Goal: Task Accomplishment & Management: Manage account settings

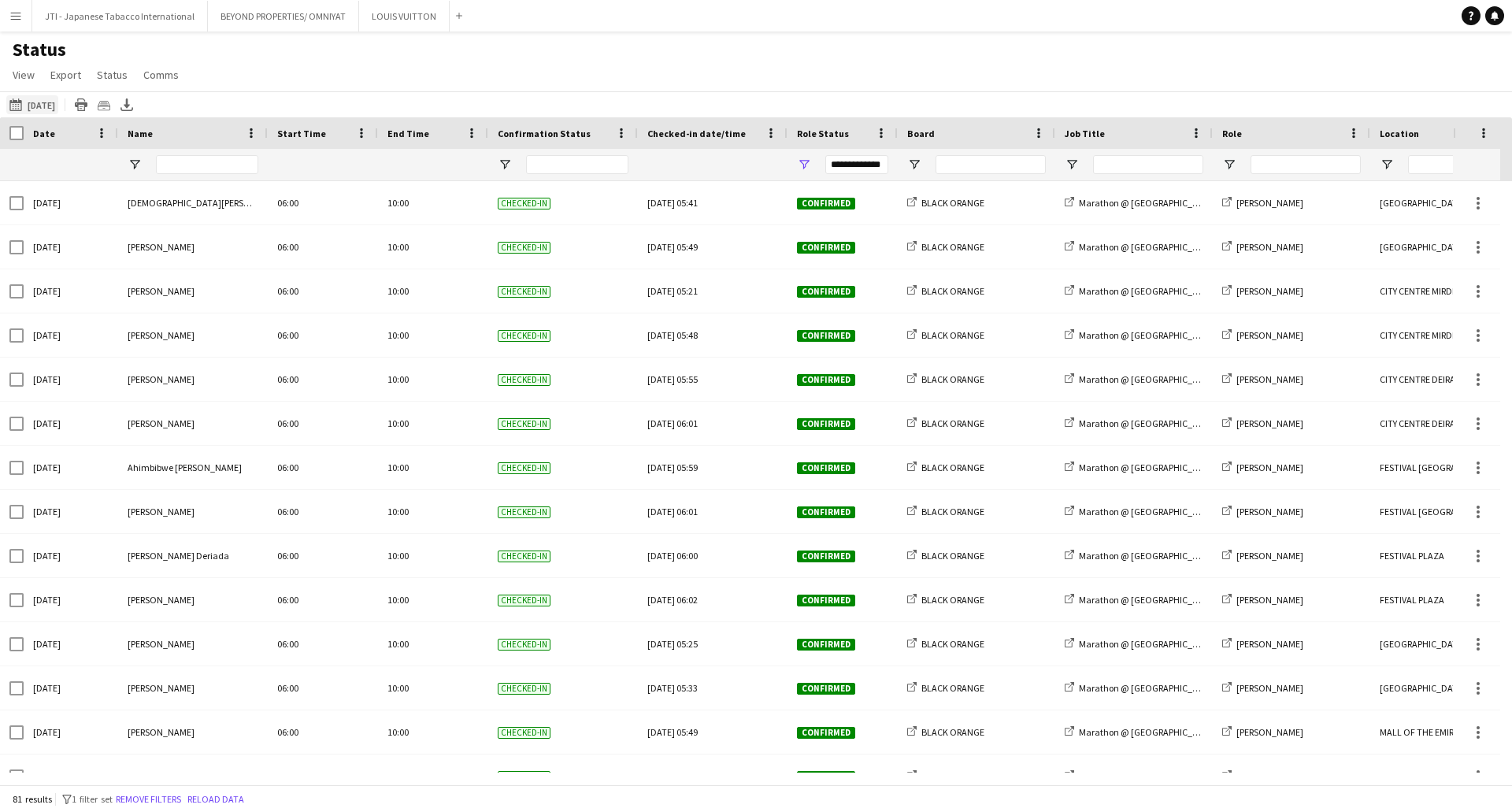
click at [54, 104] on button "22-08-2025 to 28-08-2025 Yesterday" at bounding box center [32, 104] width 52 height 18
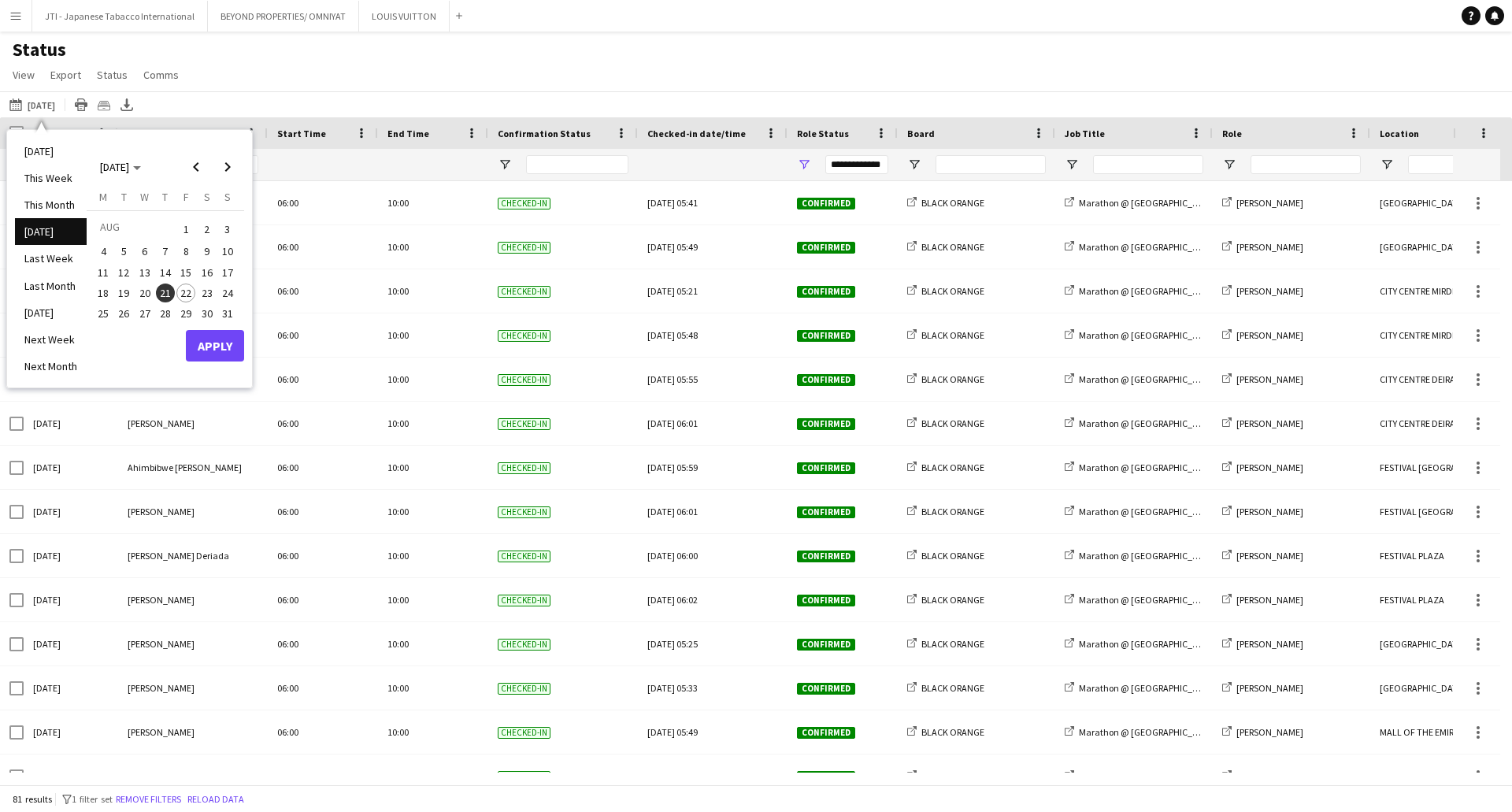
click at [463, 111] on div "22-08-2025 to 28-08-2025 Yesterday Today This Week This Month Yesterday Last We…" at bounding box center [756, 104] width 1512 height 26
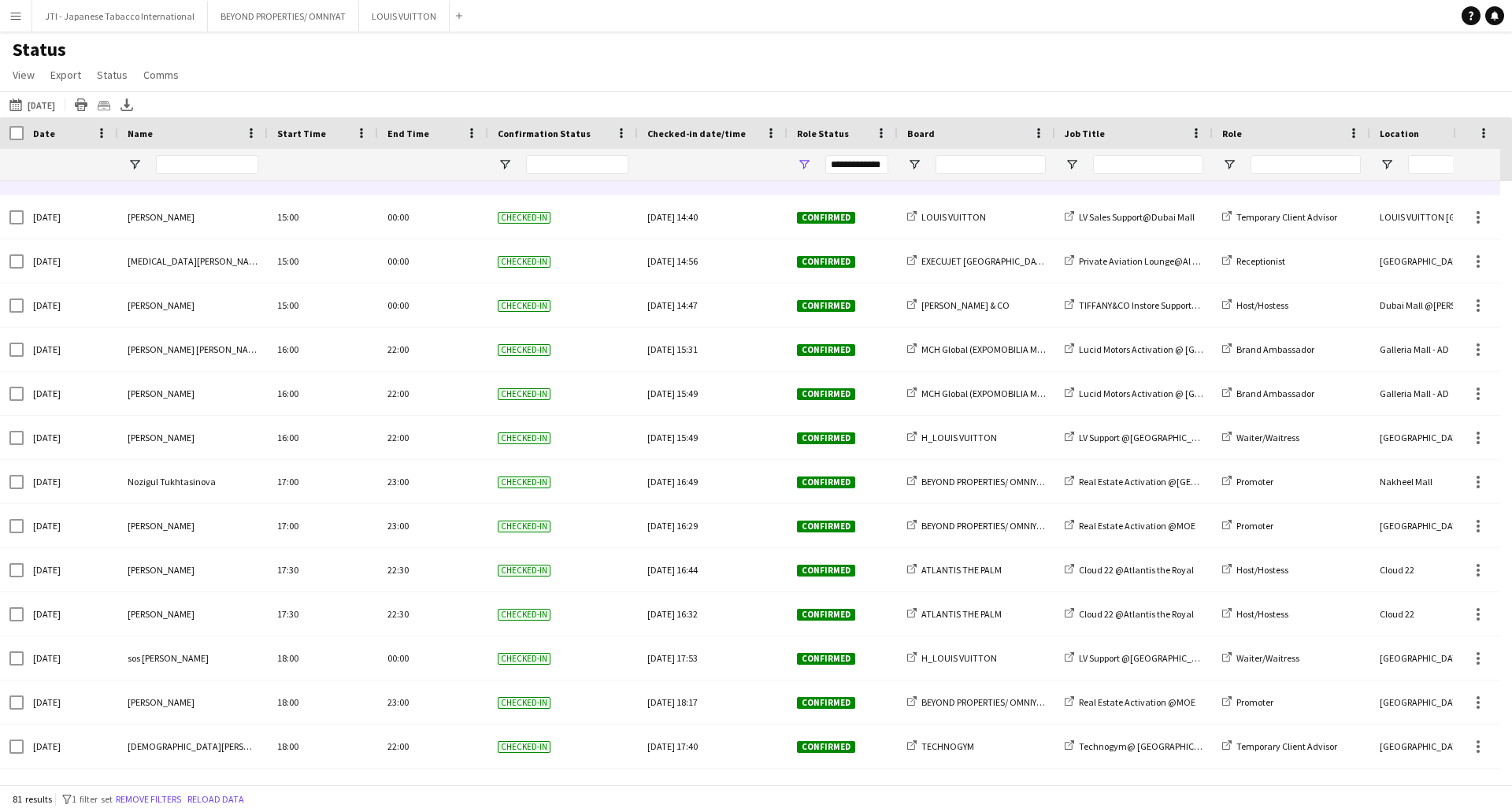
scroll to position [2981, 0]
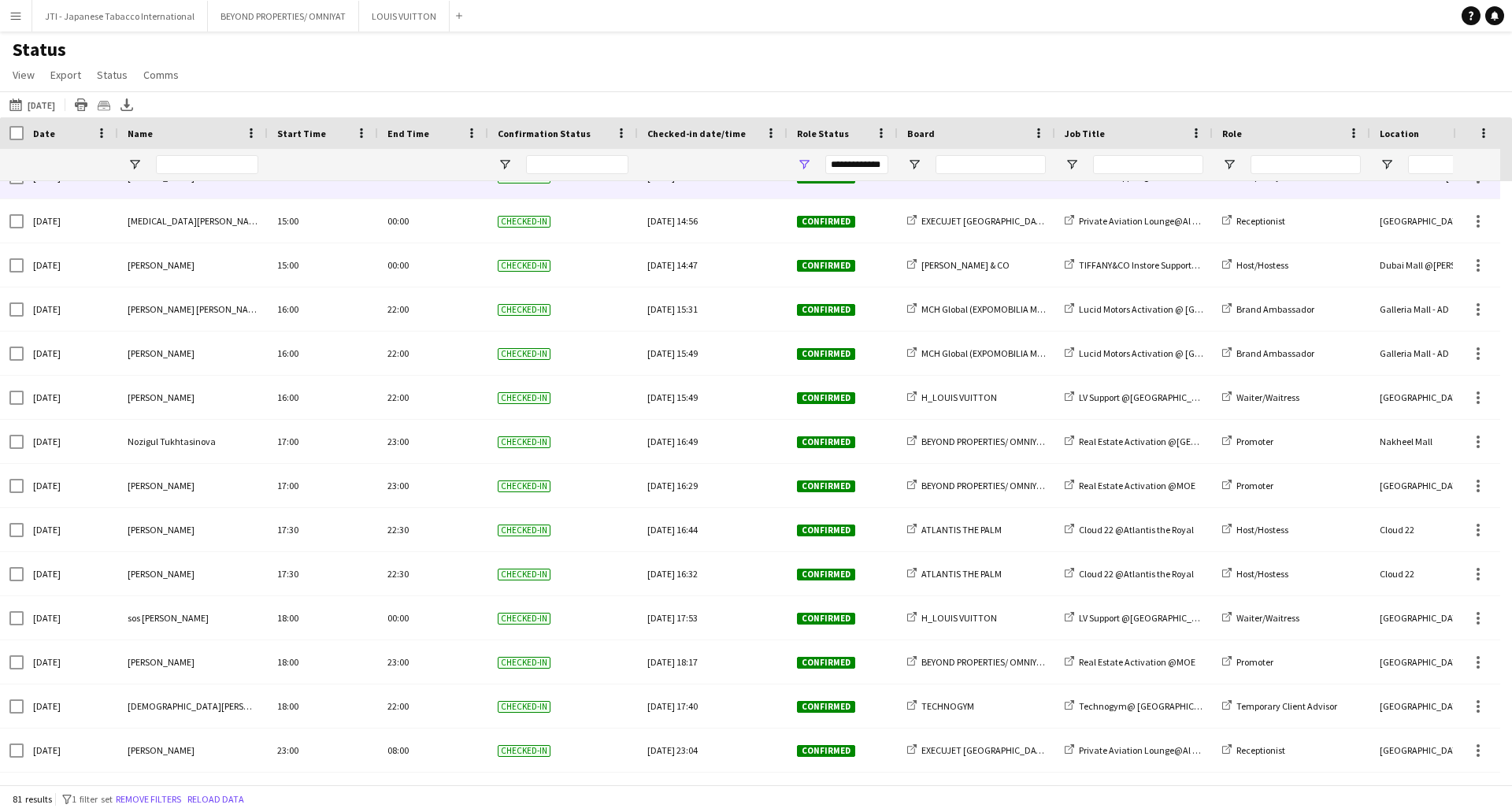
click at [35, 109] on button "22-08-2025 to 28-08-2025 Yesterday" at bounding box center [32, 104] width 52 height 18
click at [39, 107] on button "22-08-2025 to 28-08-2025 Yesterday" at bounding box center [32, 104] width 52 height 18
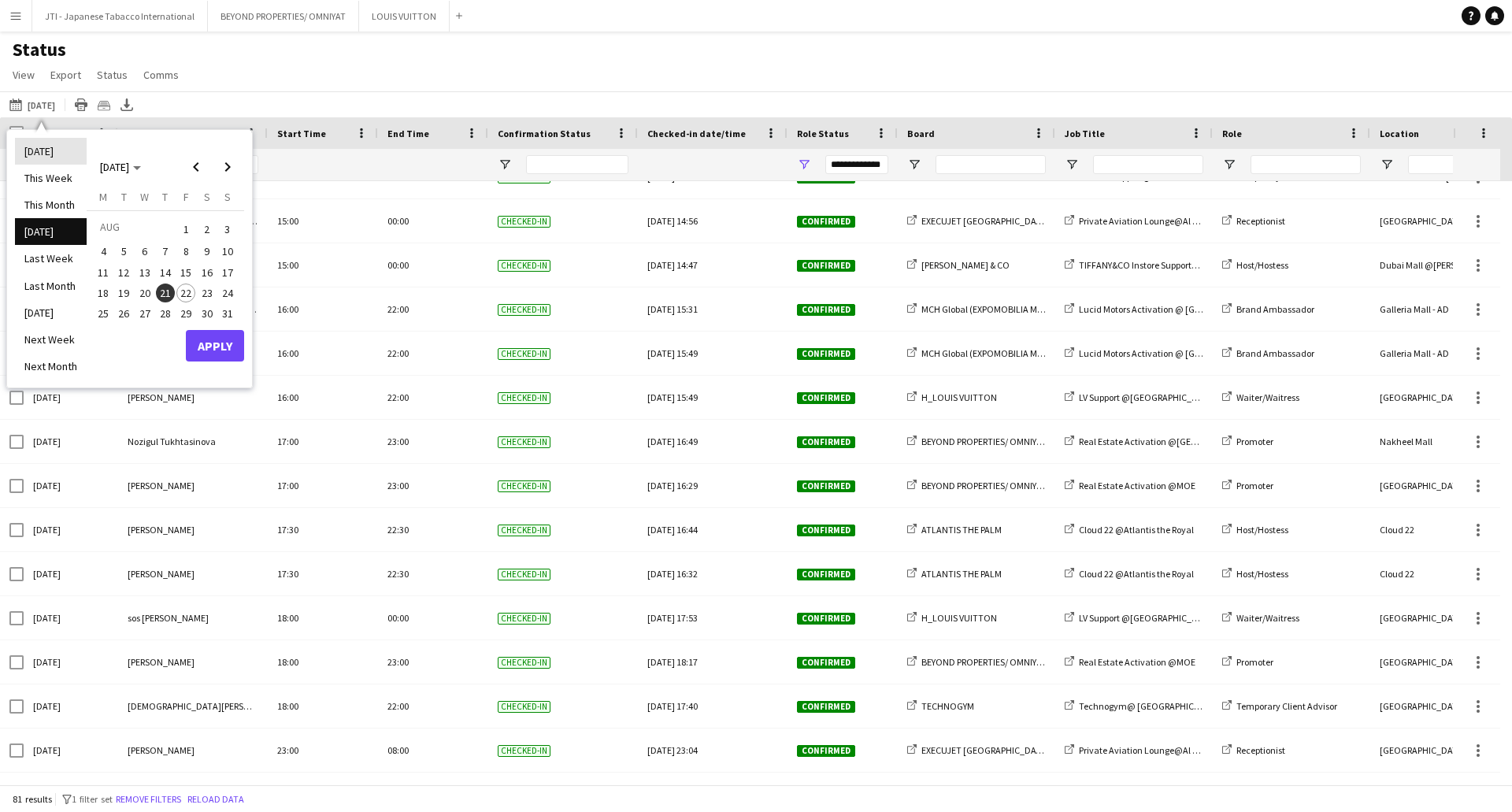
click at [52, 151] on li "[DATE]" at bounding box center [51, 151] width 72 height 27
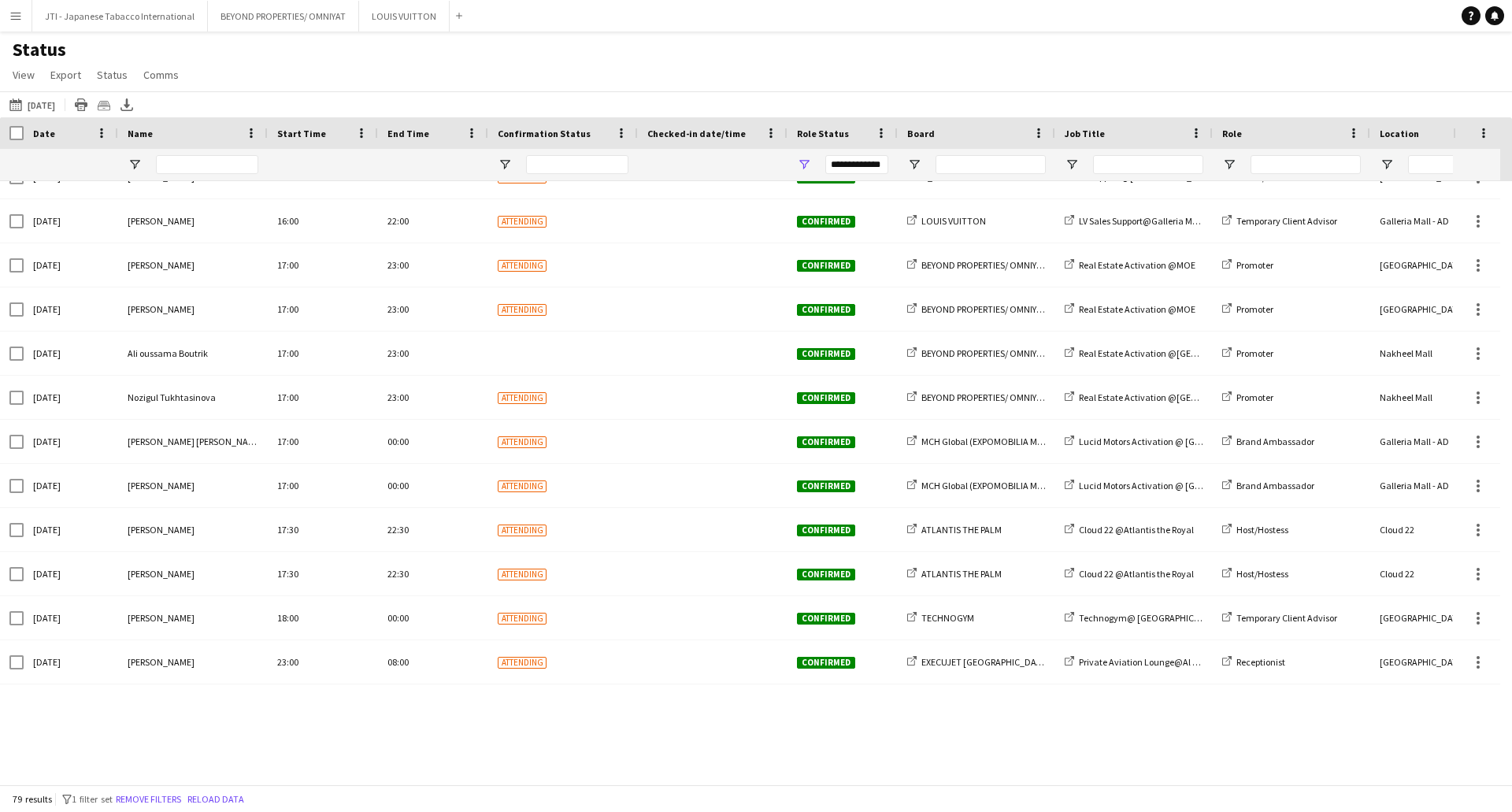
scroll to position [2892, 0]
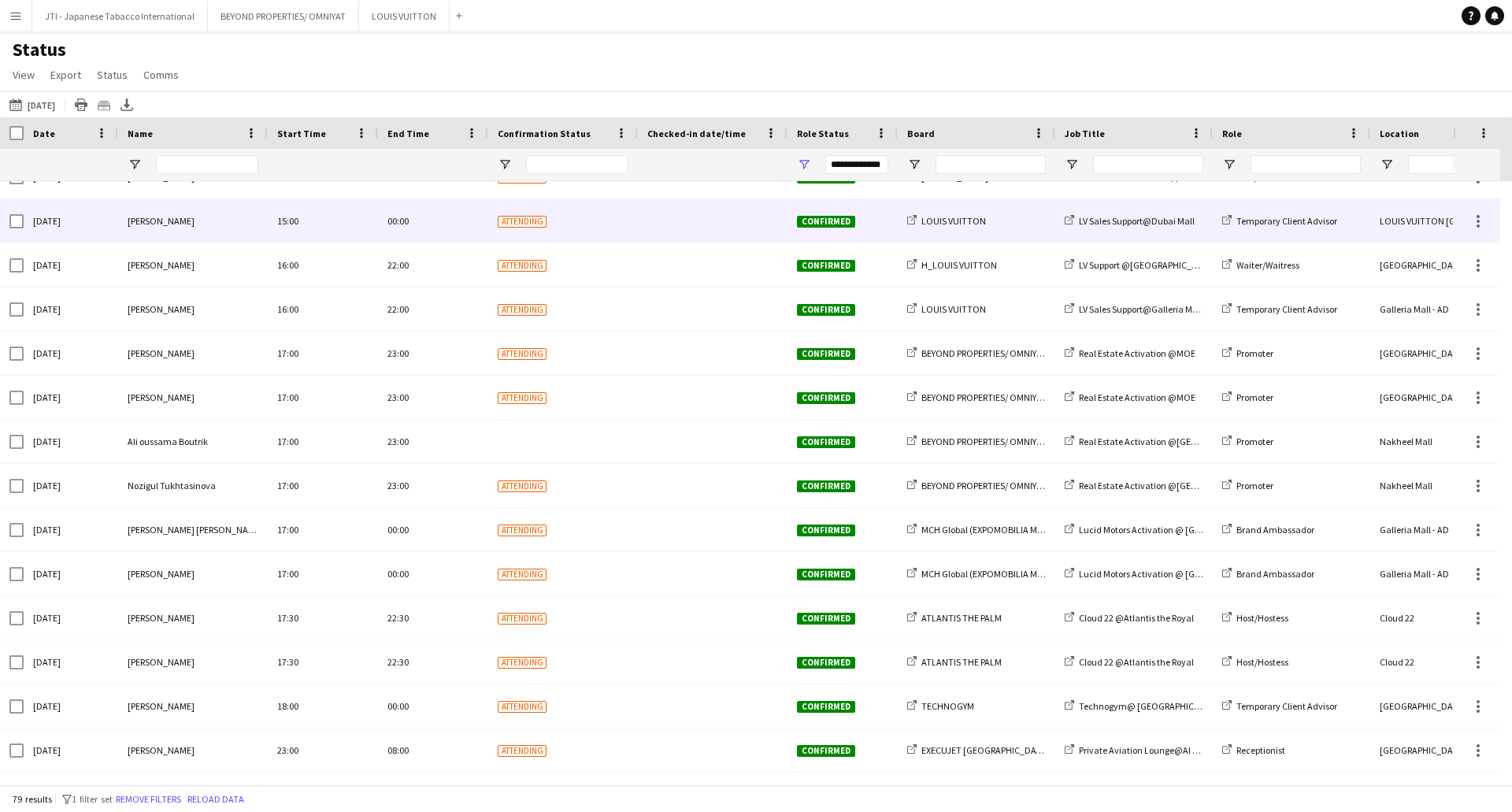
click at [1491, 220] on div at bounding box center [1476, 221] width 47 height 43
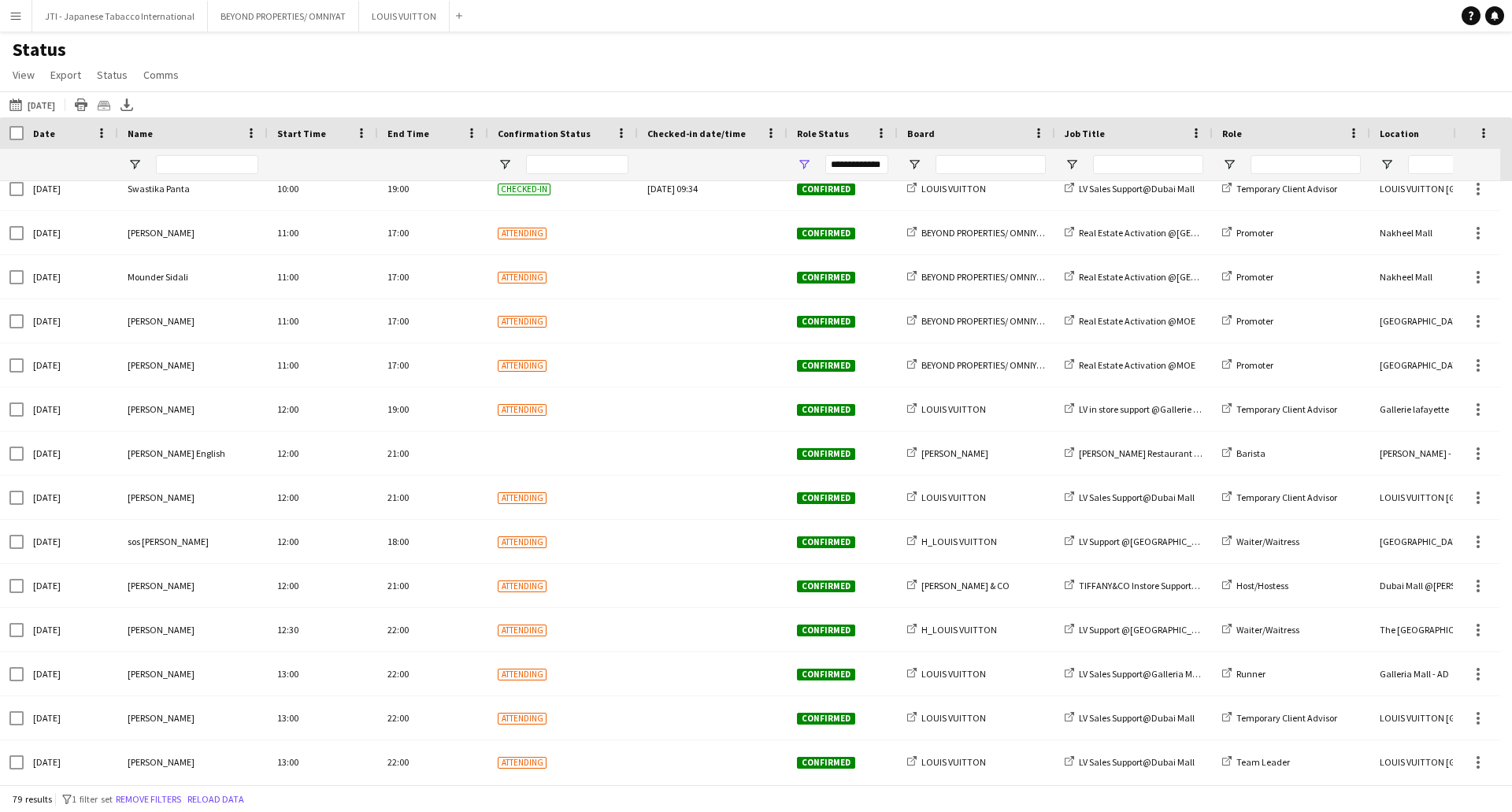
scroll to position [1890, 0]
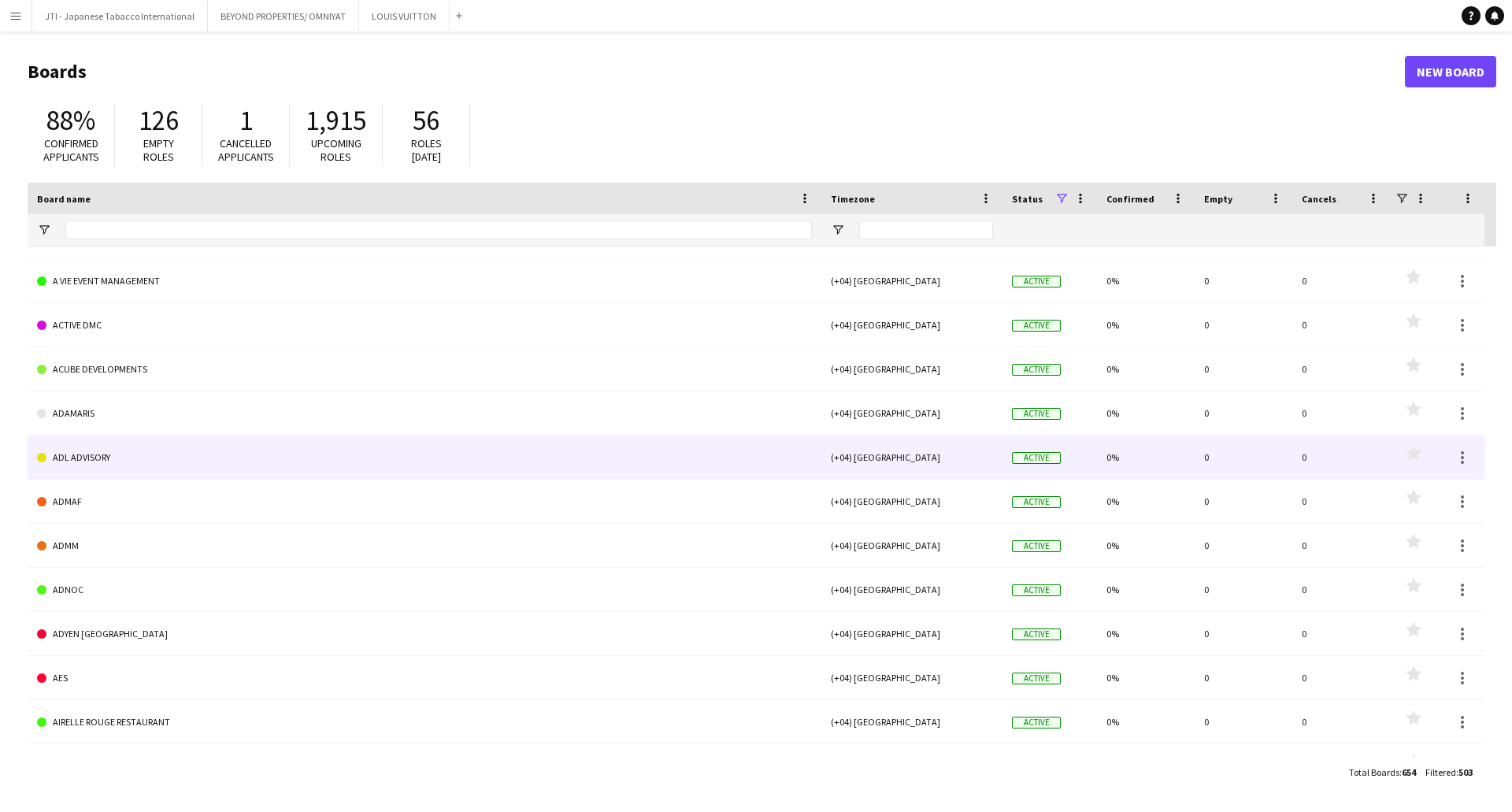
scroll to position [1260, 0]
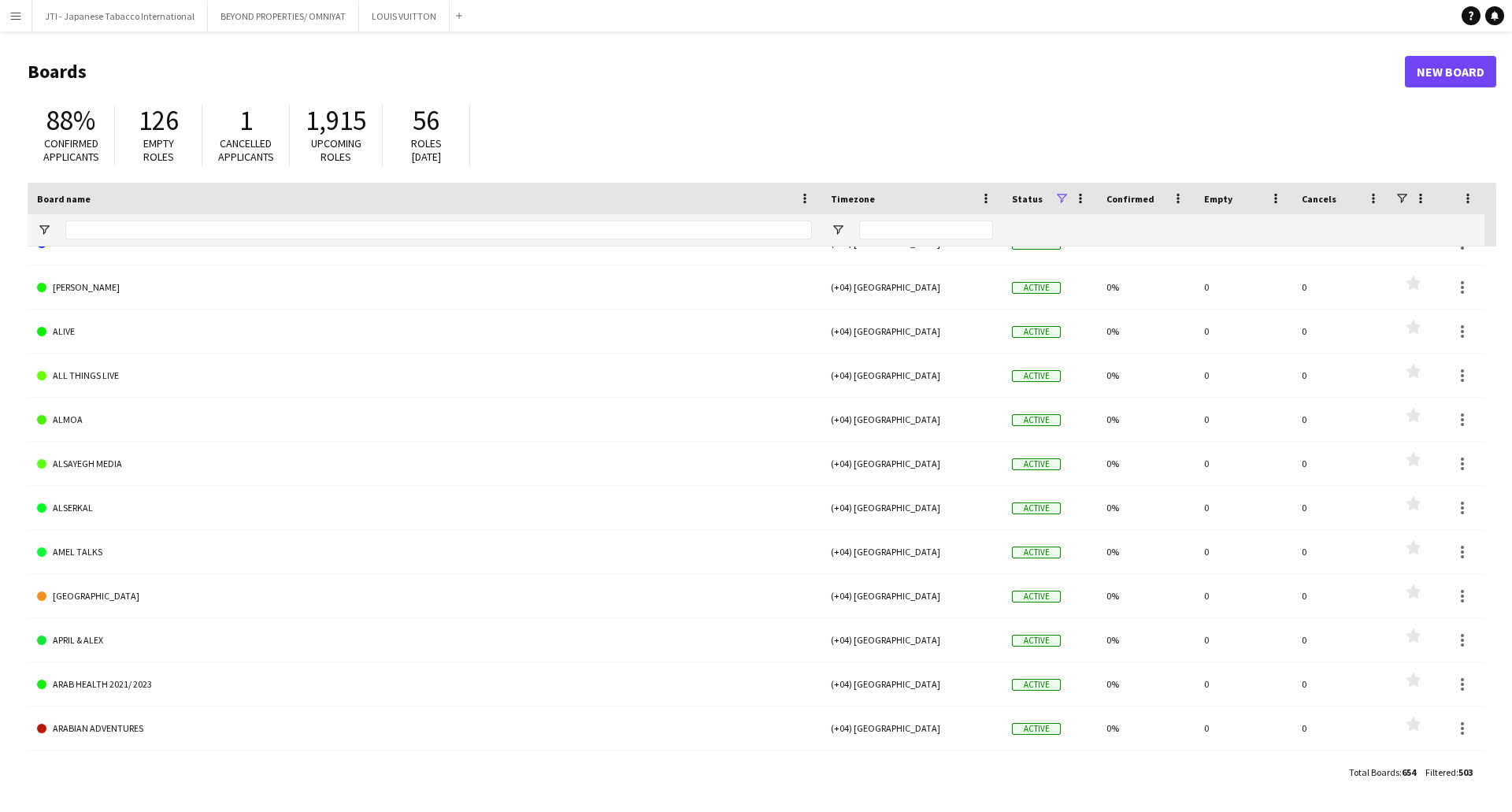
click at [857, 80] on h1 "Boards" at bounding box center [716, 72] width 1377 height 24
click at [120, 21] on button "JTI - Japanese Tabacco International Close" at bounding box center [120, 16] width 175 height 30
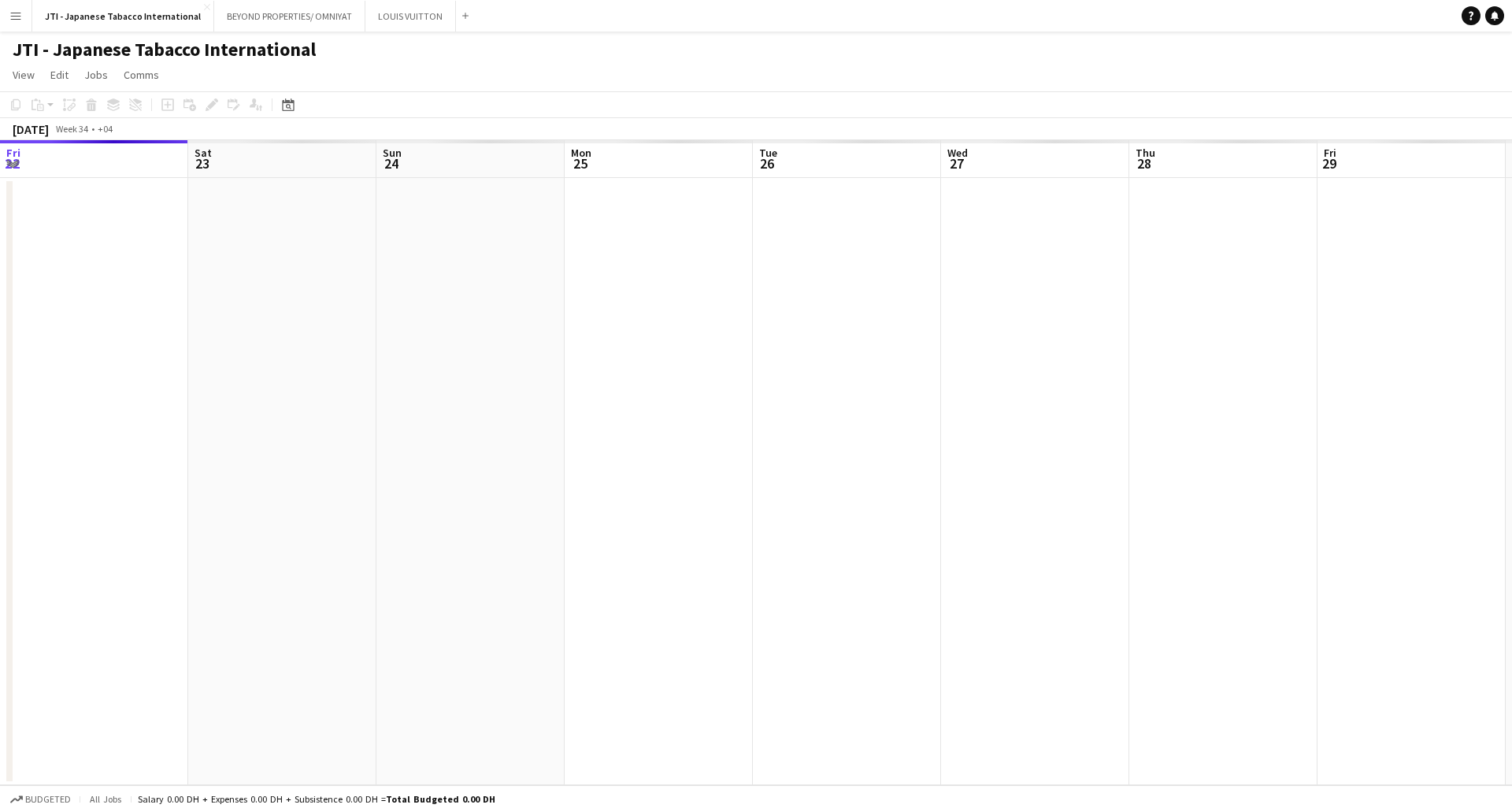
drag, startPoint x: 683, startPoint y: 310, endPoint x: 693, endPoint y: 312, distance: 10.2
click at [633, 308] on app-calendar-viewport "Wed 20 Thu 21 Fri 22 Sat 23 Sun 24 Mon 25 Tue 26 Wed 27 Thu 28 Fri 29 Sat 30 Su…" at bounding box center [756, 463] width 1512 height 645
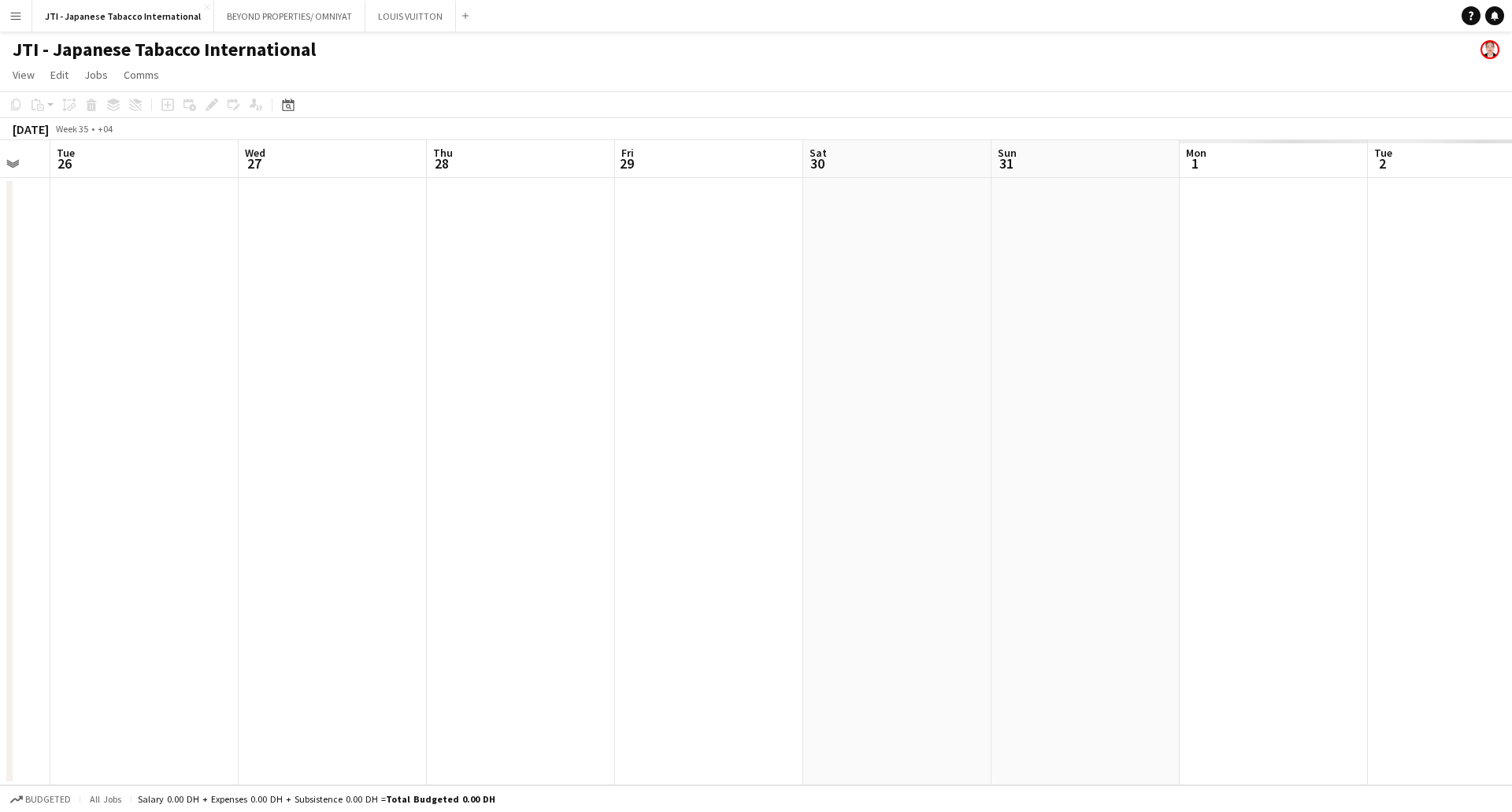
drag, startPoint x: 893, startPoint y: 304, endPoint x: 950, endPoint y: 293, distance: 58.1
click at [595, 304] on app-calendar-viewport "Sat 23 Sun 24 Mon 25 Tue 26 Wed 27 Thu 28 Fri 29 Sat 30 Sun 31 Mon 1 Tue 2 Wed …" at bounding box center [756, 463] width 1512 height 645
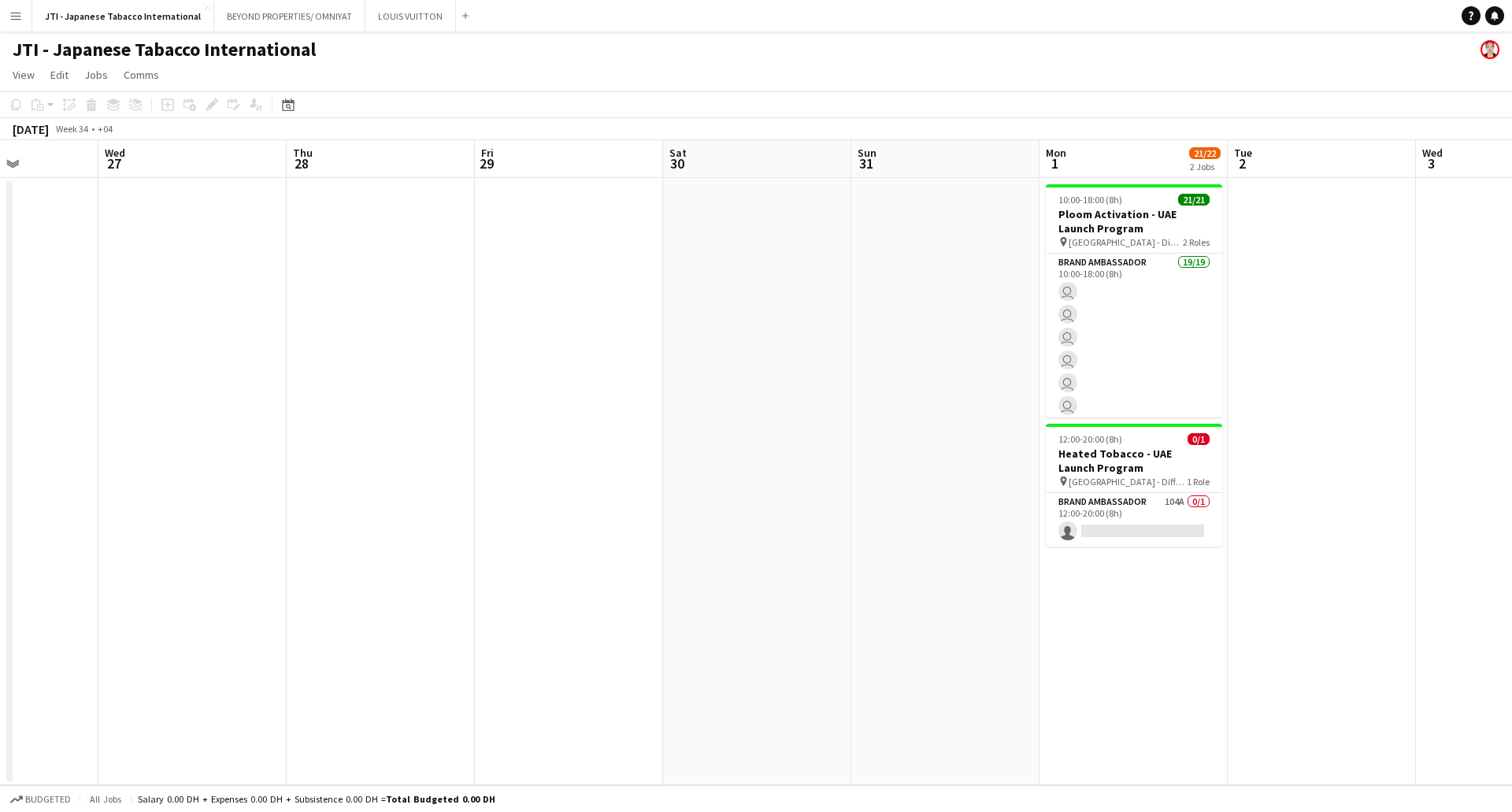
drag, startPoint x: 869, startPoint y: 302, endPoint x: 693, endPoint y: 302, distance: 176.0
click at [693, 302] on app-calendar-viewport "Sun 24 Mon 25 Tue 26 Wed 27 Thu 28 Fri 29 Sat 30 Sun 31 Mon 1 21/22 2 Jobs Tue …" at bounding box center [756, 463] width 1512 height 645
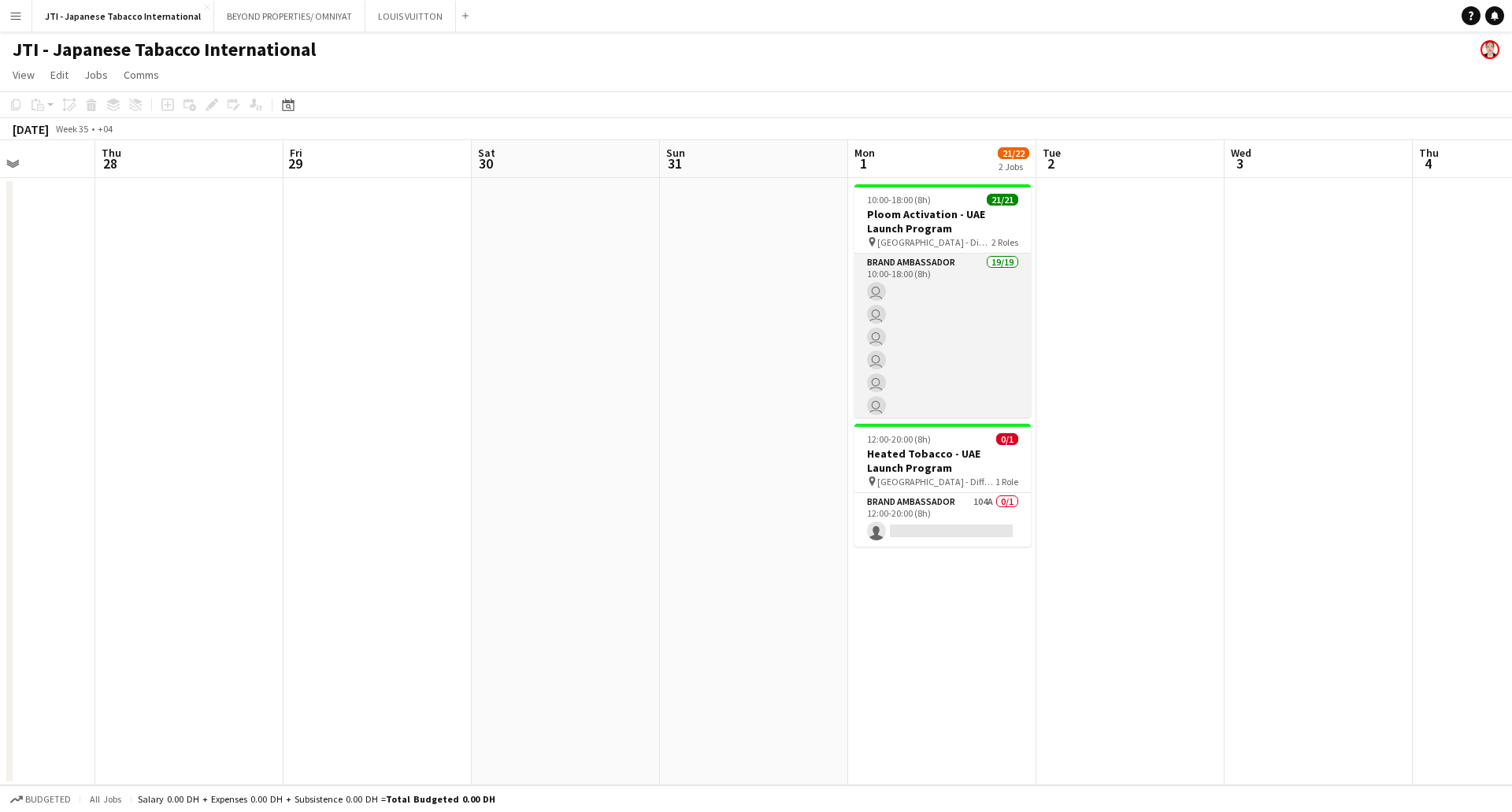
click at [963, 345] on app-card-role "Brand Ambassador 19/19 10:00-18:00 (8h) user user user user user user user user…" at bounding box center [942, 486] width 176 height 465
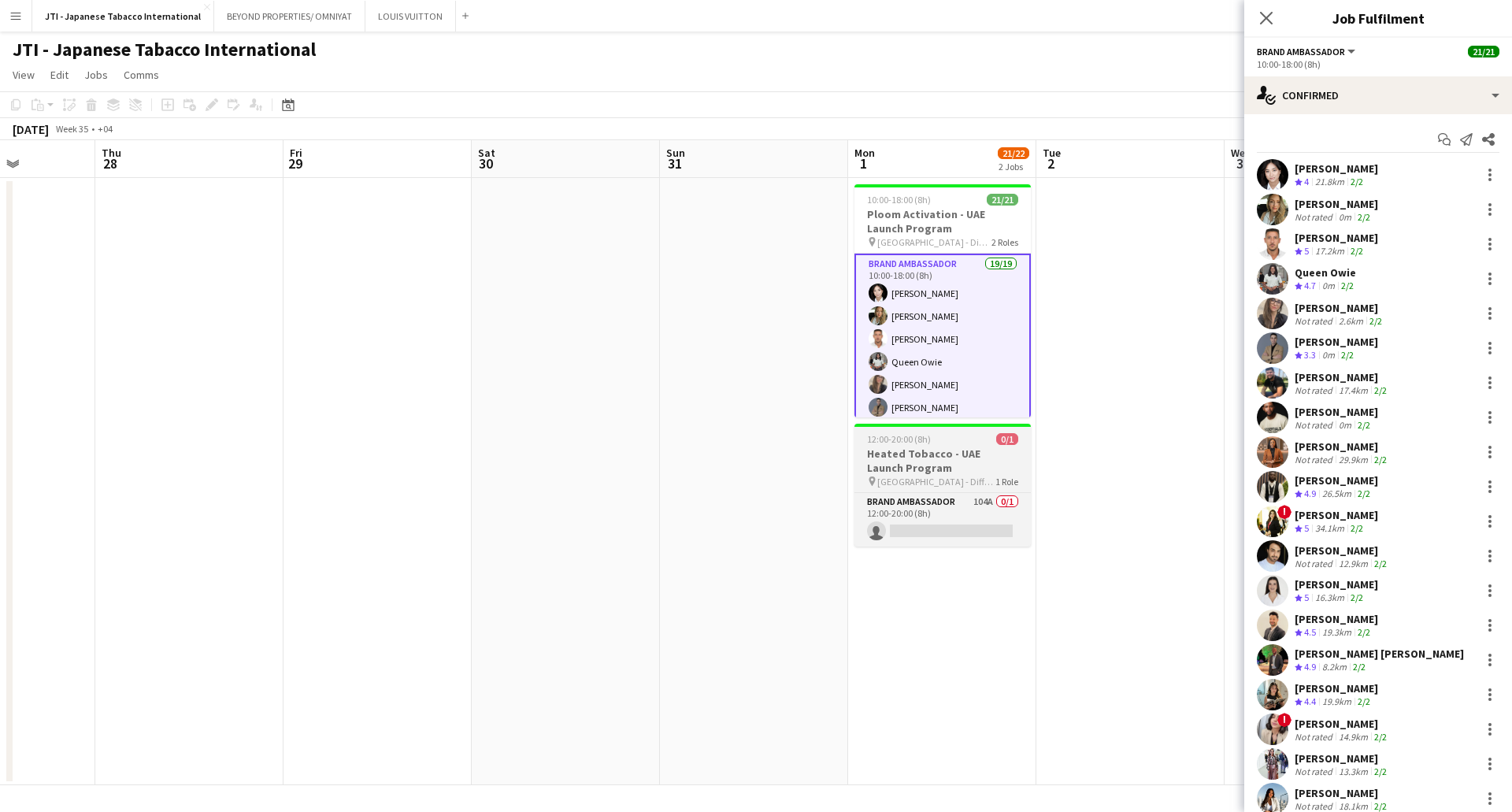
click at [958, 467] on h3 "Heated Tobacco - UAE Launch Program" at bounding box center [942, 460] width 176 height 29
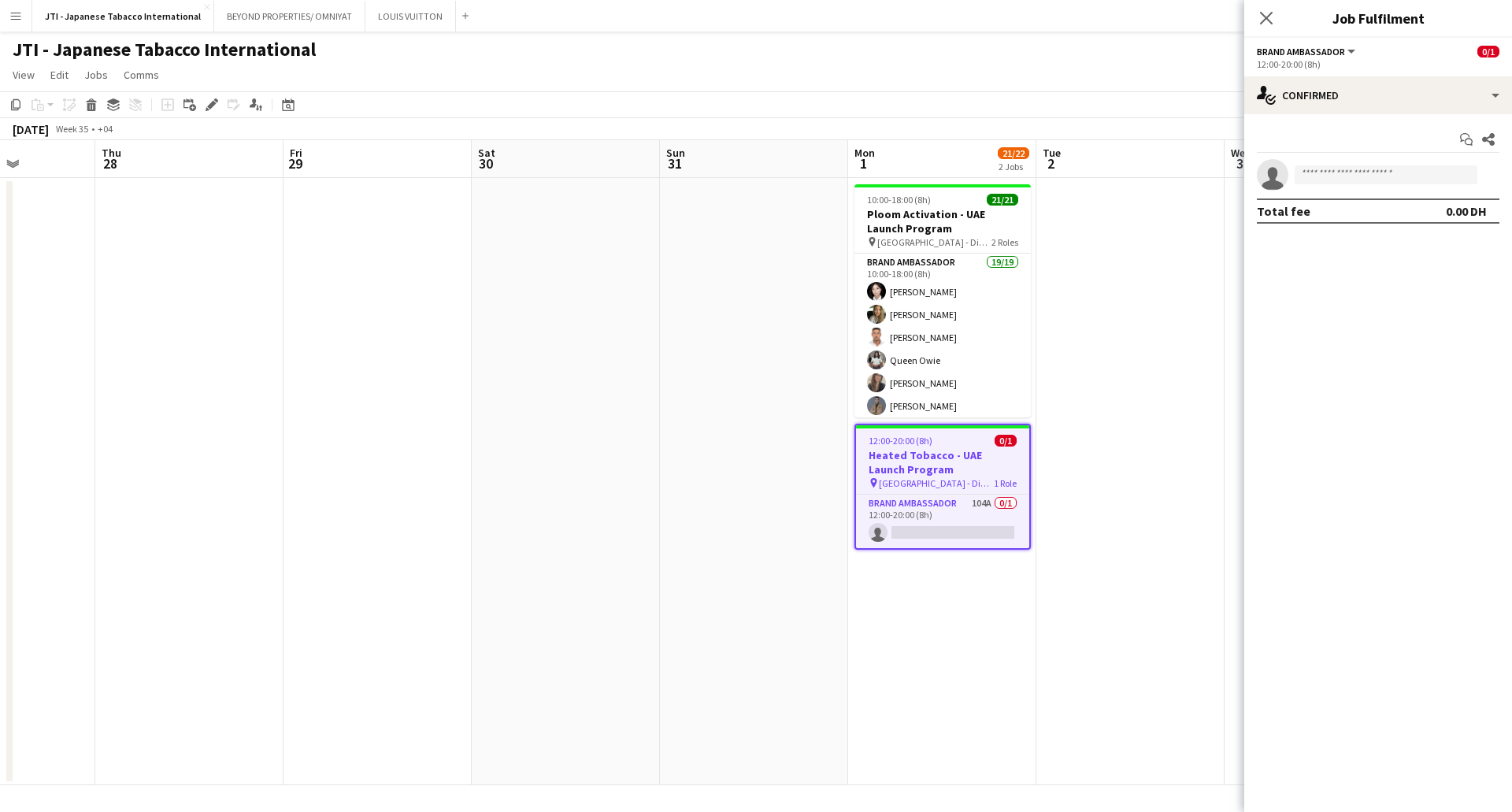
click at [941, 510] on app-card-role "Brand Ambassador 104A 0/1 12:00-20:00 (8h) single-neutral-actions" at bounding box center [943, 521] width 174 height 54
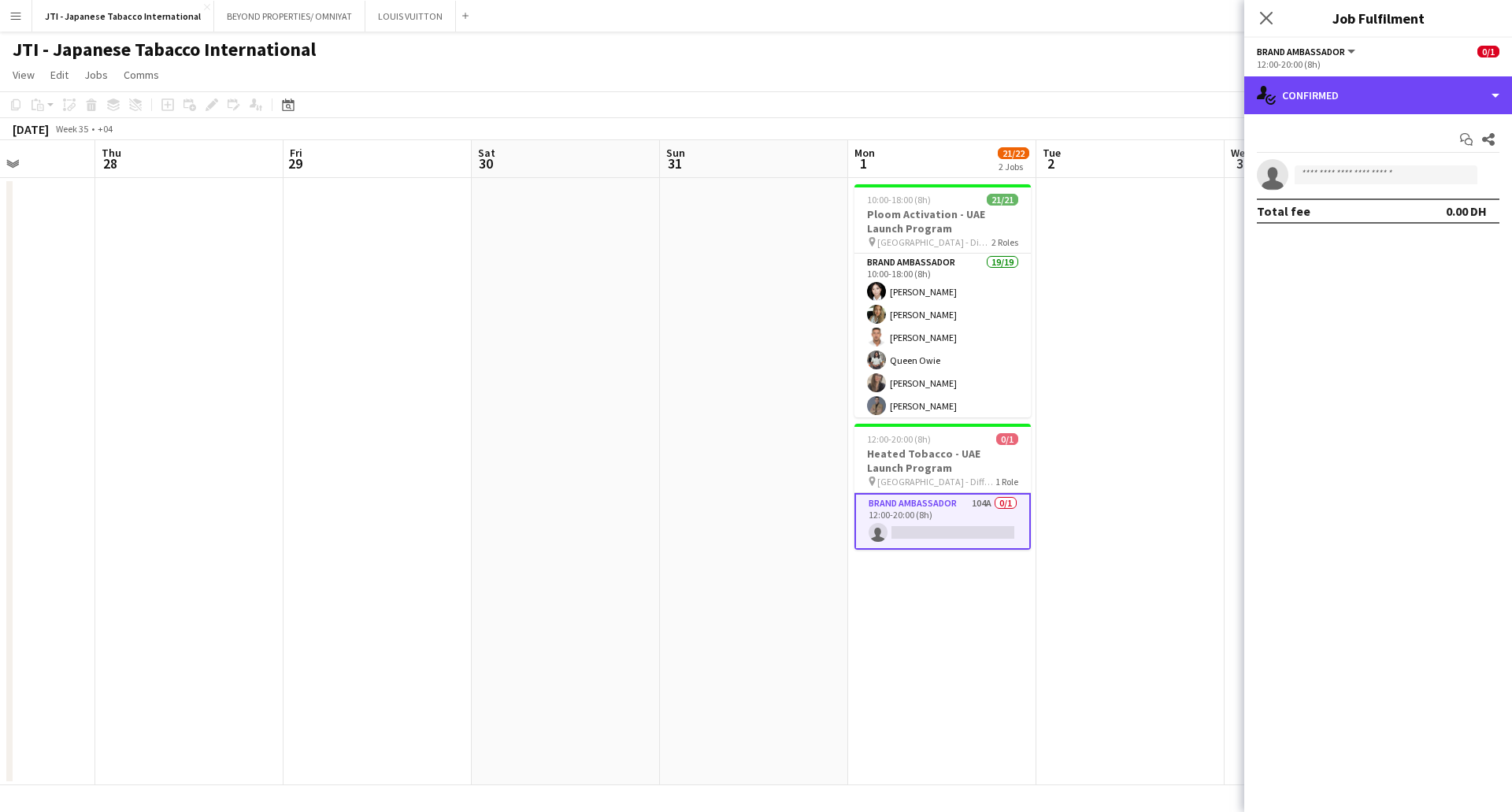
drag, startPoint x: 1349, startPoint y: 92, endPoint x: 1391, endPoint y: 134, distance: 59.4
click at [1349, 91] on div "single-neutral-actions-check-2 Confirmed" at bounding box center [1378, 95] width 268 height 38
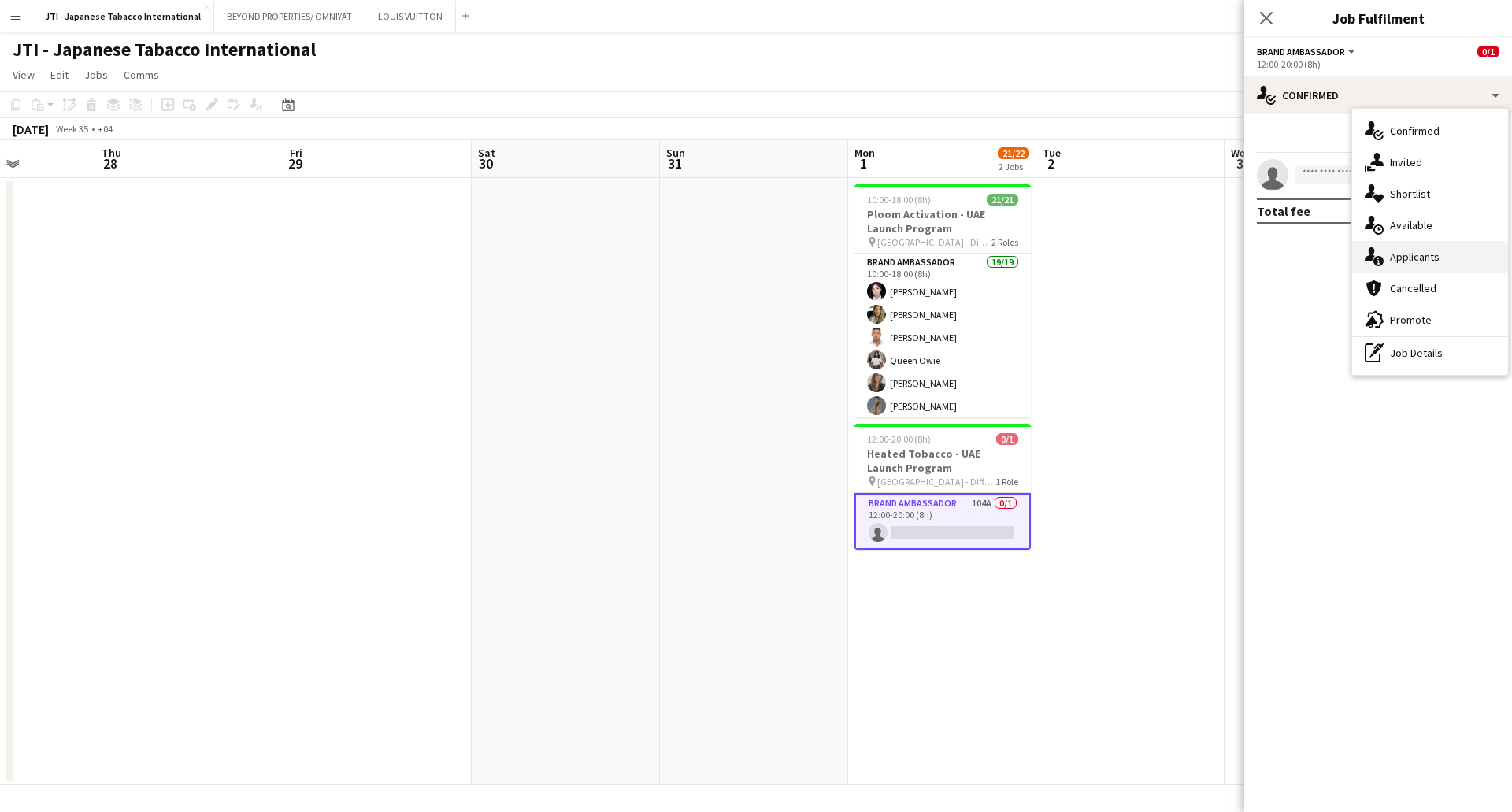
click at [1396, 260] on div "single-neutral-actions-information Applicants" at bounding box center [1430, 257] width 156 height 31
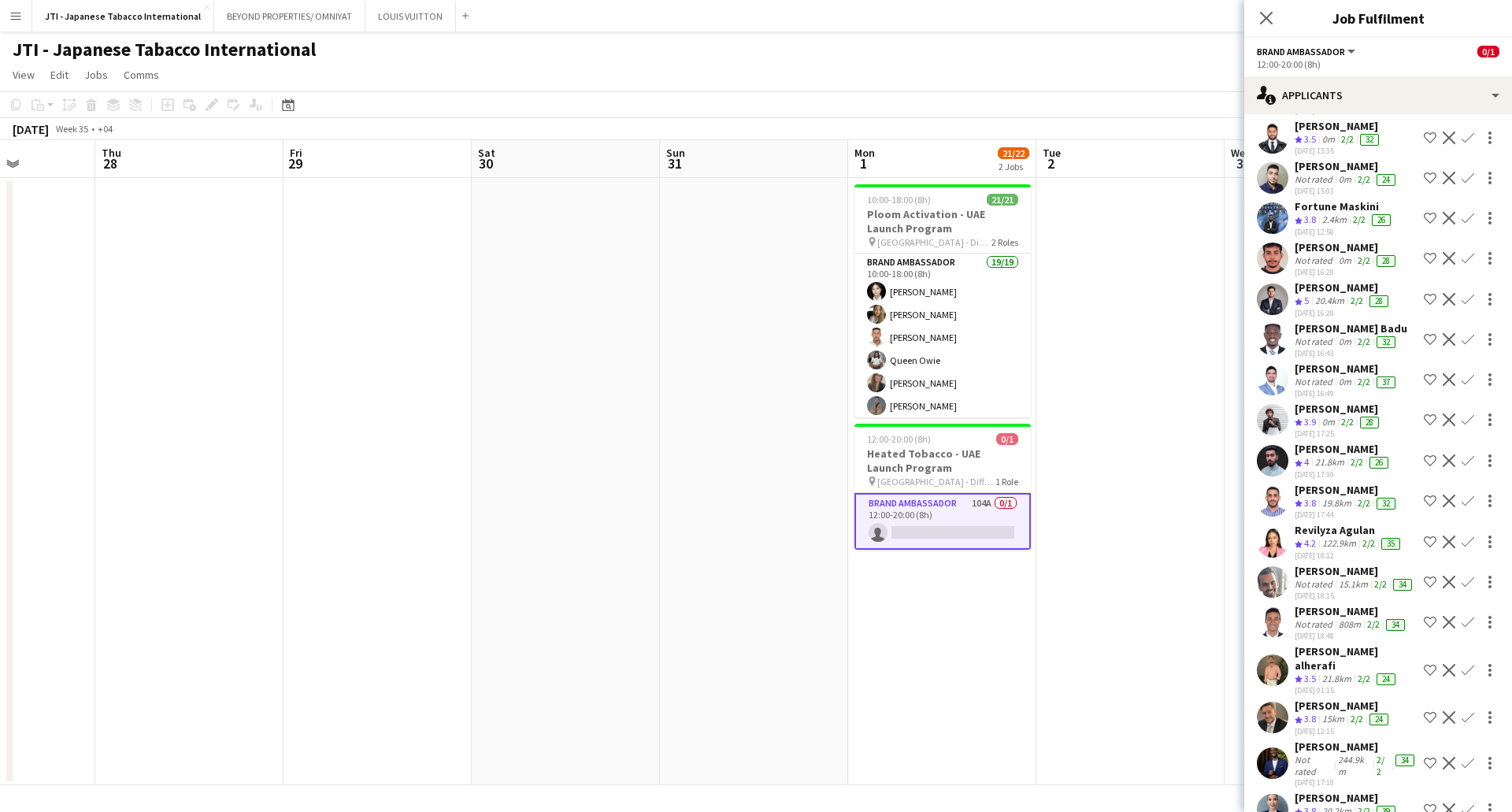
scroll to position [0, 0]
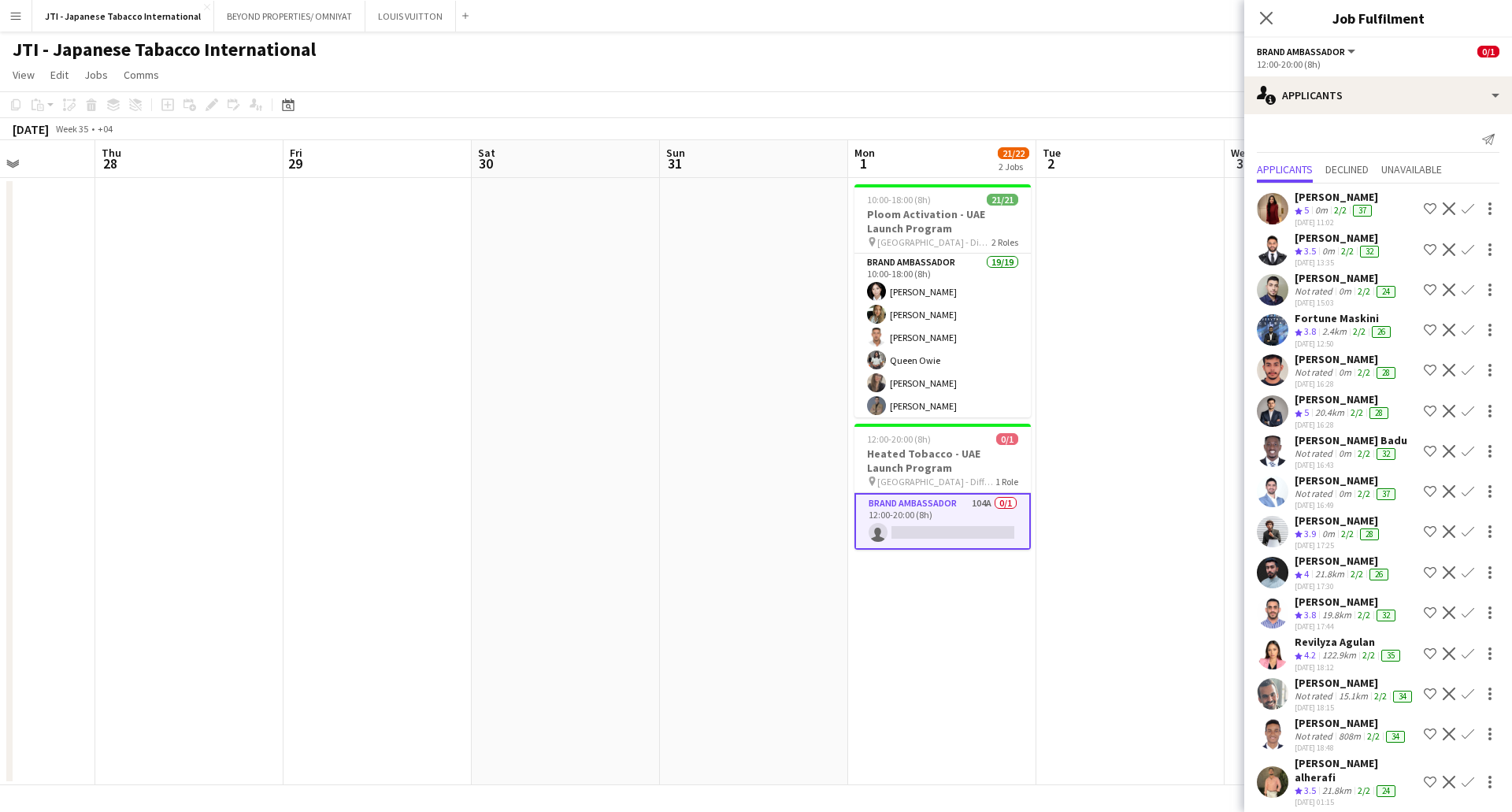
click at [1326, 292] on div "Not rated" at bounding box center [1315, 292] width 41 height 13
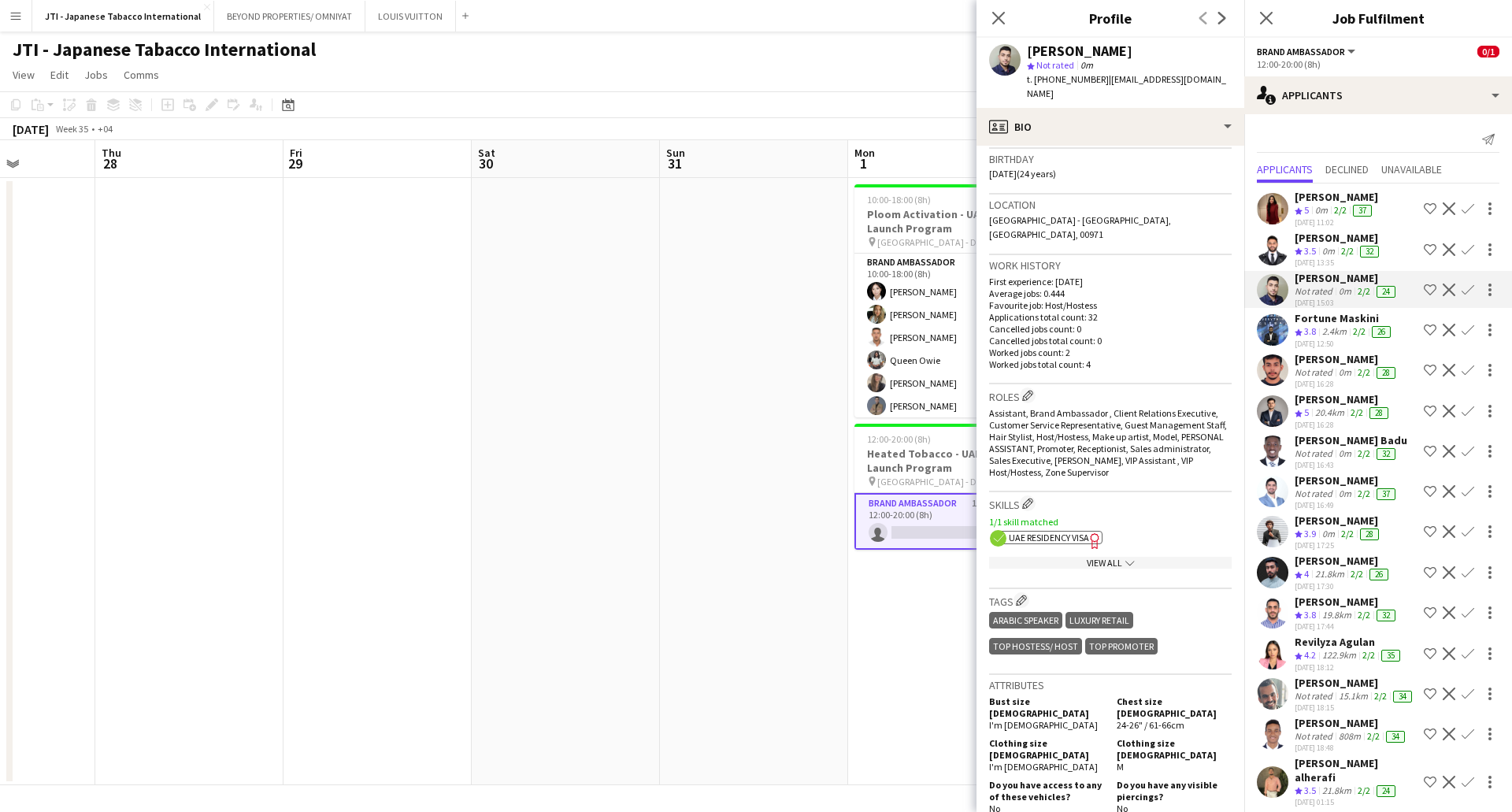
scroll to position [394, 0]
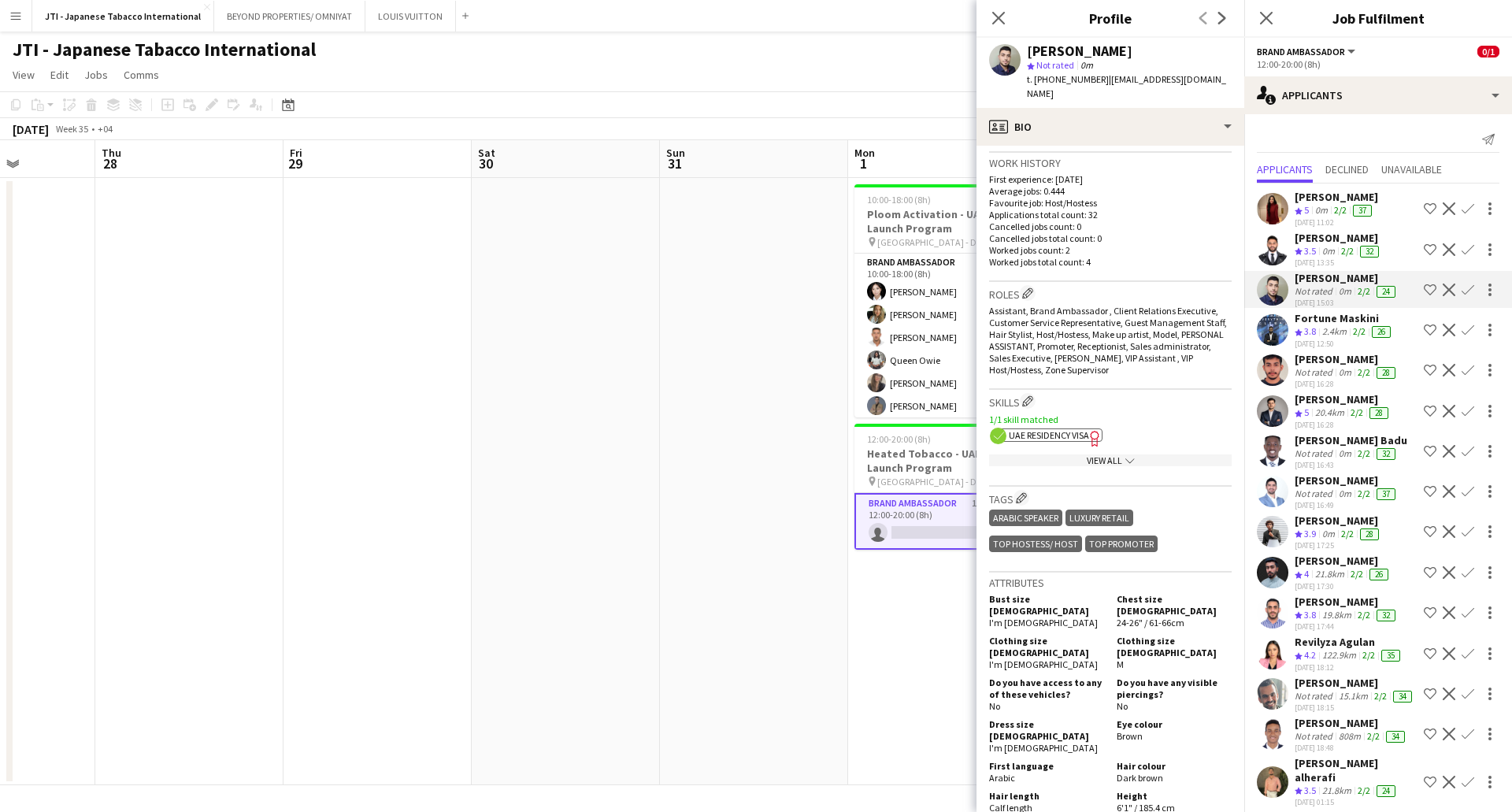
click at [1087, 430] on span "UAE Residency Visa" at bounding box center [1048, 435] width 80 height 12
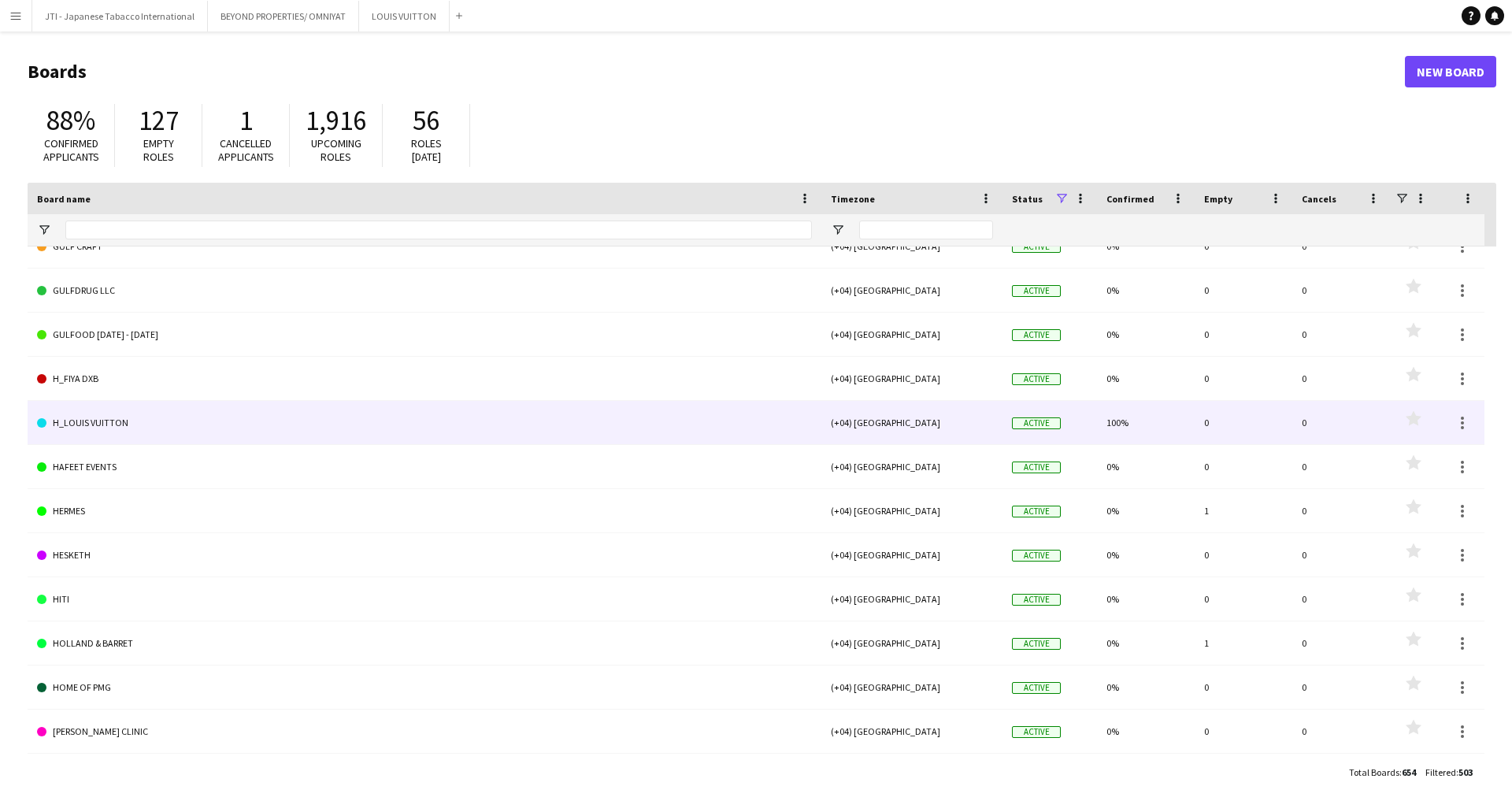
click at [89, 418] on link "H_LOUIS VUITTON" at bounding box center [424, 423] width 775 height 44
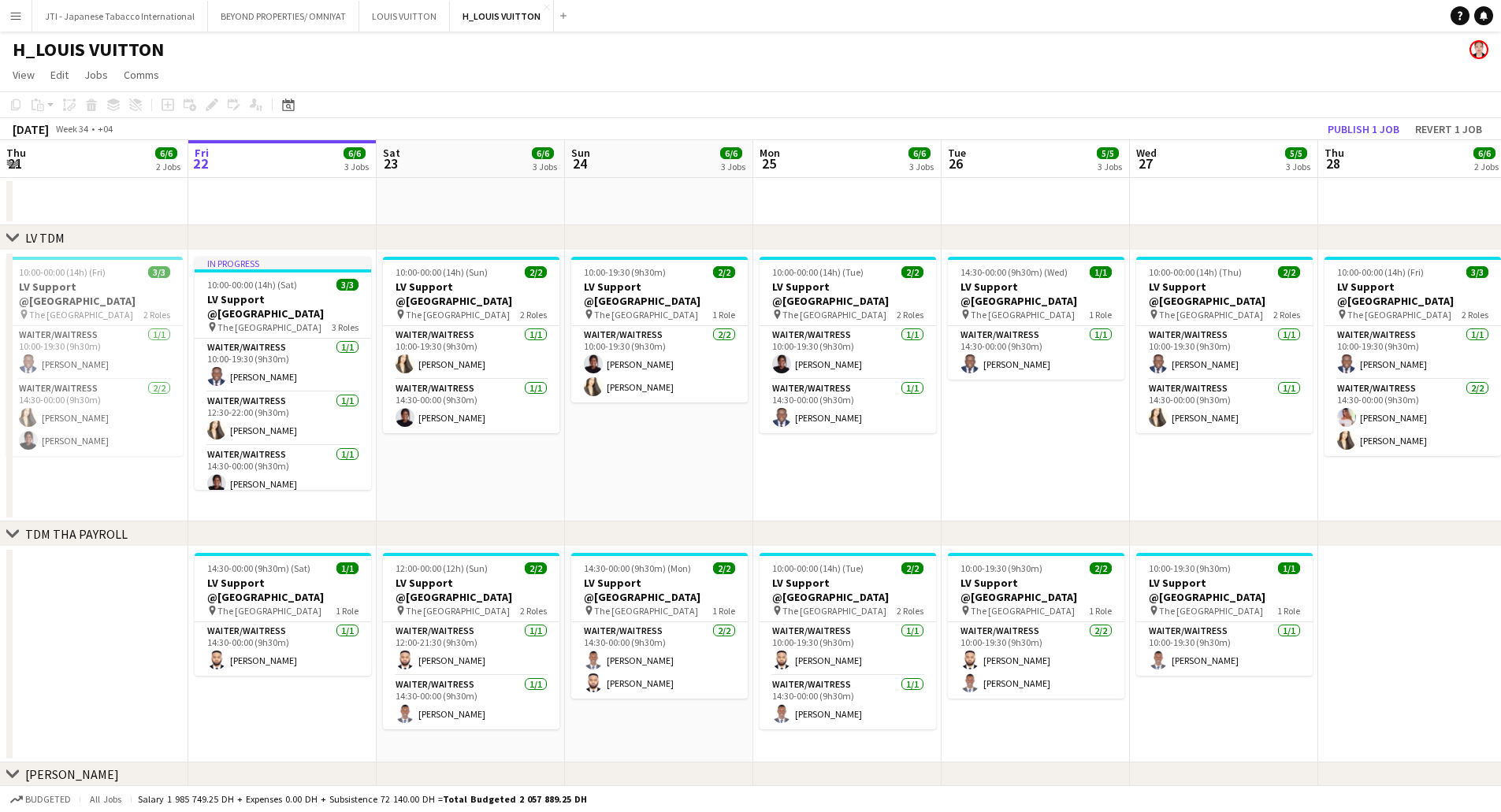
drag, startPoint x: 937, startPoint y: 479, endPoint x: 1132, endPoint y: 469, distance: 195.3
click at [1132, 469] on app-calendar-viewport "Tue 19 5/5 3 Jobs Wed 20 5/5 3 Jobs Thu 21 6/6 2 Jobs Fri 22 6/6 3 Jobs Sat 23 …" at bounding box center [750, 707] width 1501 height 1133
click at [942, 448] on app-date-cell "10:00-00:00 (14h) (Tue) 2/2 LV Support @Dubai Mall pin The Dubai Mall 2 Roles W…" at bounding box center [848, 385] width 189 height 271
drag, startPoint x: 716, startPoint y: 422, endPoint x: 1348, endPoint y: 427, distance: 632.0
click at [1348, 427] on app-calendar-viewport "Tue 19 5/5 3 Jobs Wed 20 5/5 3 Jobs Thu 21 6/6 2 Jobs Fri 22 6/6 3 Jobs Sat 23 …" at bounding box center [750, 707] width 1501 height 1133
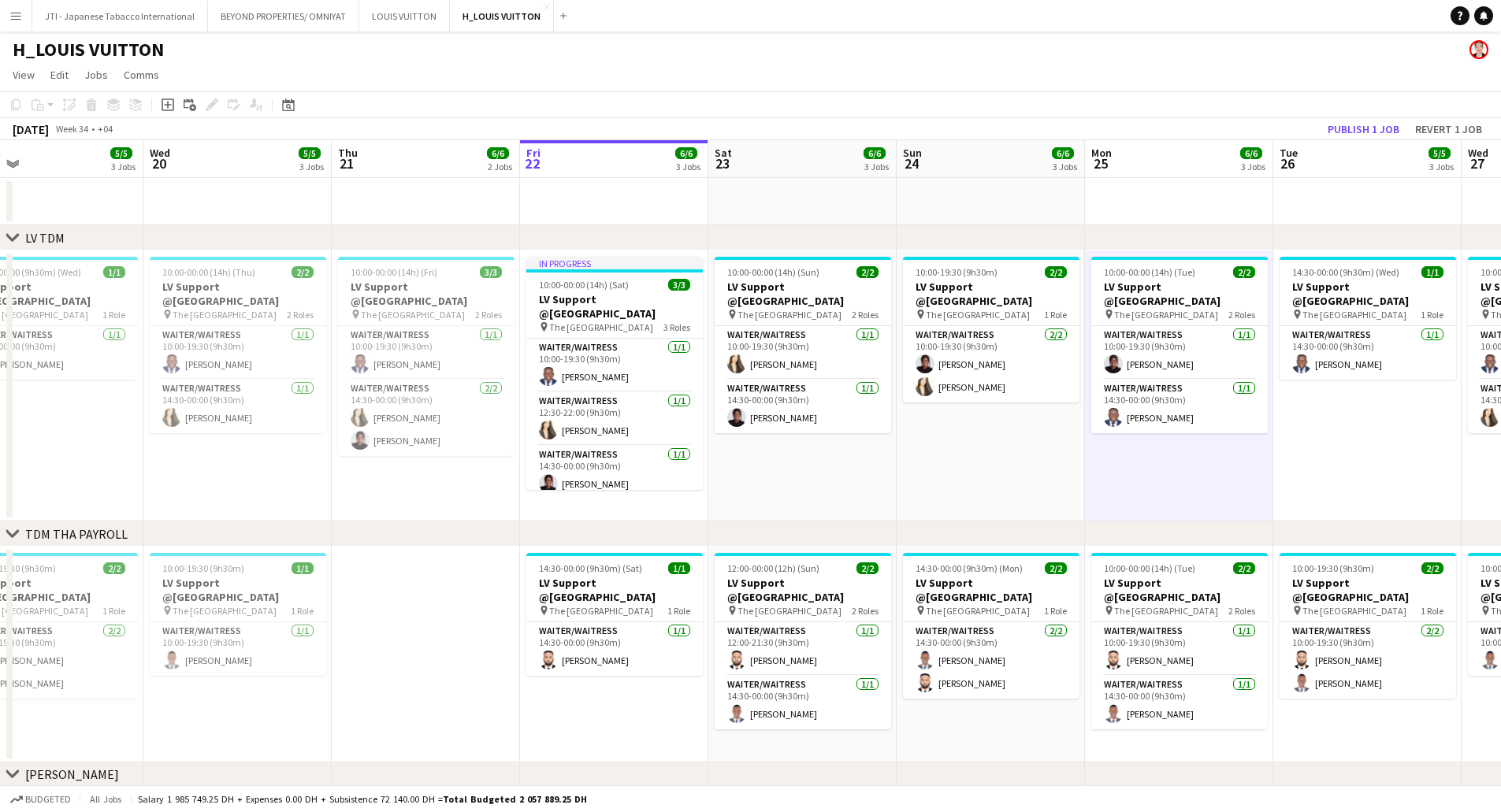
scroll to position [0, 431]
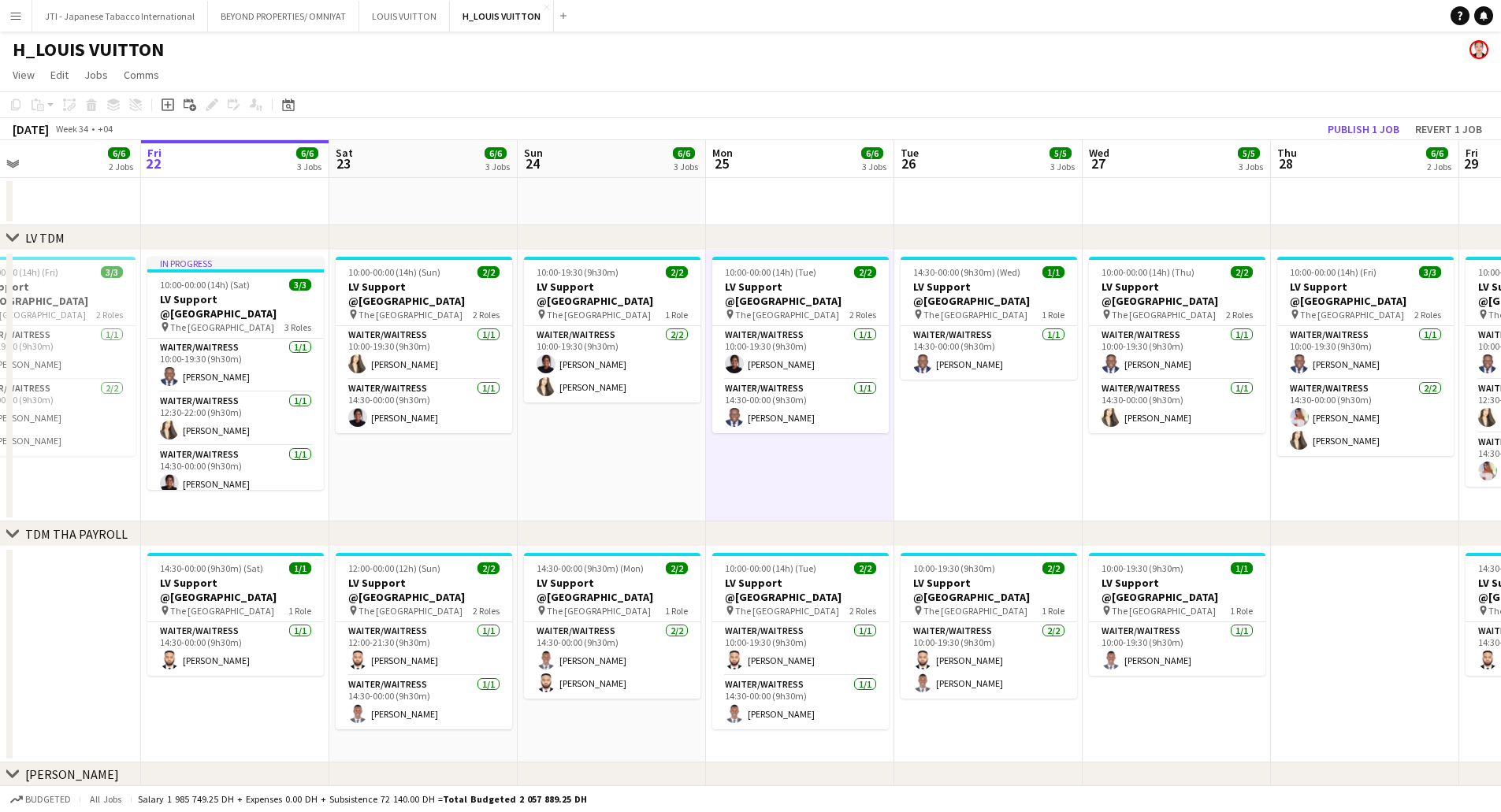
drag, startPoint x: 1158, startPoint y: 446, endPoint x: 735, endPoint y: 468, distance: 423.6
click at [735, 468] on app-calendar-viewport "Mon 18 6/6 3 Jobs Tue 19 5/5 3 Jobs Wed 20 5/5 3 Jobs Thu 21 6/6 2 Jobs Fri 22 …" at bounding box center [750, 707] width 1501 height 1133
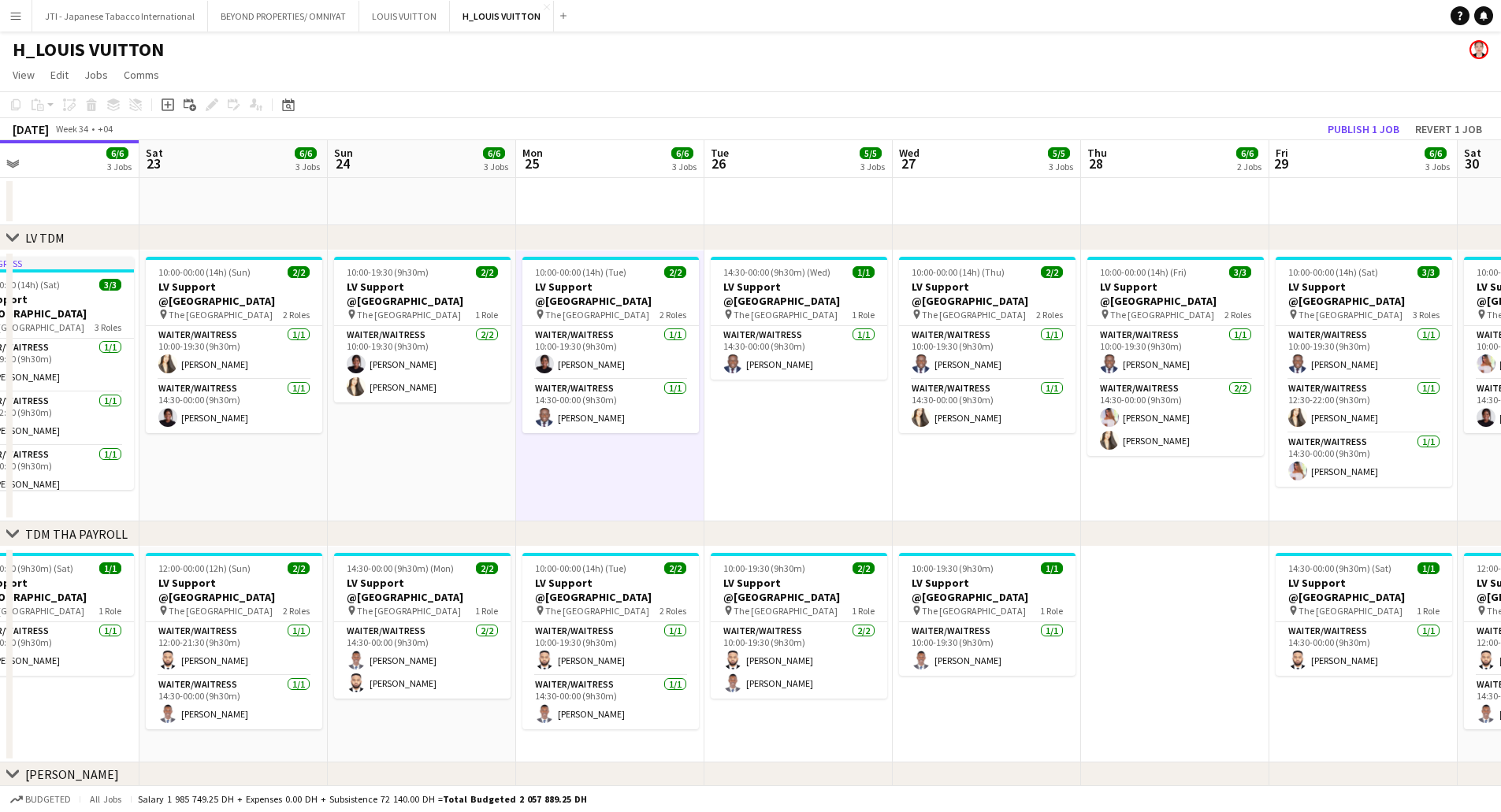
scroll to position [0, 490]
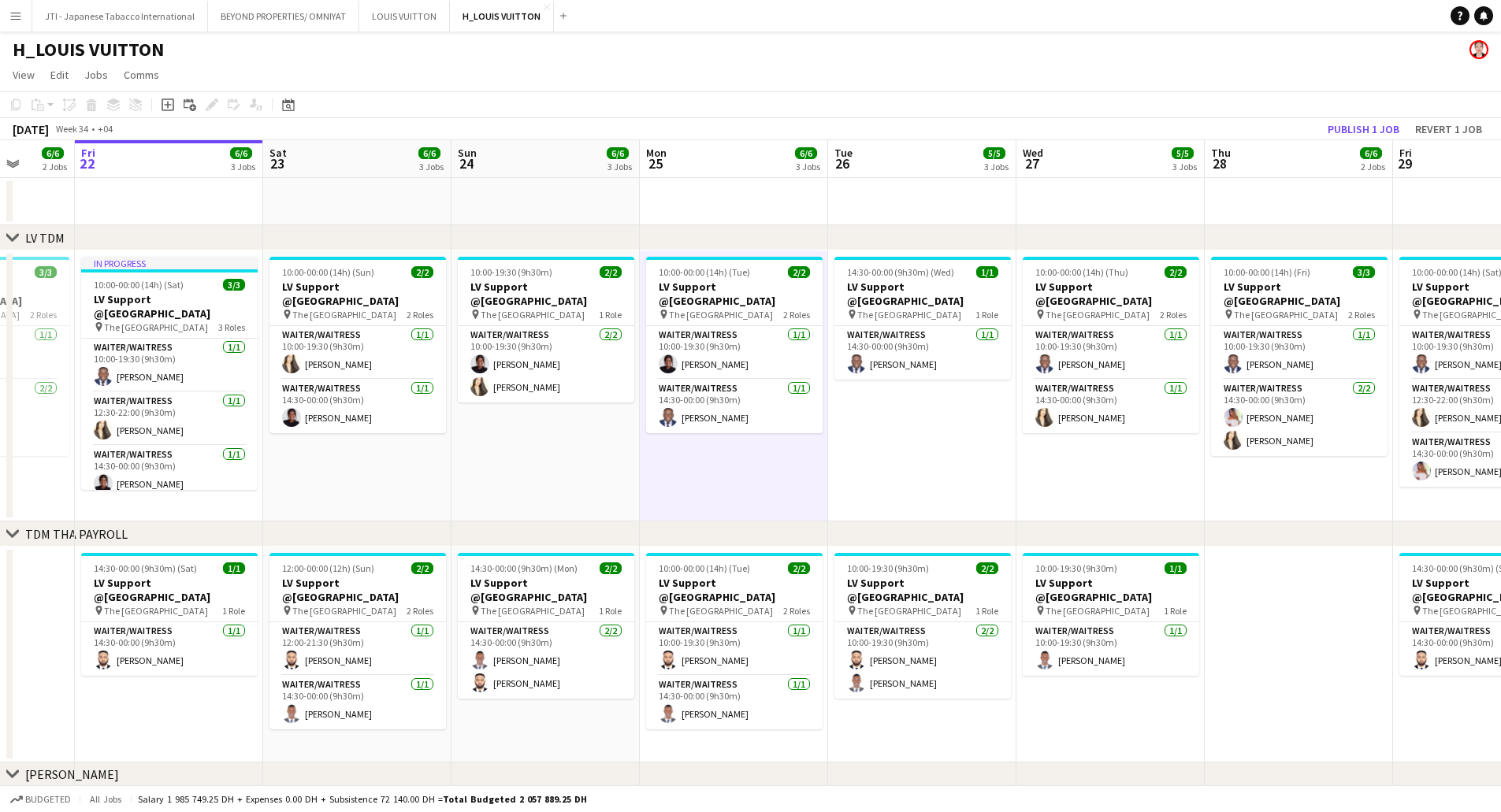
drag, startPoint x: 1248, startPoint y: 462, endPoint x: 1181, endPoint y: 464, distance: 67.0
click at [1181, 464] on app-calendar-viewport "Tue 19 5/5 3 Jobs Wed 20 5/5 3 Jobs Thu 21 6/6 2 Jobs Fri 22 6/6 3 Jobs Sat 23 …" at bounding box center [750, 707] width 1501 height 1133
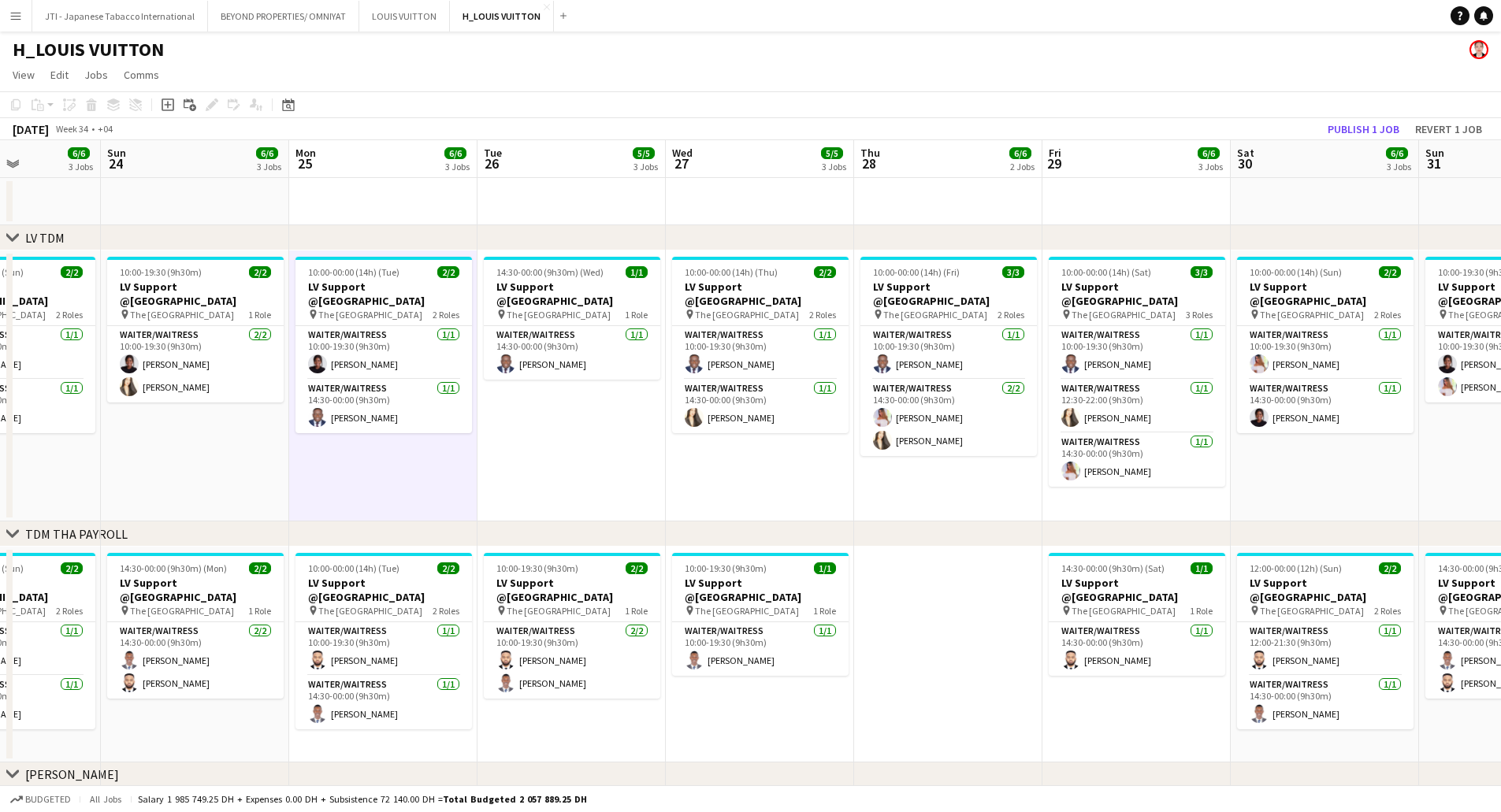
drag, startPoint x: 1275, startPoint y: 475, endPoint x: 918, endPoint y: 480, distance: 357.0
click at [918, 480] on app-calendar-viewport "Thu 21 6/6 2 Jobs Fri 22 6/6 3 Jobs Sat 23 6/6 3 Jobs Sun 24 6/6 3 Jobs Mon 25 …" at bounding box center [750, 707] width 1501 height 1133
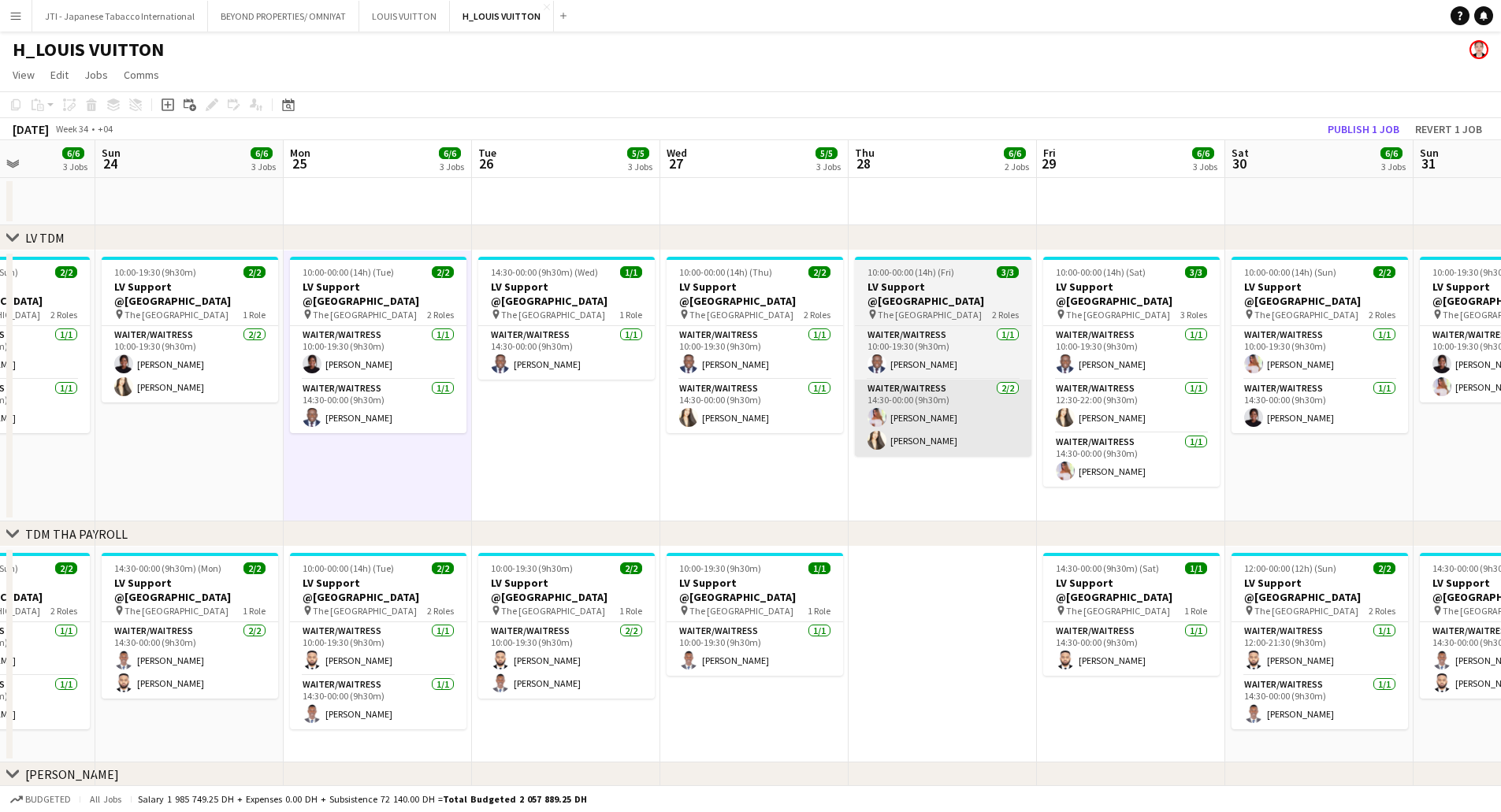
click at [947, 396] on app-card-role "Waiter/Waitress 2/2 14:30-00:00 (9h30m) Joy Samillano Cecile Figueroa" at bounding box center [943, 418] width 177 height 77
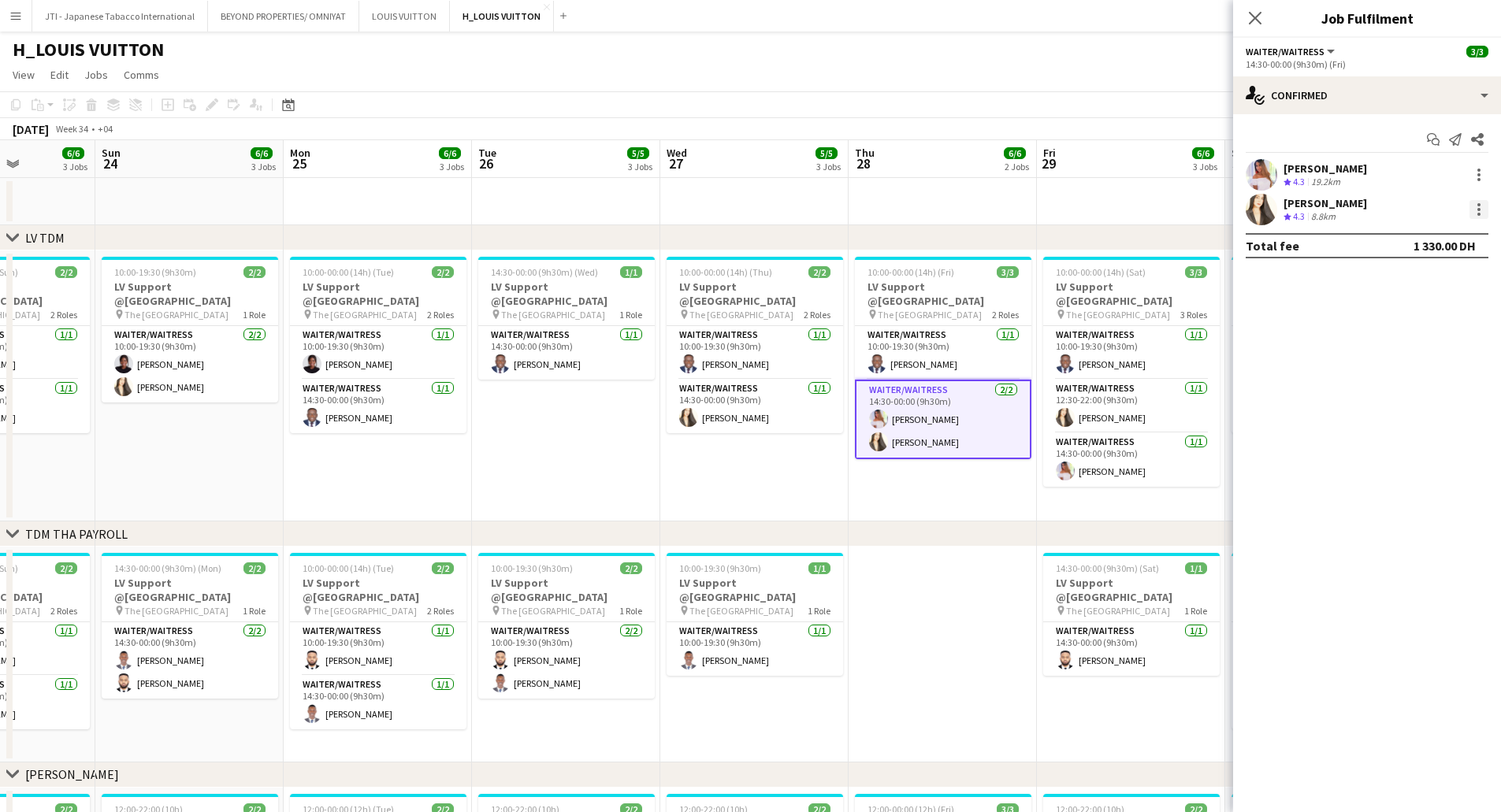
click at [1479, 214] on div at bounding box center [1478, 213] width 3 height 3
click at [1397, 391] on span "Remove" at bounding box center [1401, 389] width 47 height 13
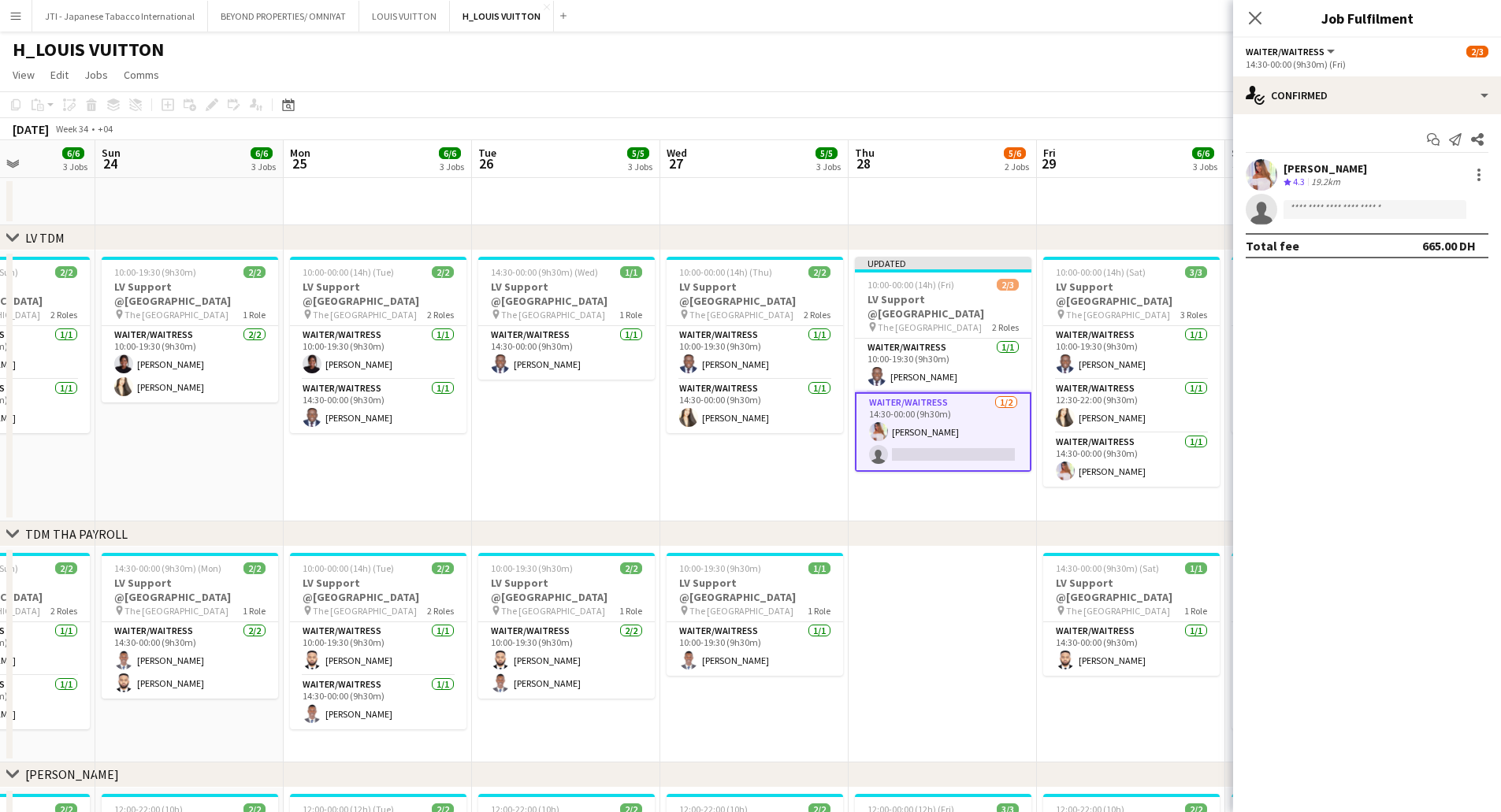
click at [958, 500] on app-date-cell "Updated 10:00-00:00 (14h) (Fri) 2/3 LV Support @Dubai Mall pin The Dubai Mall 2…" at bounding box center [943, 385] width 189 height 271
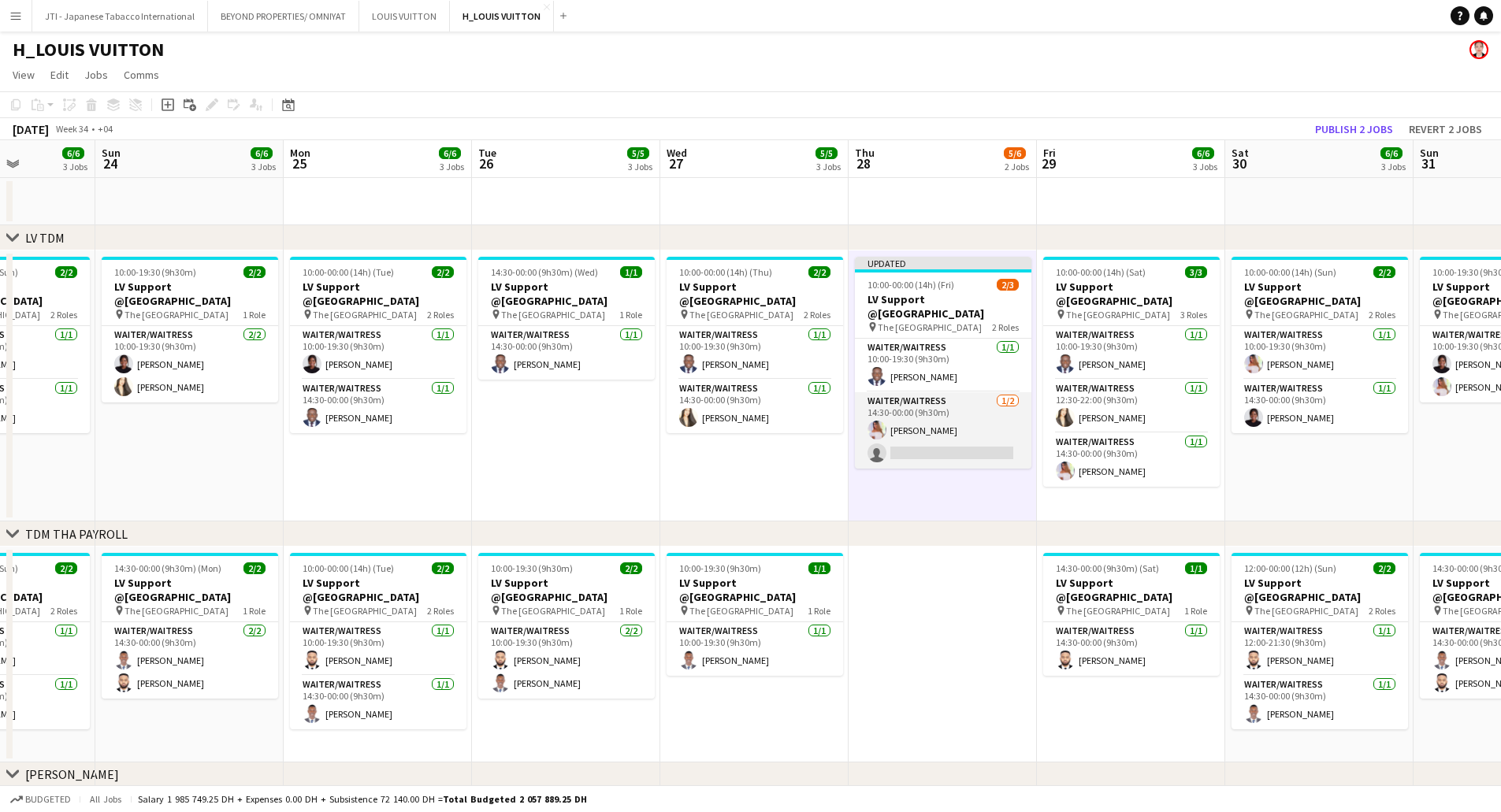
click at [946, 405] on app-card-role "Waiter/Waitress 1/2 14:30-00:00 (9h30m) Joy Samillano single-neutral-actions" at bounding box center [943, 430] width 177 height 77
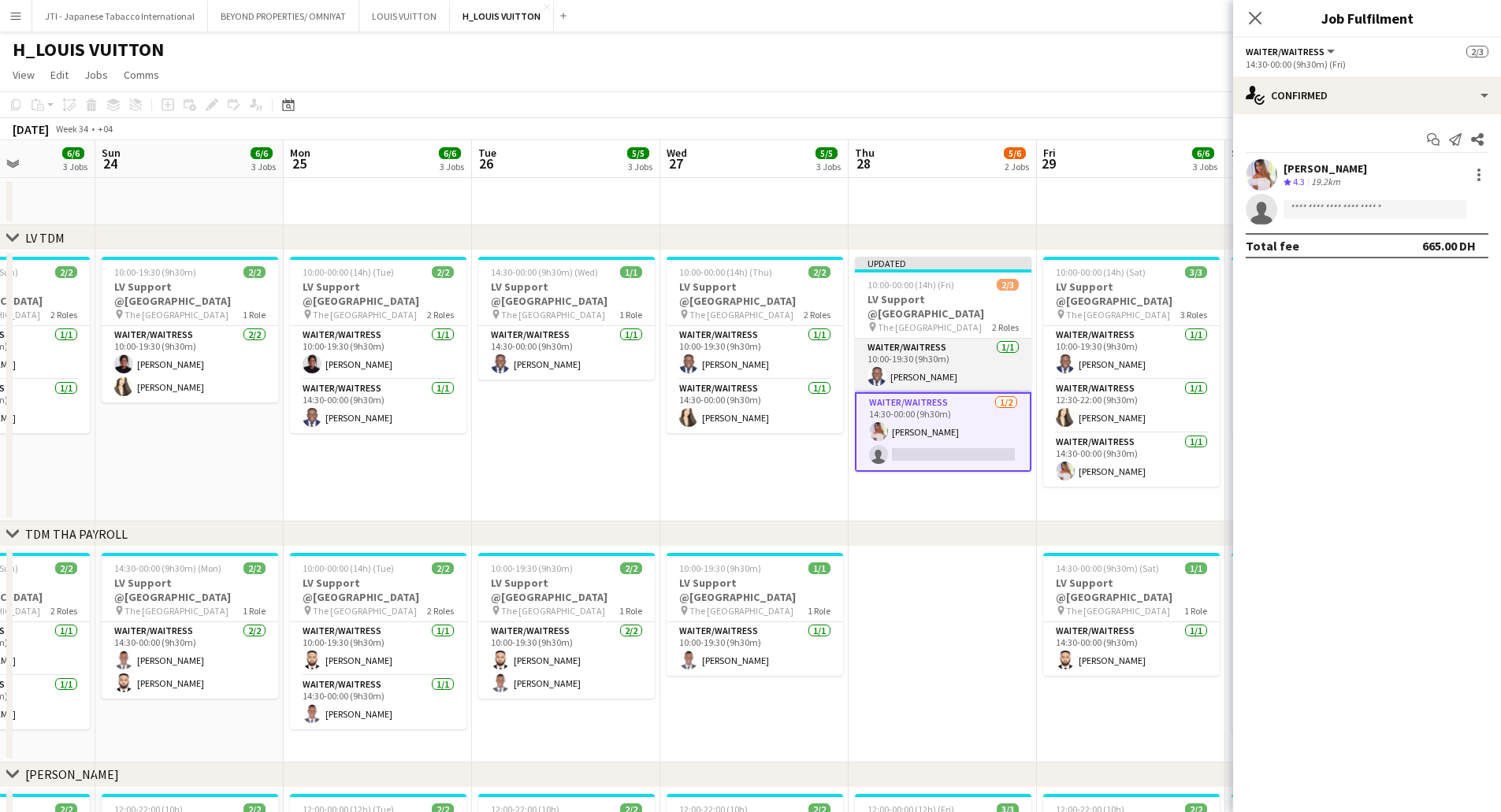
click at [955, 342] on app-card-role "Waiter/Waitress 1/1 10:00-19:30 (9h30m) Godfrey Impairwe" at bounding box center [943, 366] width 177 height 54
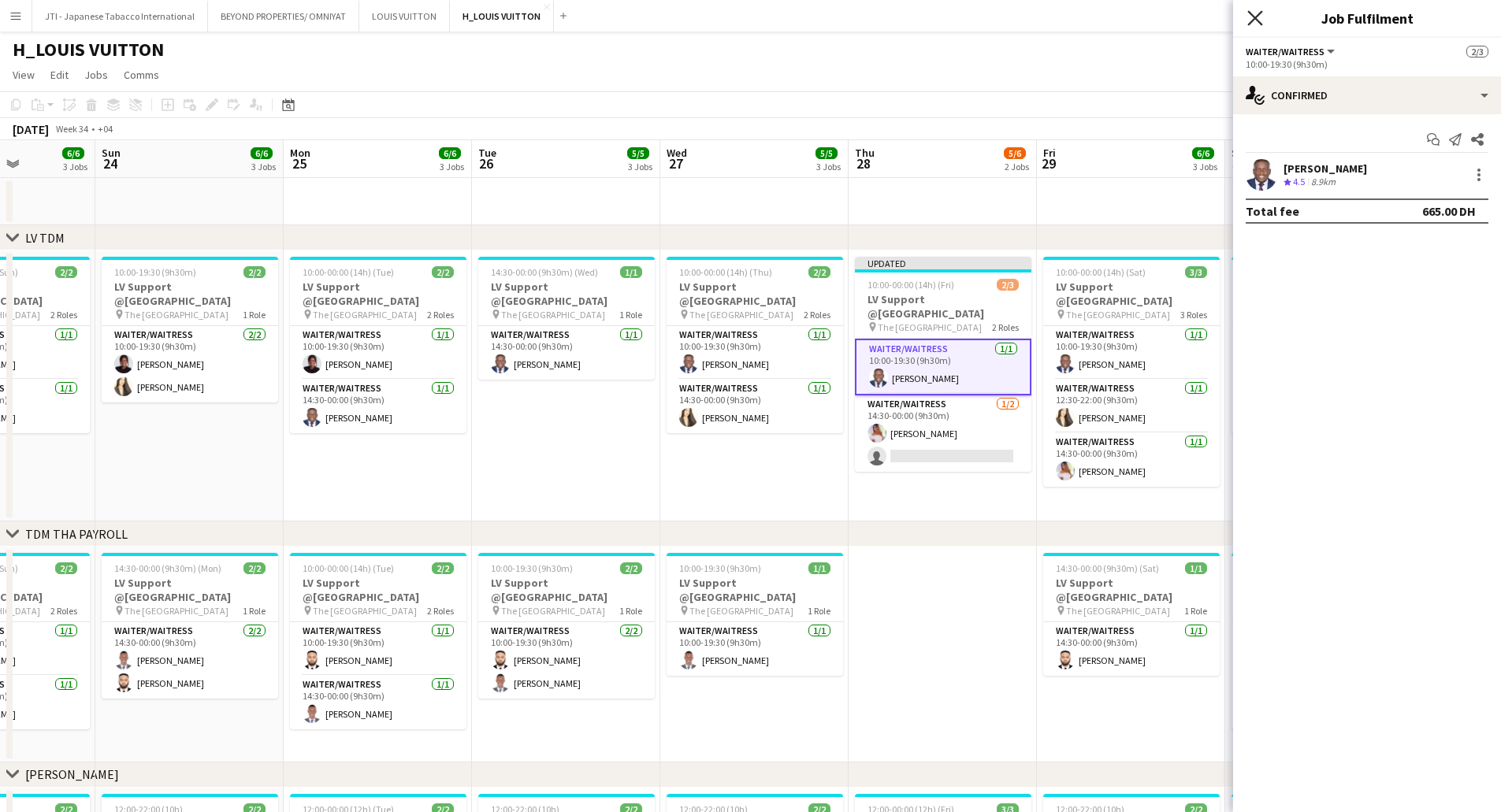
click at [1253, 24] on icon "Close pop-in" at bounding box center [1255, 18] width 15 height 15
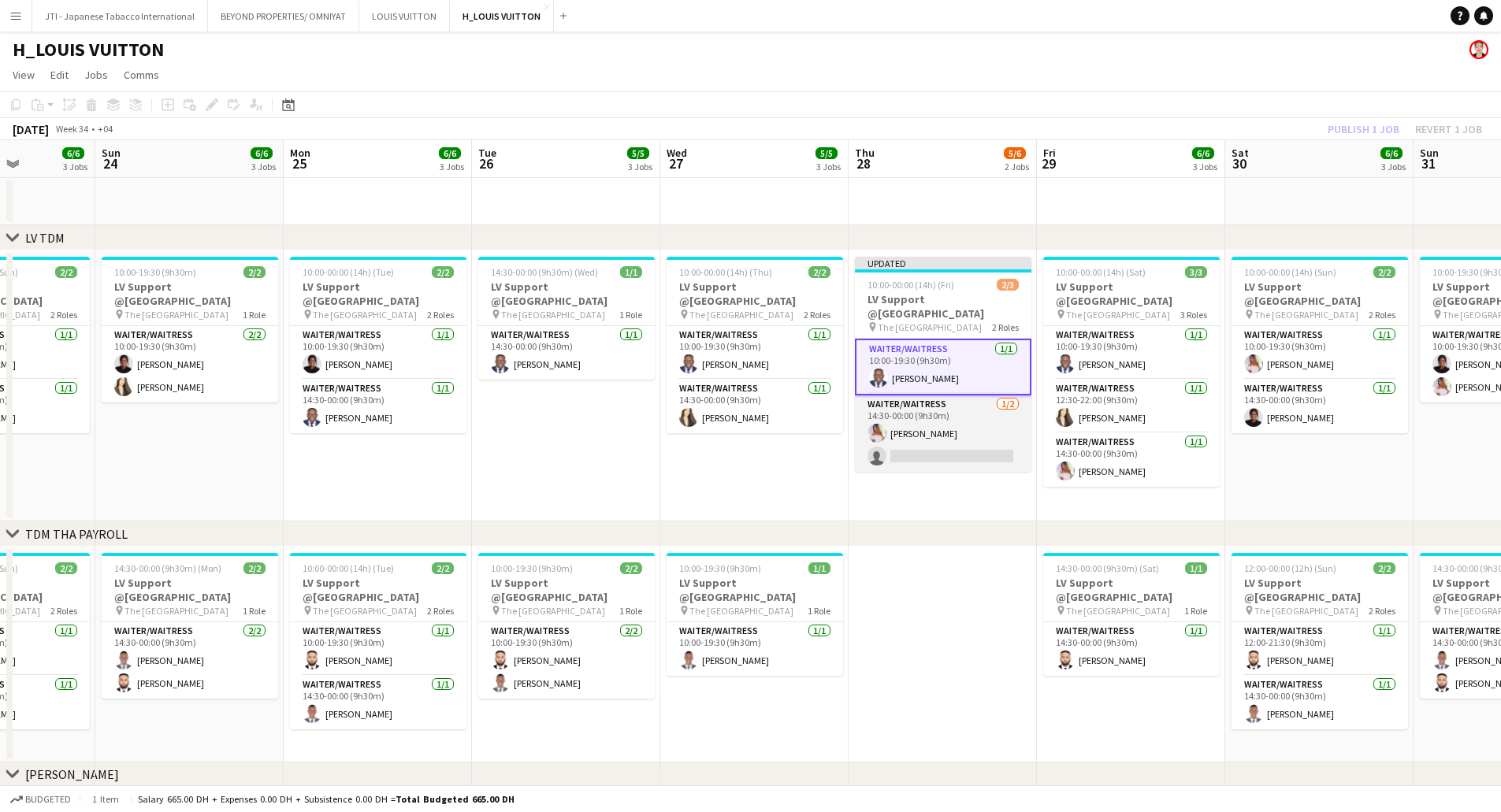
click at [984, 395] on app-card-role "Waiter/Waitress 1/2 14:30-00:00 (9h30m) Joy Samillano single-neutral-actions" at bounding box center [943, 433] width 177 height 77
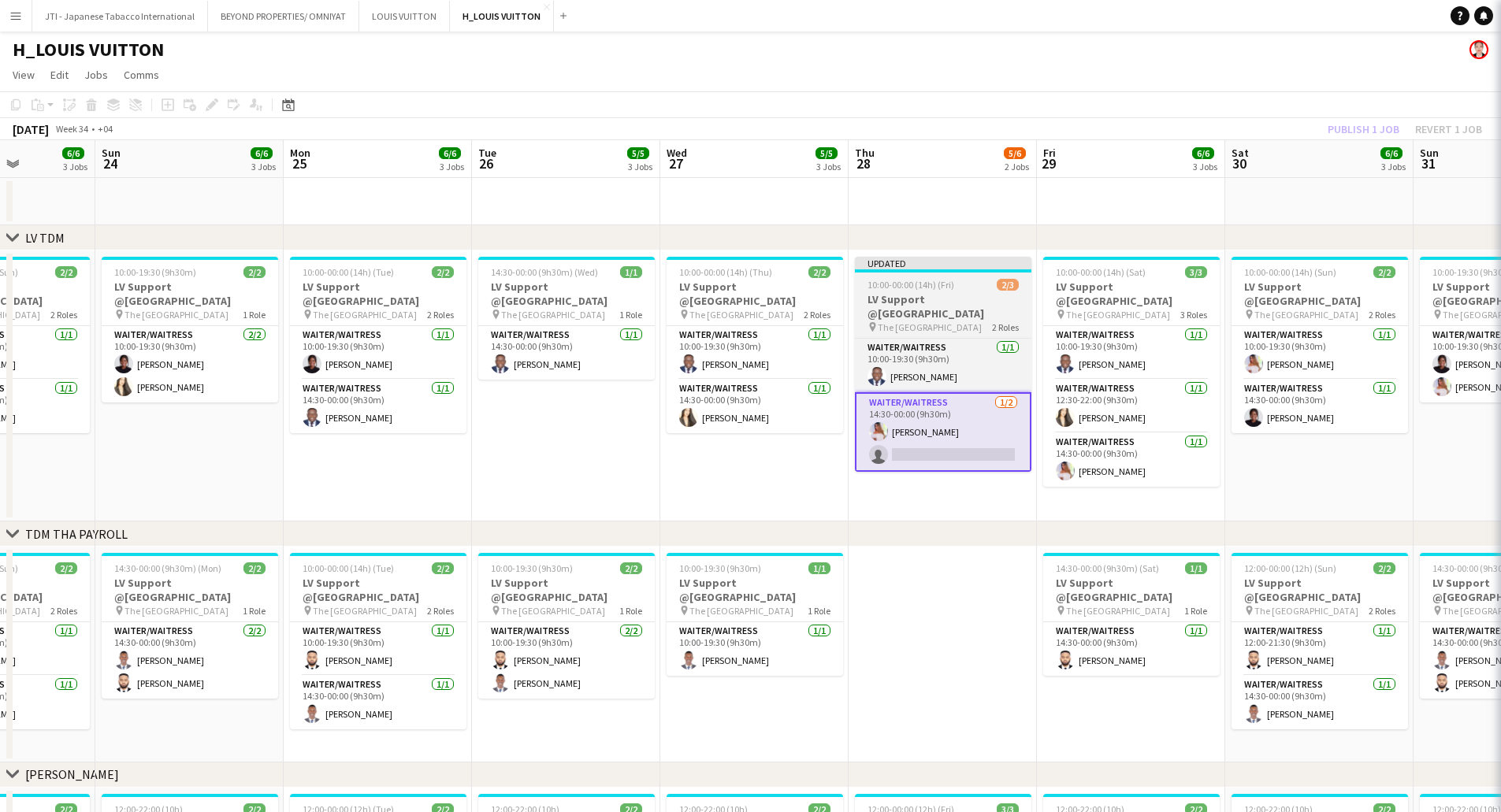
click at [983, 297] on h3 "LV Support @Dubai Mall" at bounding box center [943, 306] width 177 height 29
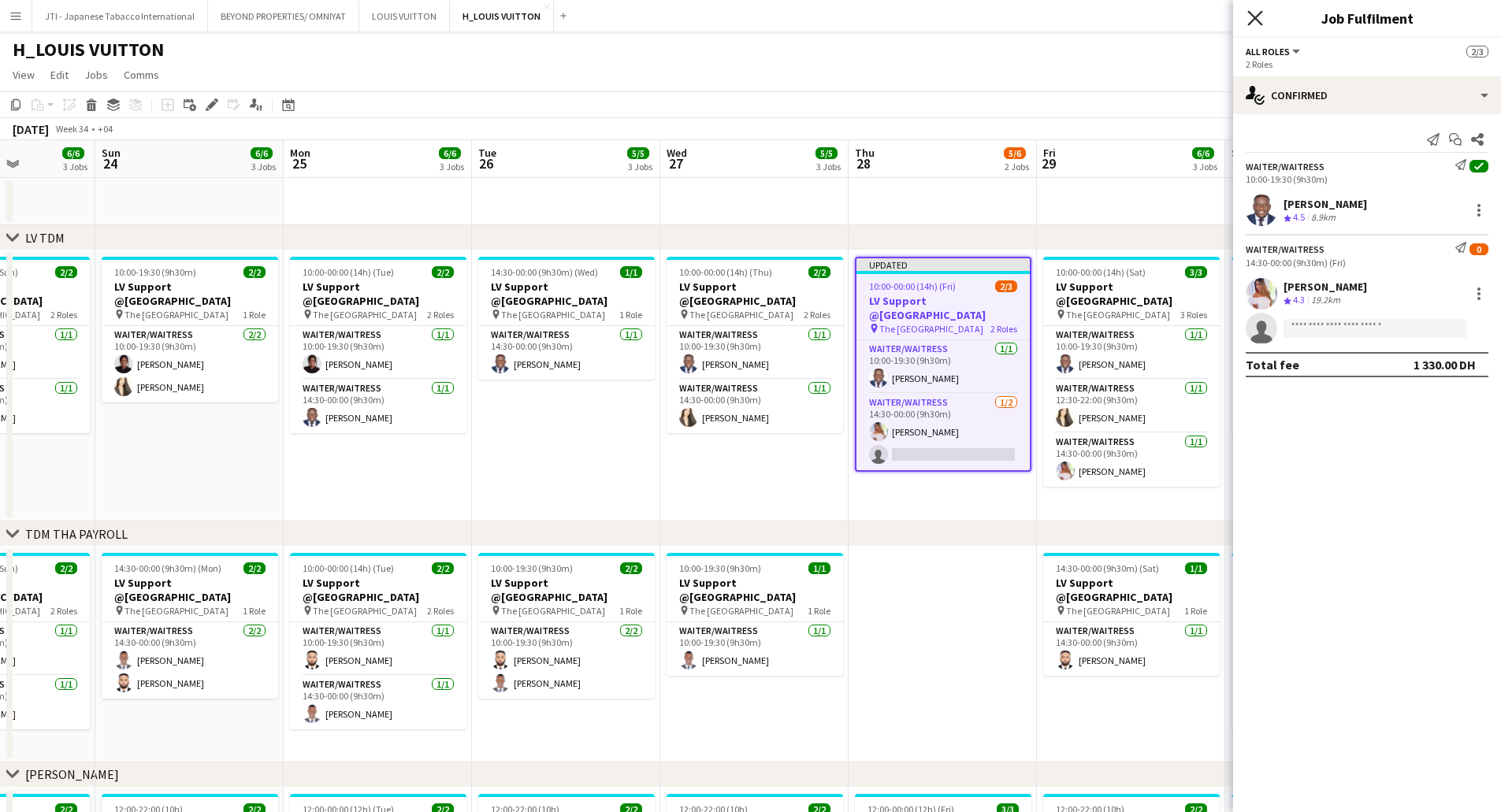
click at [1252, 18] on icon "Close pop-in" at bounding box center [1255, 18] width 15 height 15
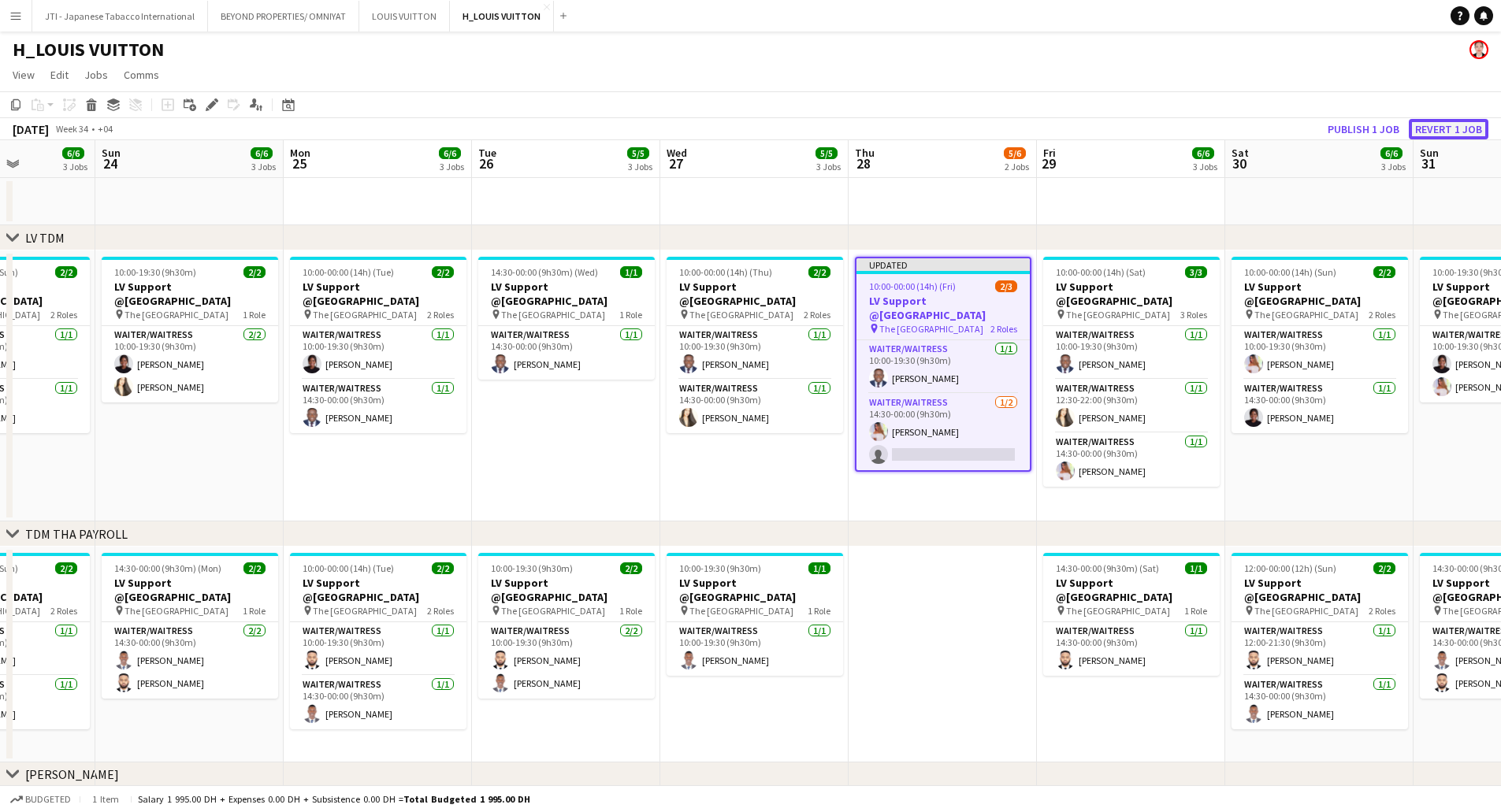
click at [1431, 126] on button "Revert 1 job" at bounding box center [1448, 129] width 79 height 20
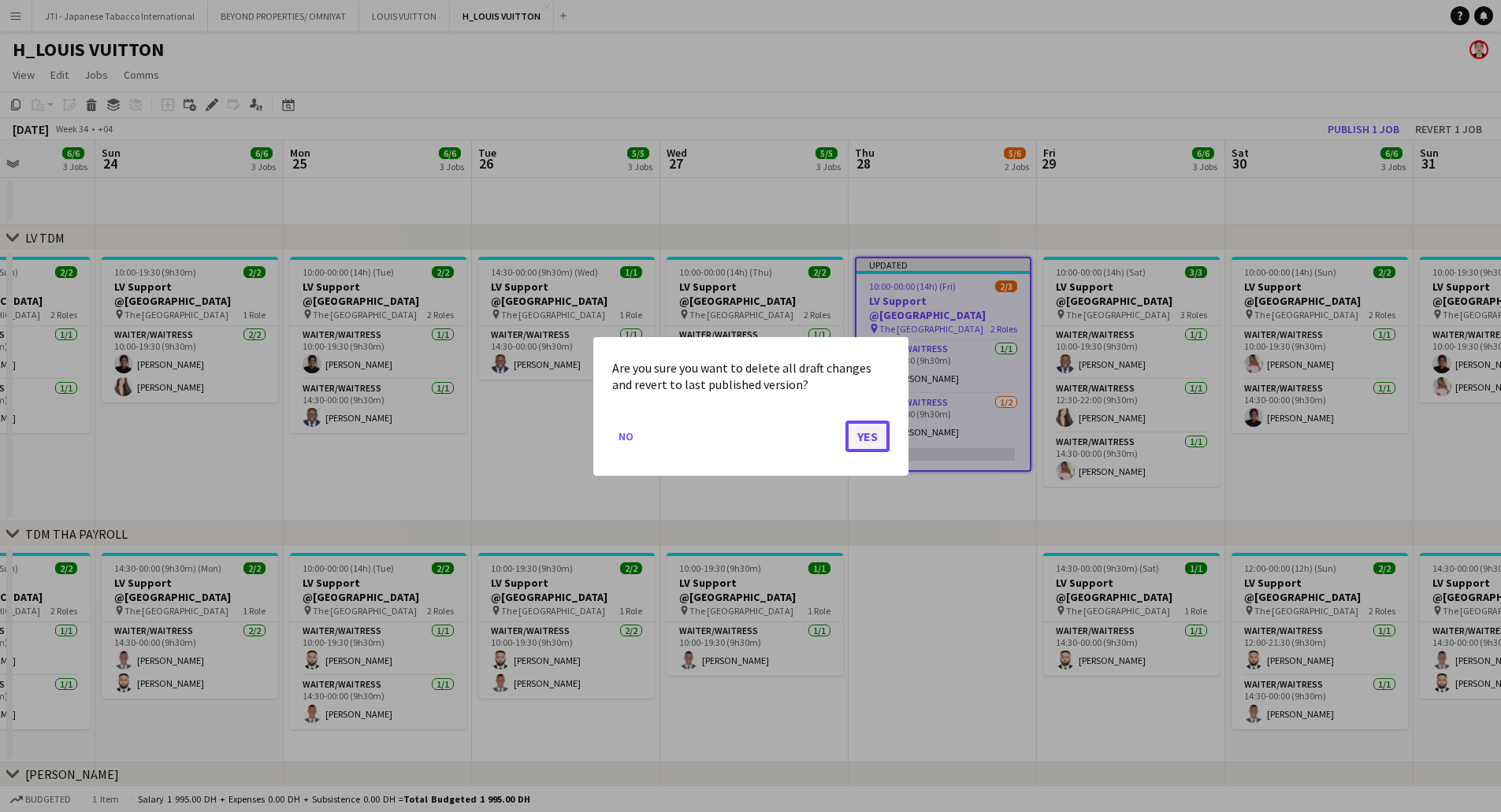
click at [882, 432] on button "Yes" at bounding box center [868, 435] width 44 height 31
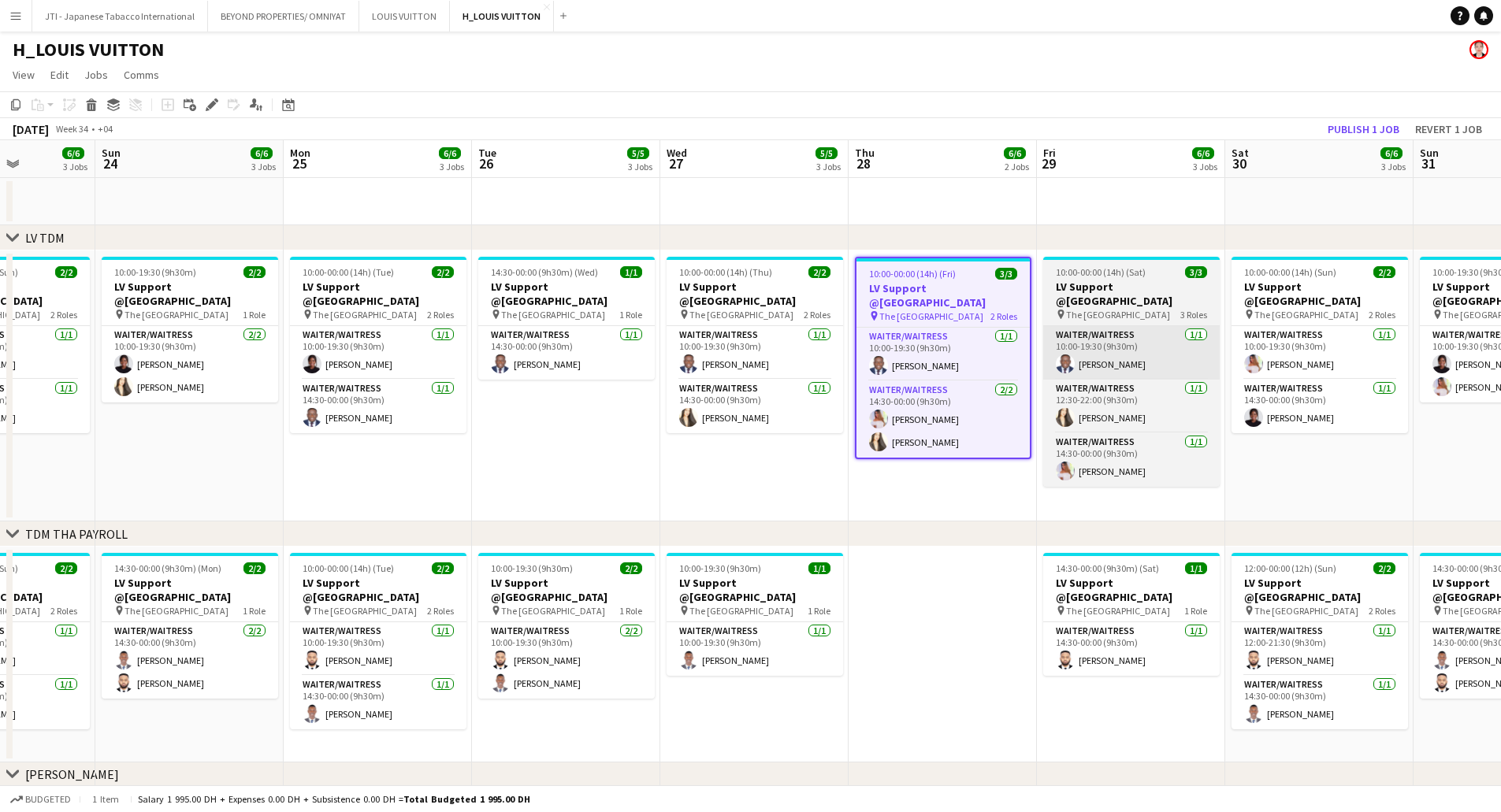
click at [921, 401] on app-card-role "Waiter/Waitress 2/2 14:30-00:00 (9h30m) Joy Samillano Cecile Figueroa" at bounding box center [944, 419] width 174 height 77
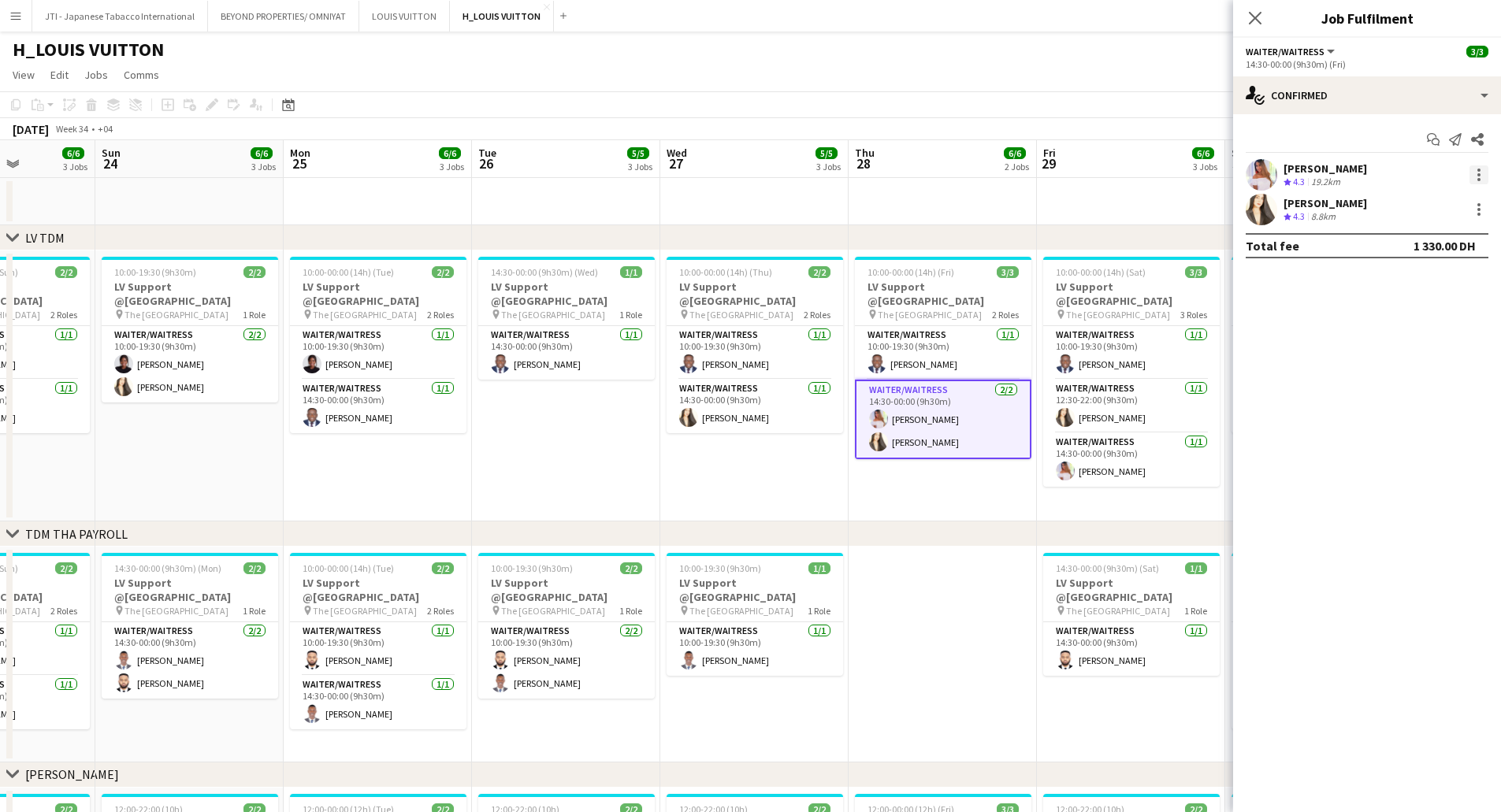
click at [1483, 173] on div at bounding box center [1479, 175] width 18 height 18
drag, startPoint x: 1394, startPoint y: 348, endPoint x: 1376, endPoint y: 361, distance: 22.2
click at [1395, 351] on span "Remove" at bounding box center [1401, 355] width 47 height 13
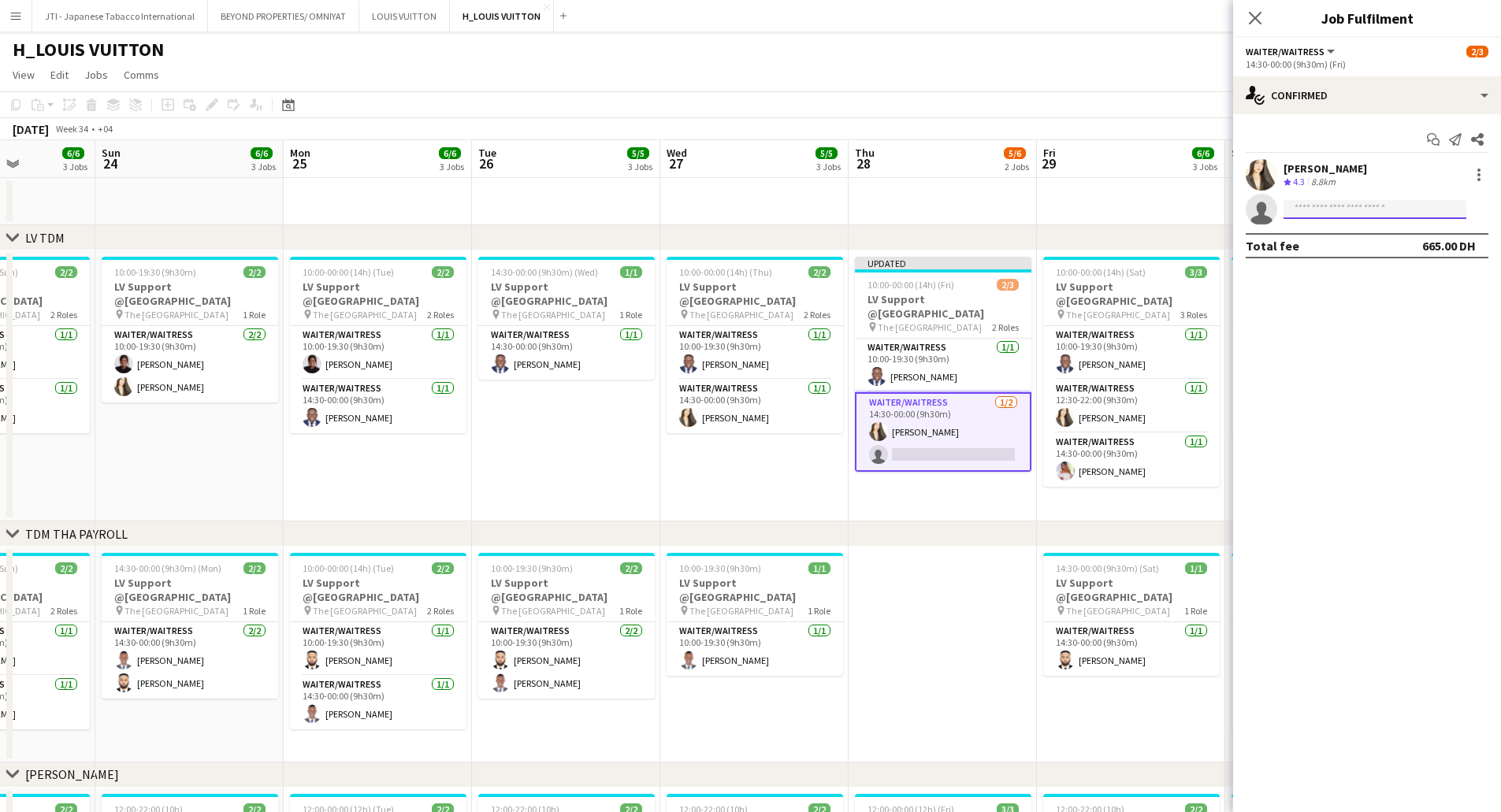
click at [1369, 206] on input at bounding box center [1375, 210] width 183 height 18
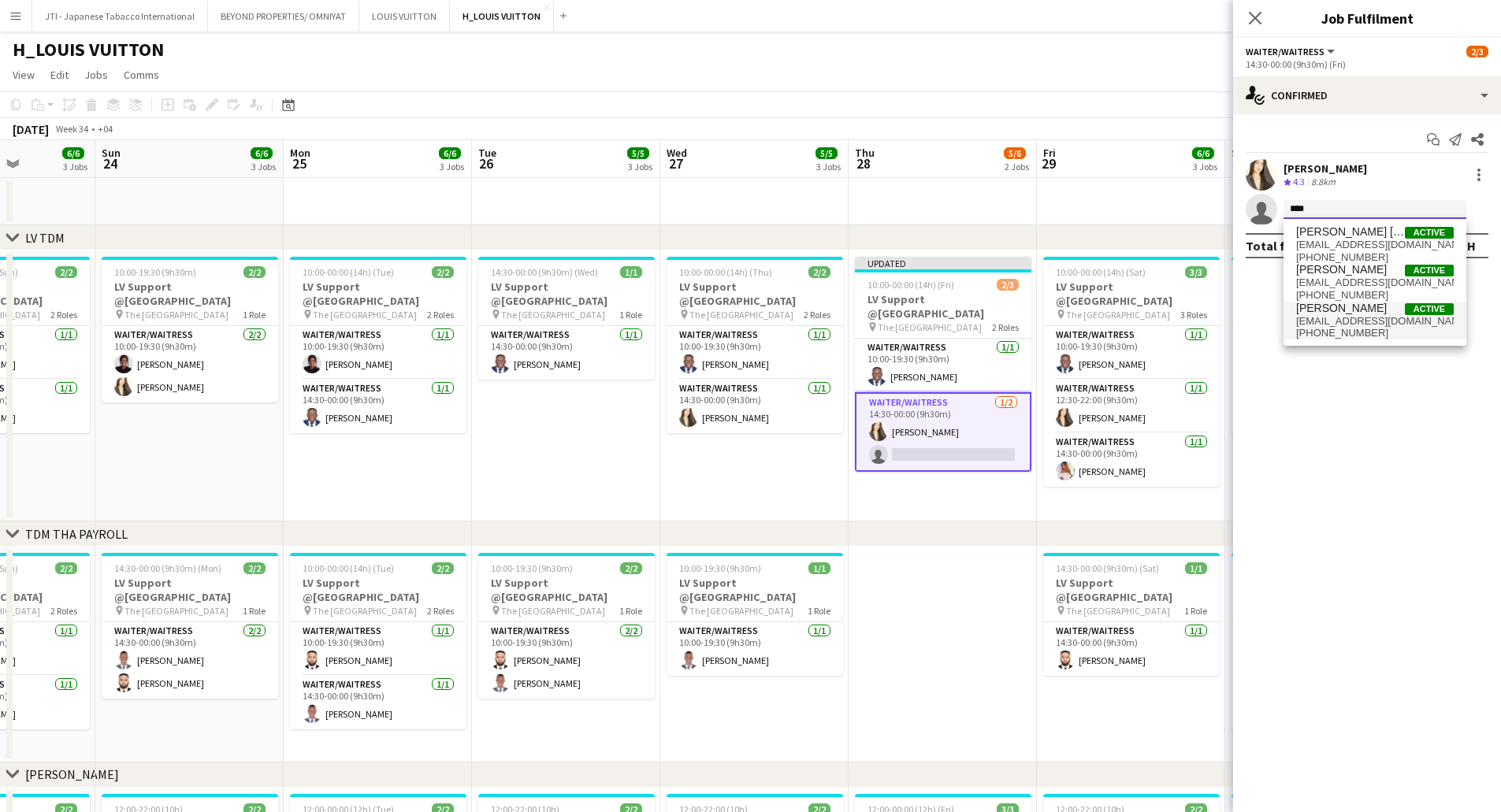
type input "****"
click at [1354, 320] on span "nanypredousy@gmail.com" at bounding box center [1374, 321] width 158 height 13
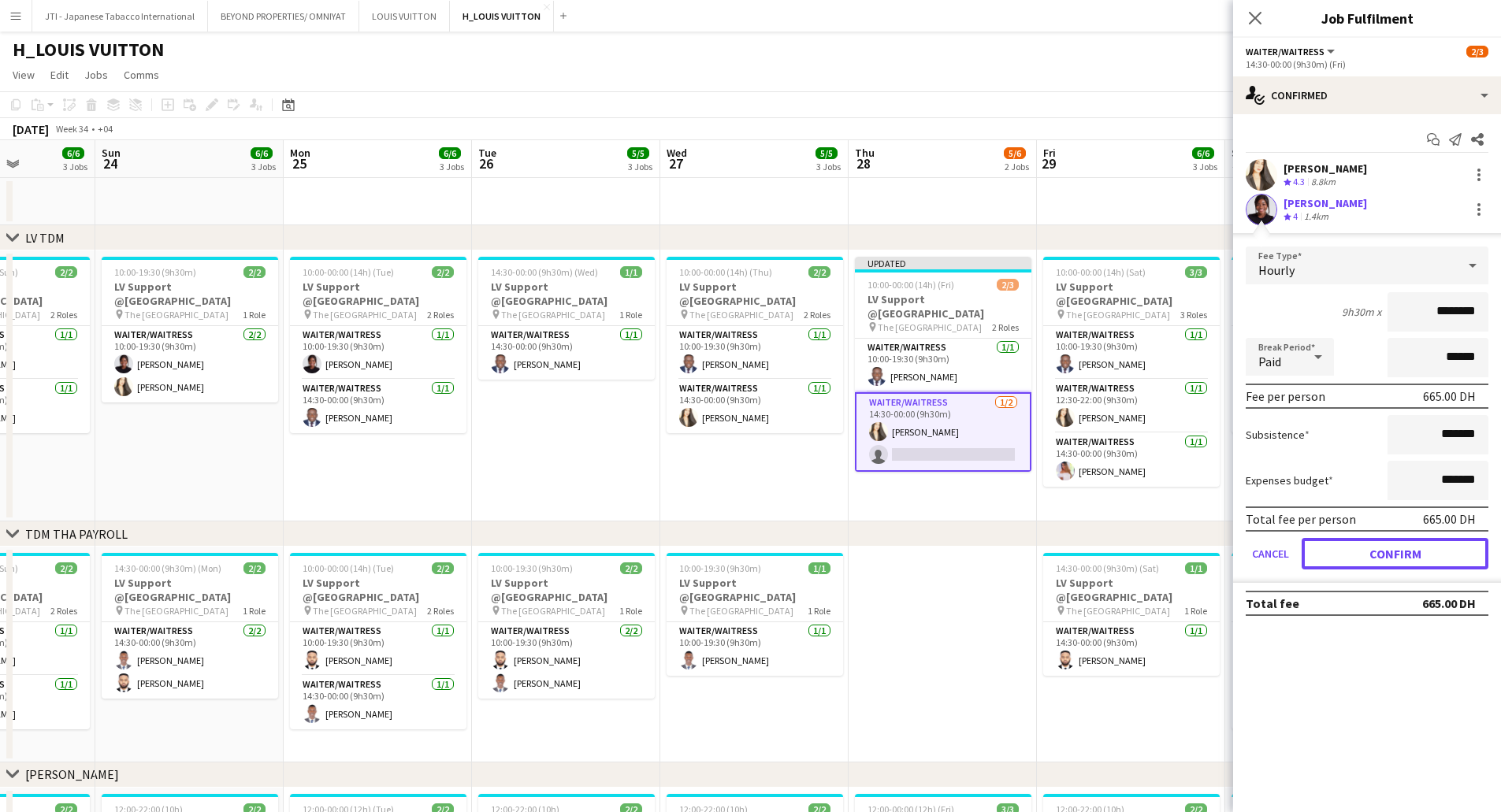
drag, startPoint x: 1429, startPoint y: 553, endPoint x: 1141, endPoint y: 525, distance: 289.4
click at [1429, 553] on button "Confirm" at bounding box center [1395, 553] width 187 height 31
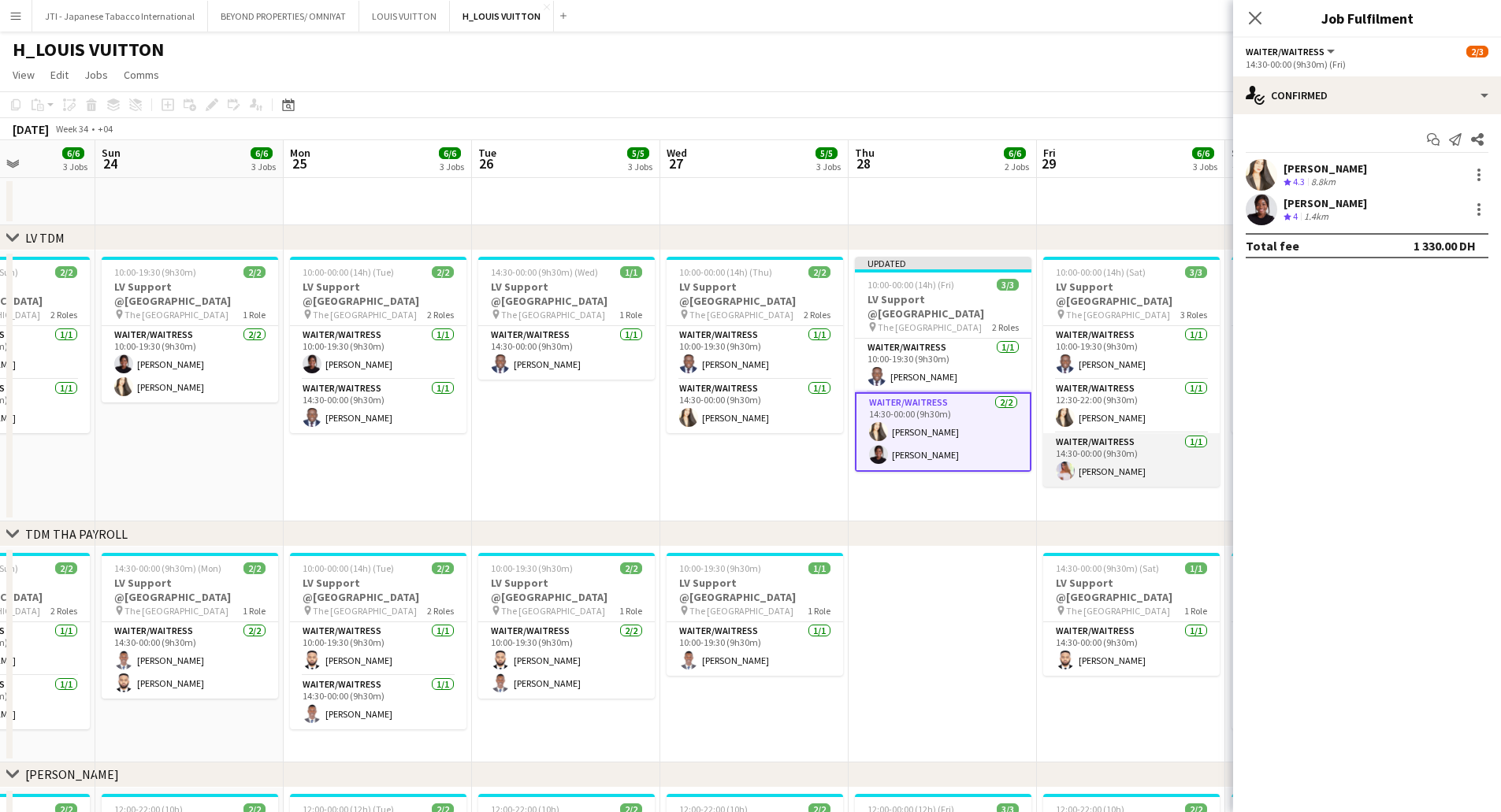
click at [1114, 447] on app-card-role "Waiter/Waitress 1/1 14:30-00:00 (9h30m) Joy Samillano" at bounding box center [1131, 460] width 177 height 54
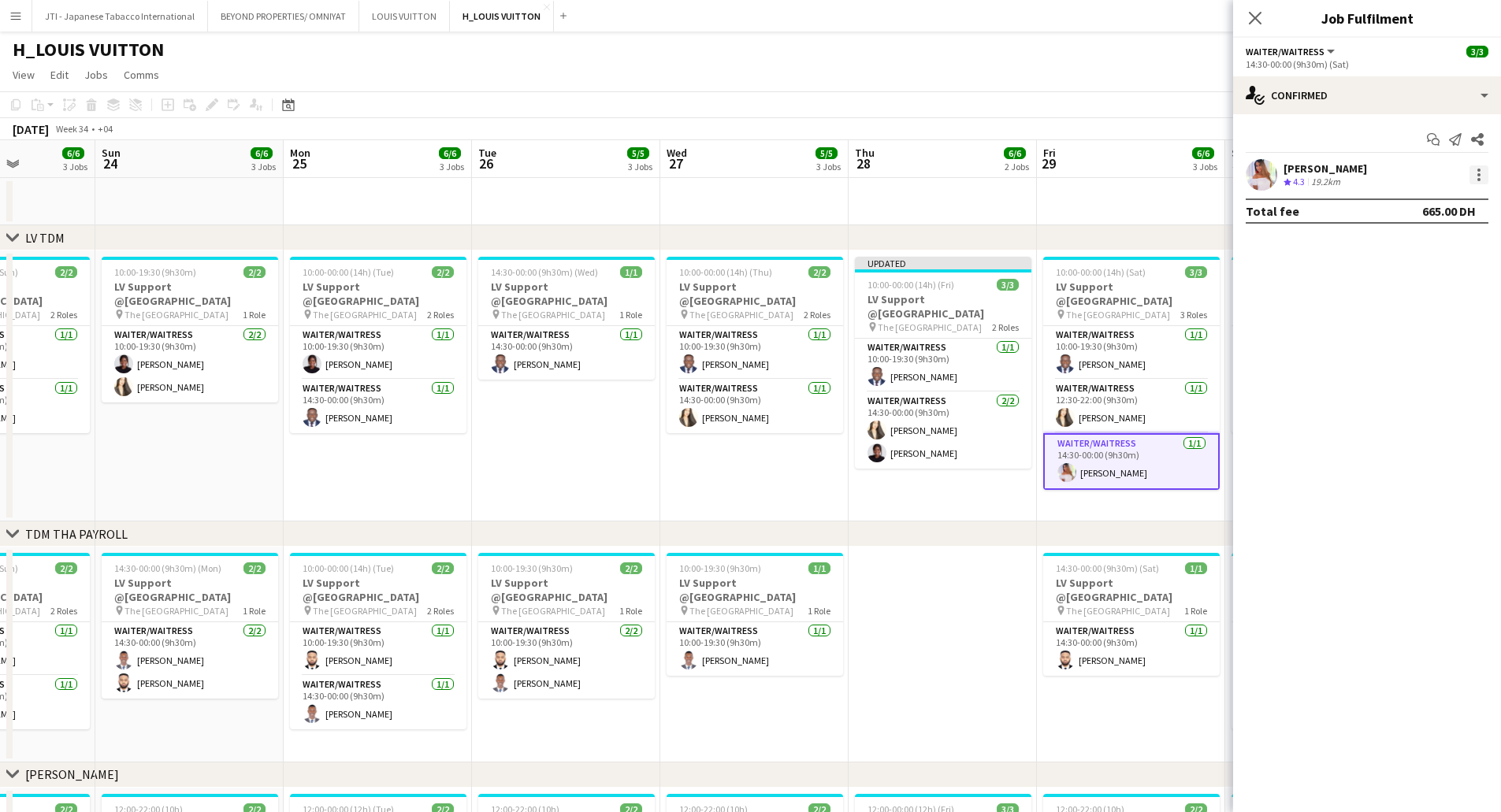
click at [1476, 172] on div at bounding box center [1479, 175] width 18 height 18
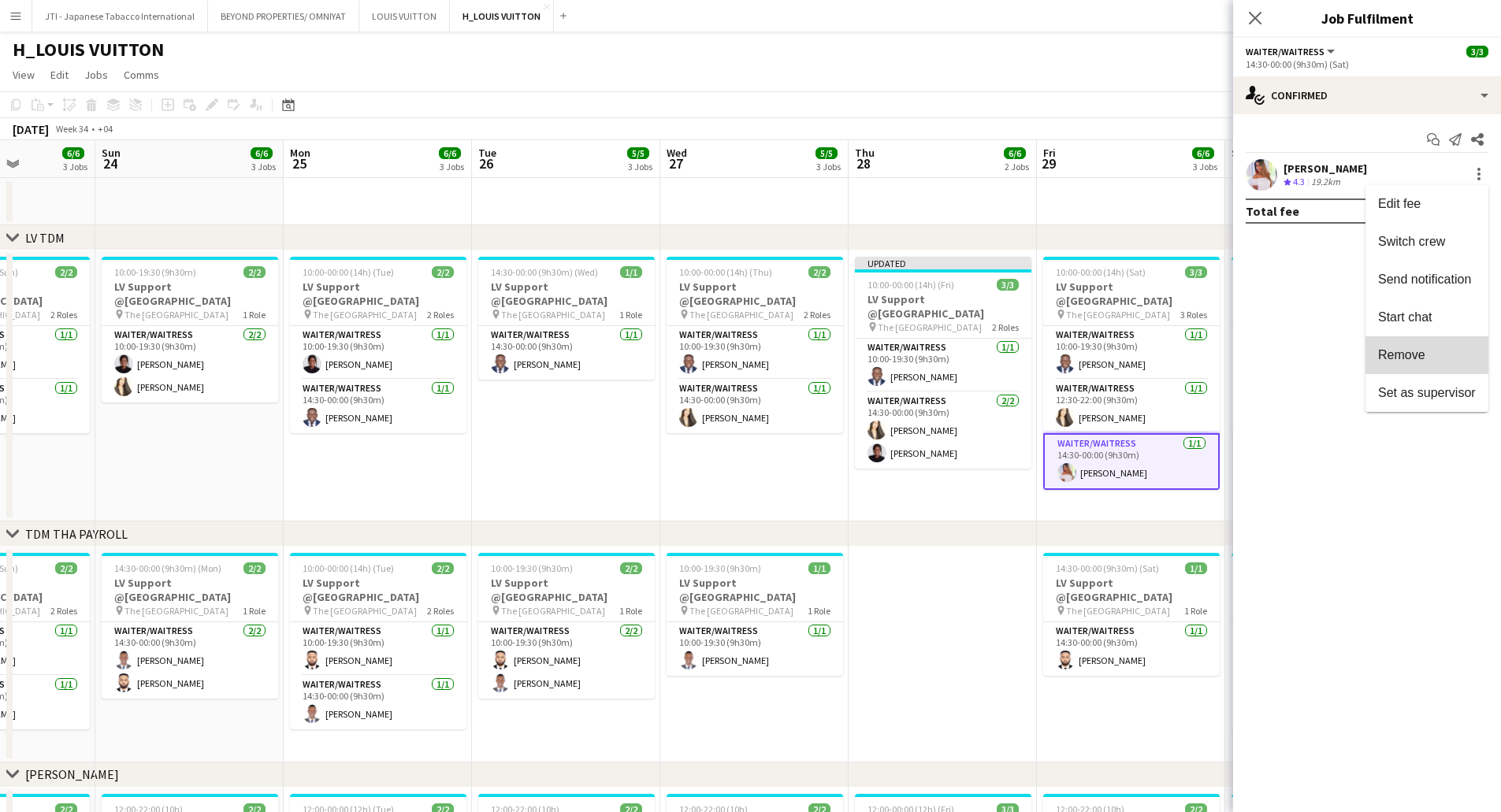
click at [1399, 348] on span "Remove" at bounding box center [1401, 355] width 47 height 13
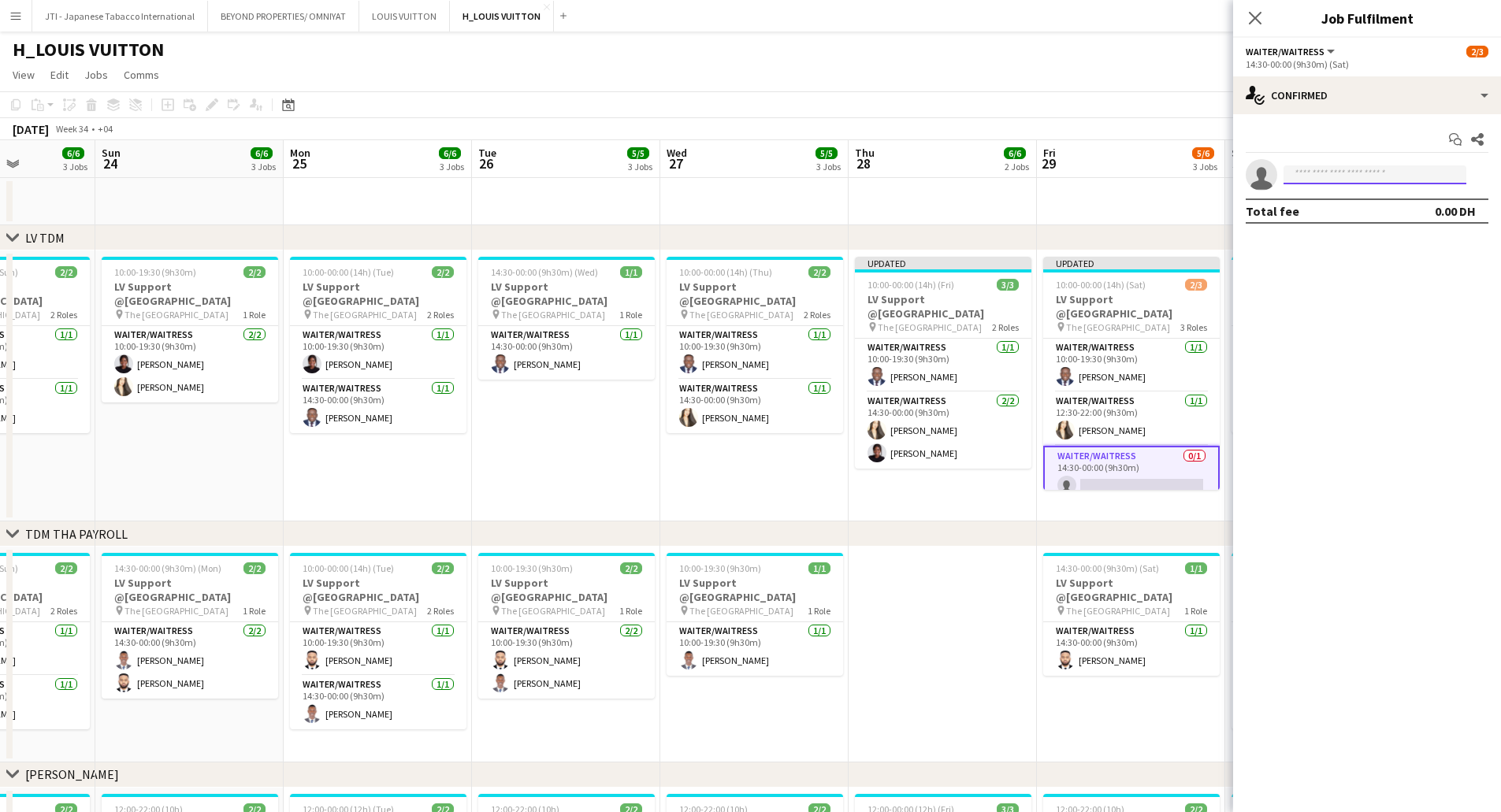
click at [1330, 182] on input at bounding box center [1375, 175] width 183 height 18
type input "****"
click at [1336, 270] on mat-expansion-panel "check Confirmed Start chat Share single-neutral-actions **** Total fee 0.00 DH" at bounding box center [1367, 463] width 268 height 697
click at [1354, 174] on input "****" at bounding box center [1375, 175] width 183 height 18
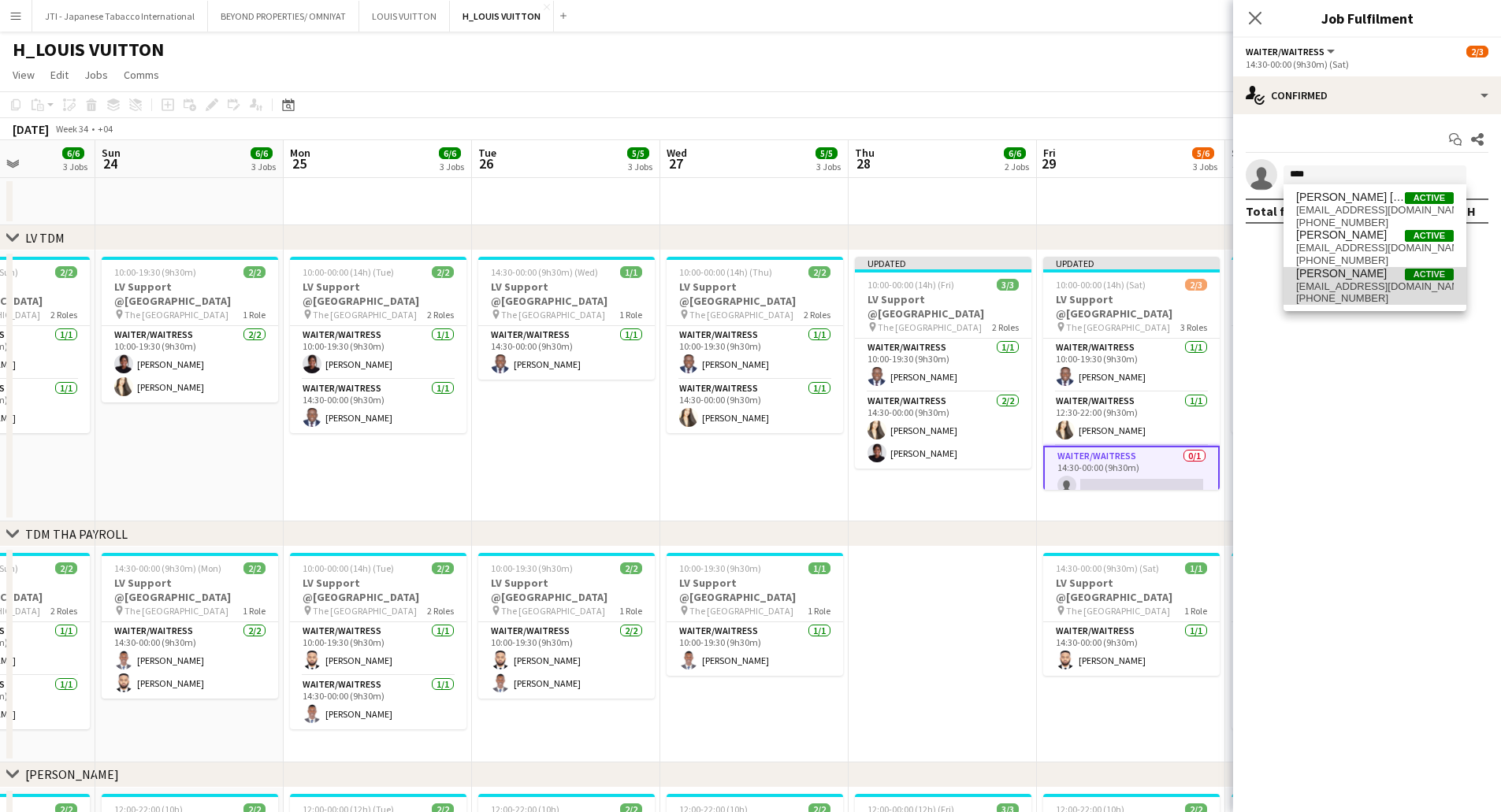
click at [1368, 299] on span "+971544986290" at bounding box center [1374, 298] width 158 height 13
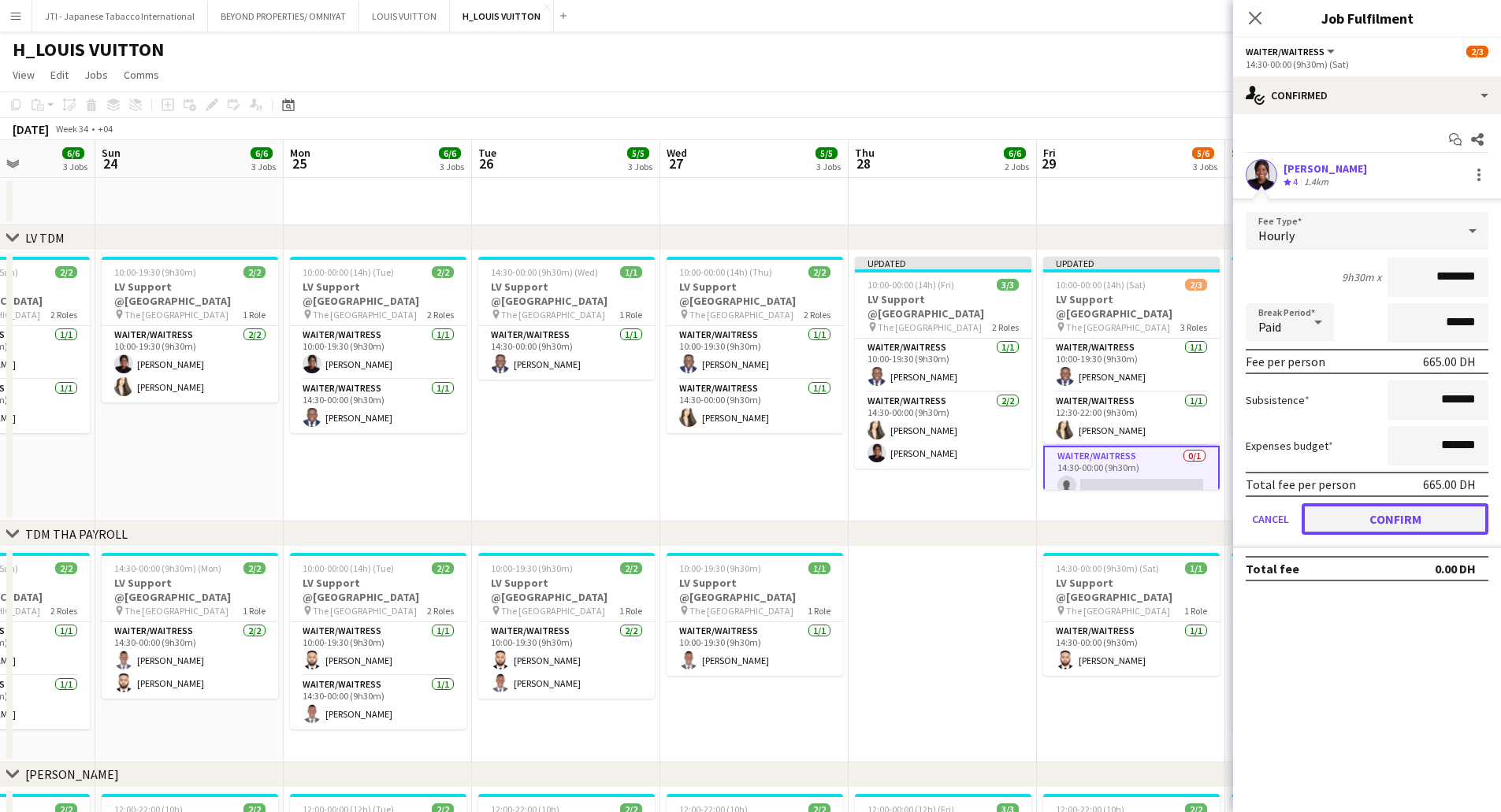
drag, startPoint x: 1374, startPoint y: 526, endPoint x: 1313, endPoint y: 502, distance: 65.6
click at [1373, 526] on button "Confirm" at bounding box center [1395, 519] width 187 height 31
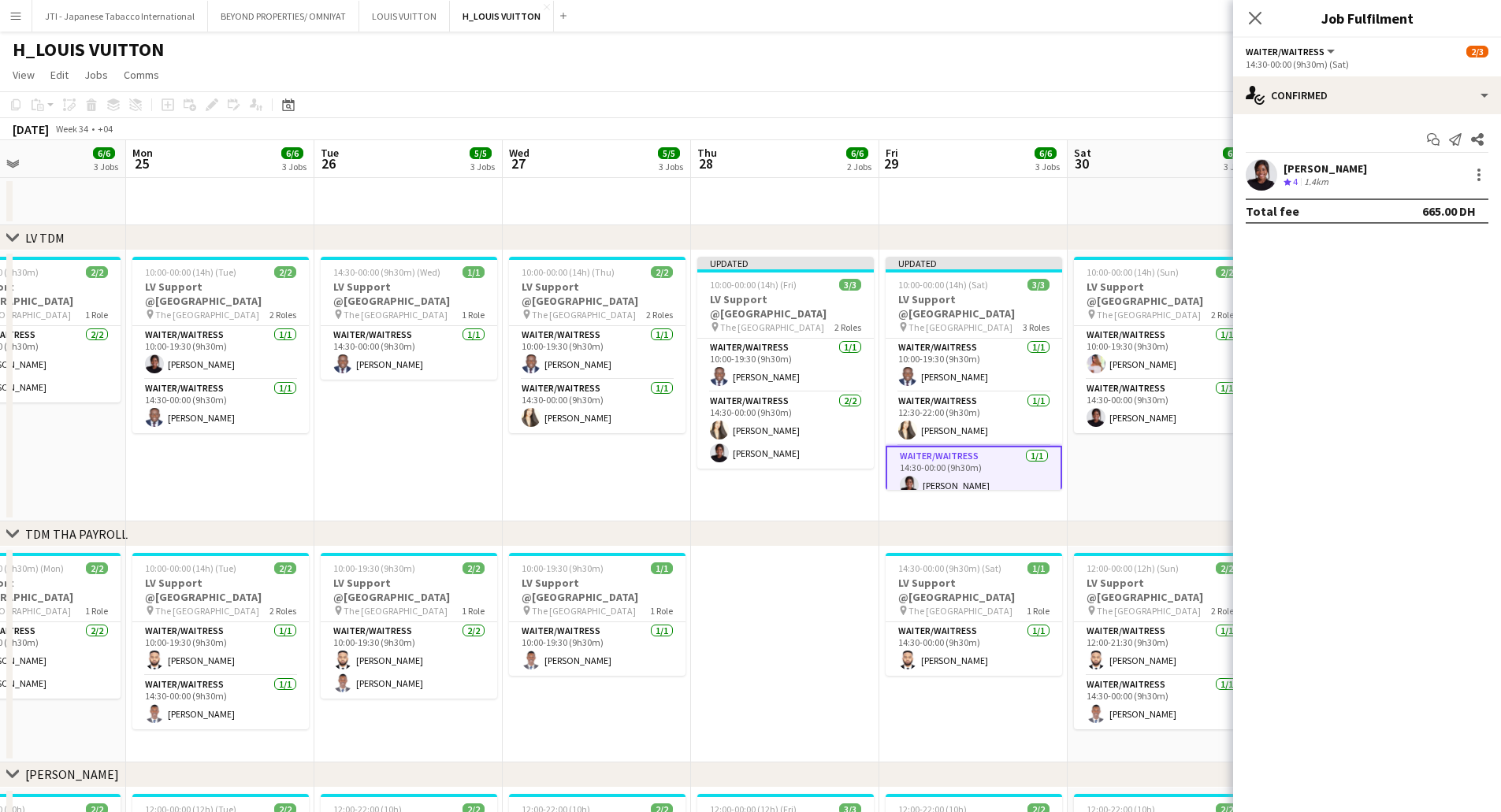
drag, startPoint x: 1153, startPoint y: 437, endPoint x: 1008, endPoint y: 442, distance: 145.1
click at [1008, 442] on app-calendar-viewport "Thu 21 6/6 2 Jobs Fri 22 6/6 3 Jobs Sat 23 6/6 3 Jobs Sun 24 6/6 3 Jobs Mon 25 …" at bounding box center [750, 707] width 1501 height 1133
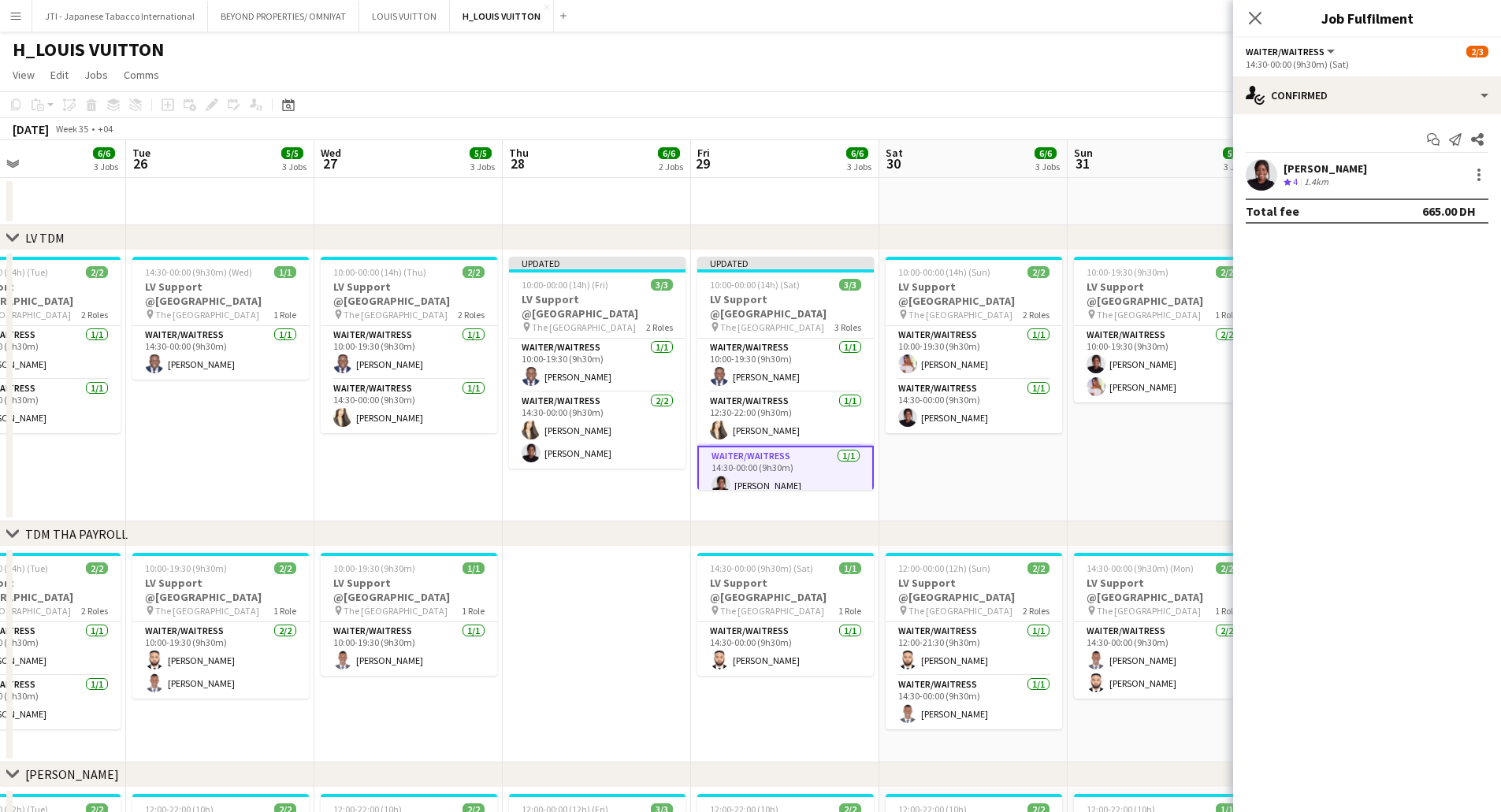
scroll to position [0, 628]
drag, startPoint x: 1119, startPoint y: 456, endPoint x: 930, endPoint y: 467, distance: 189.3
click at [930, 467] on app-calendar-viewport "Fri 22 6/6 3 Jobs Sat 23 6/6 3 Jobs Sun 24 6/6 3 Jobs Mon 25 6/6 3 Jobs Tue 26 …" at bounding box center [750, 707] width 1501 height 1133
drag, startPoint x: 961, startPoint y: 333, endPoint x: 1031, endPoint y: 336, distance: 70.1
click at [963, 334] on app-card-role "Waiter/Waitress 1/1 10:00-19:30 (9h30m) Joy Samillano" at bounding box center [972, 353] width 177 height 54
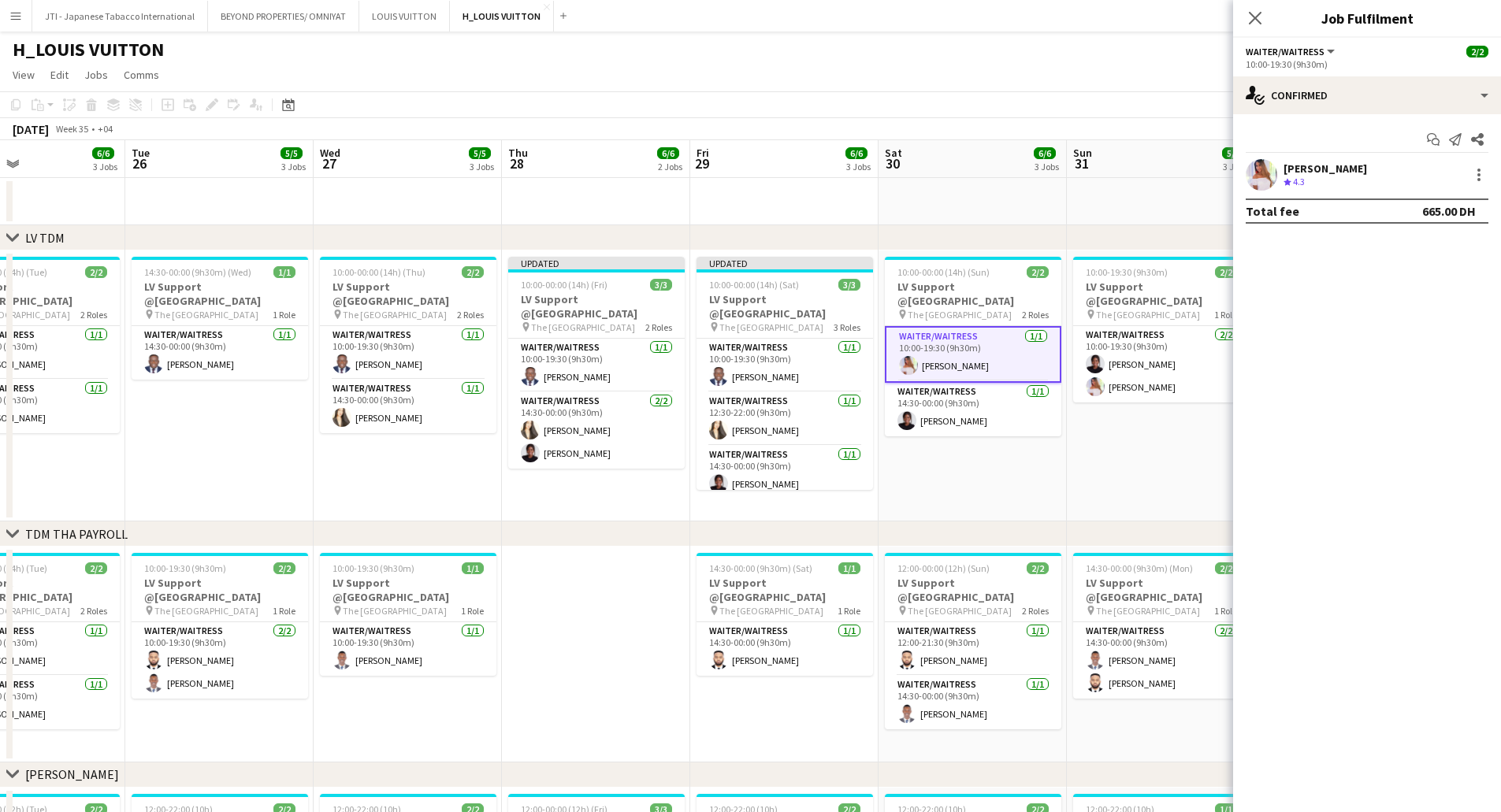
scroll to position [0, 627]
click at [1480, 176] on div at bounding box center [1478, 175] width 3 height 3
click at [1404, 348] on span "Remove" at bounding box center [1401, 355] width 47 height 13
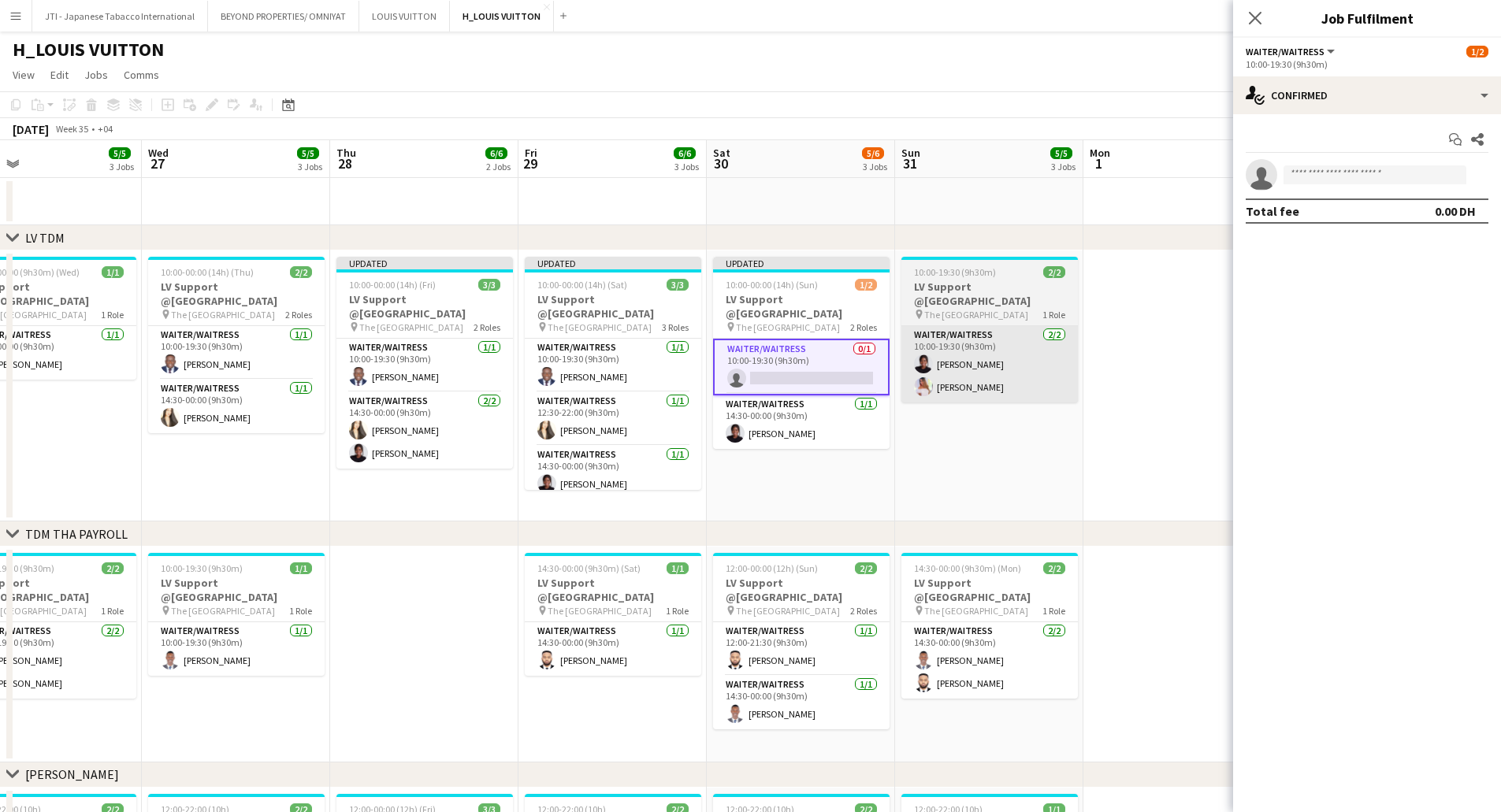
scroll to position [0, 612]
drag, startPoint x: 1135, startPoint y: 345, endPoint x: 960, endPoint y: 354, distance: 175.2
click at [960, 350] on app-calendar-viewport "Sat 23 6/6 3 Jobs Sun 24 6/6 3 Jobs Mon 25 6/6 3 Jobs Tue 26 5/5 3 Jobs Wed 27 …" at bounding box center [750, 707] width 1501 height 1133
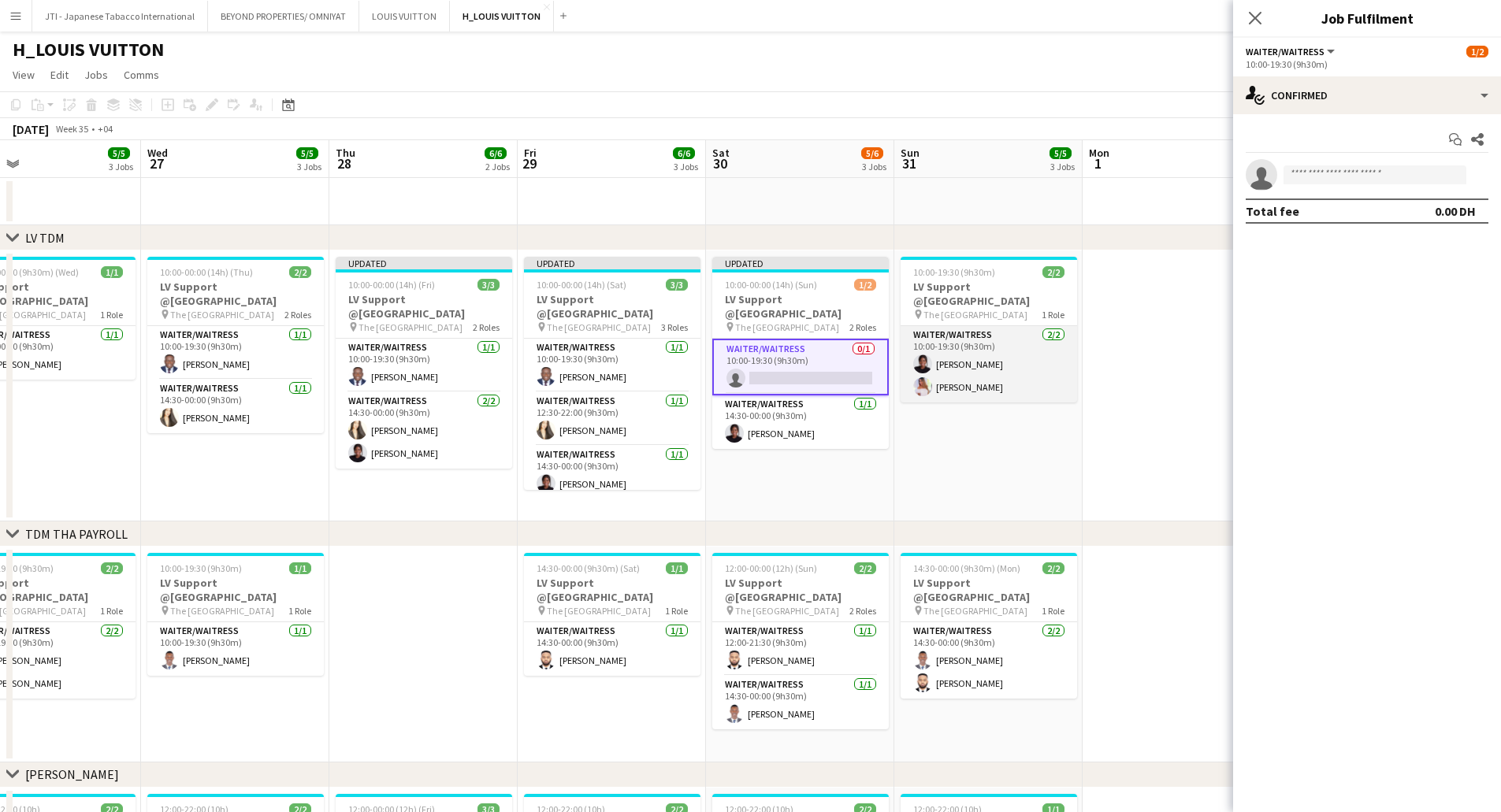
click at [991, 355] on app-card-role "Waiter/Waitress 2/2 10:00-19:30 (9h30m) Nana Oricha Joy Samillano" at bounding box center [988, 364] width 177 height 77
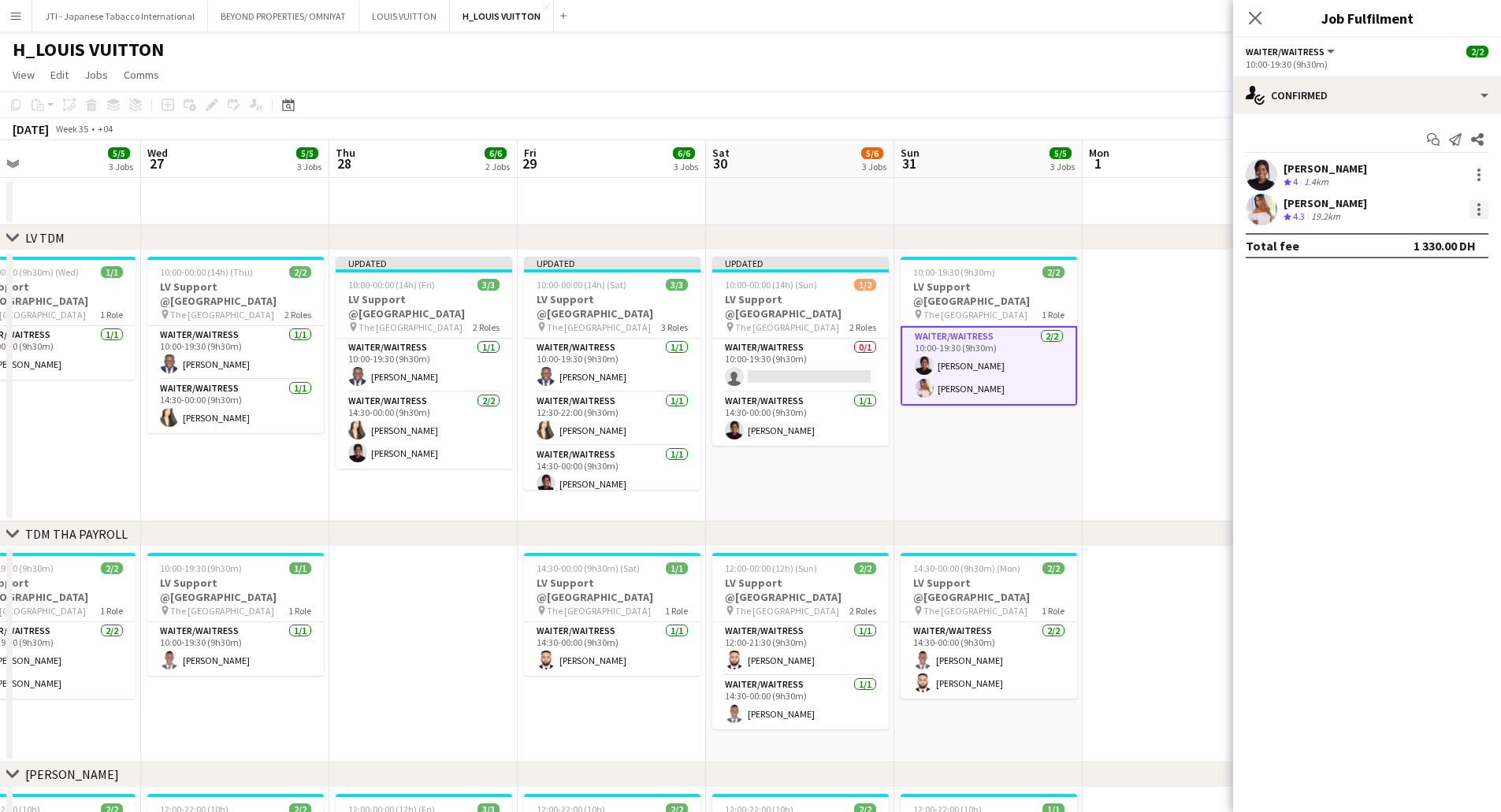
click at [1474, 208] on div at bounding box center [1479, 210] width 18 height 18
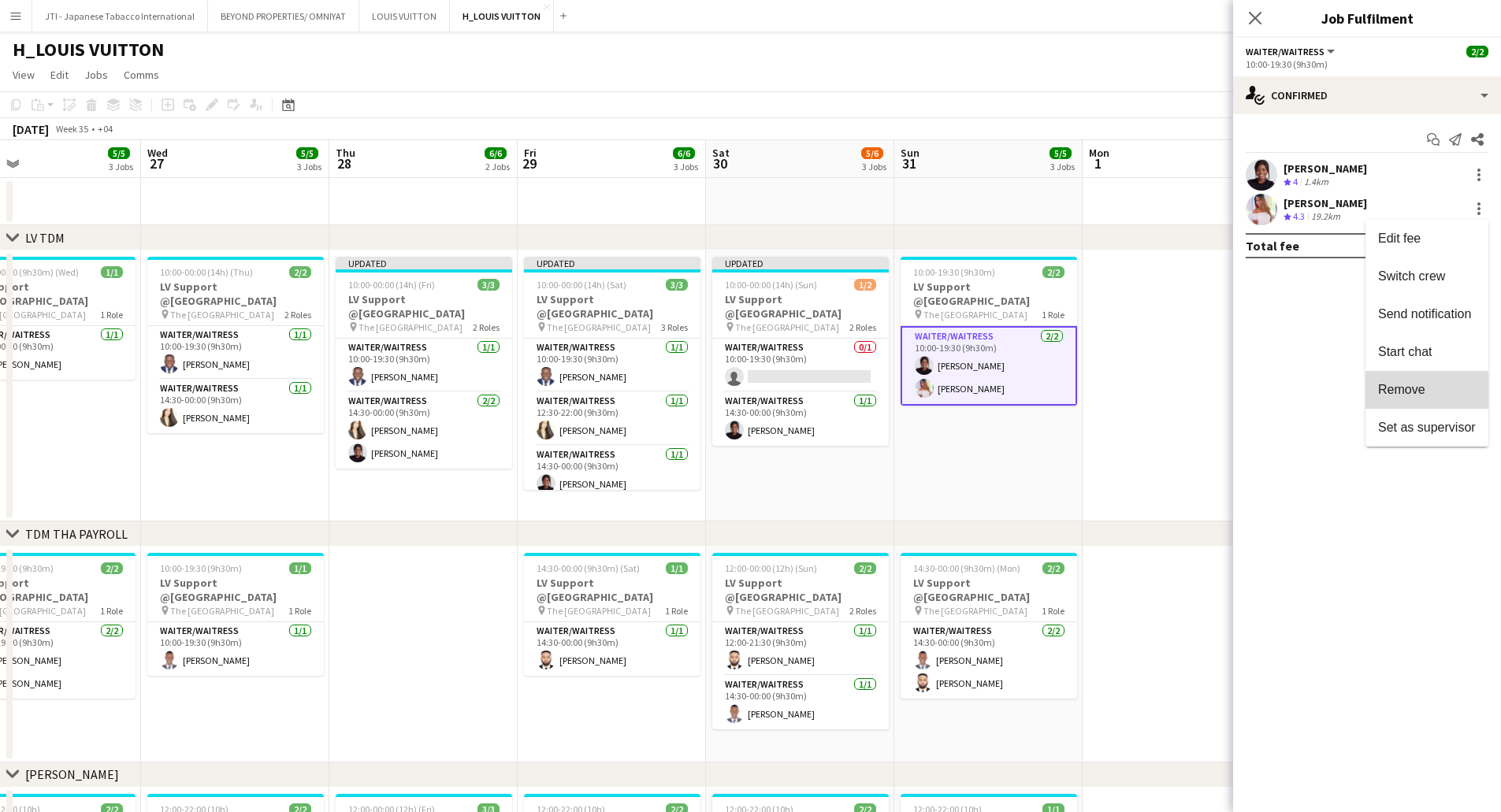
click at [1385, 385] on span "Remove" at bounding box center [1401, 389] width 47 height 13
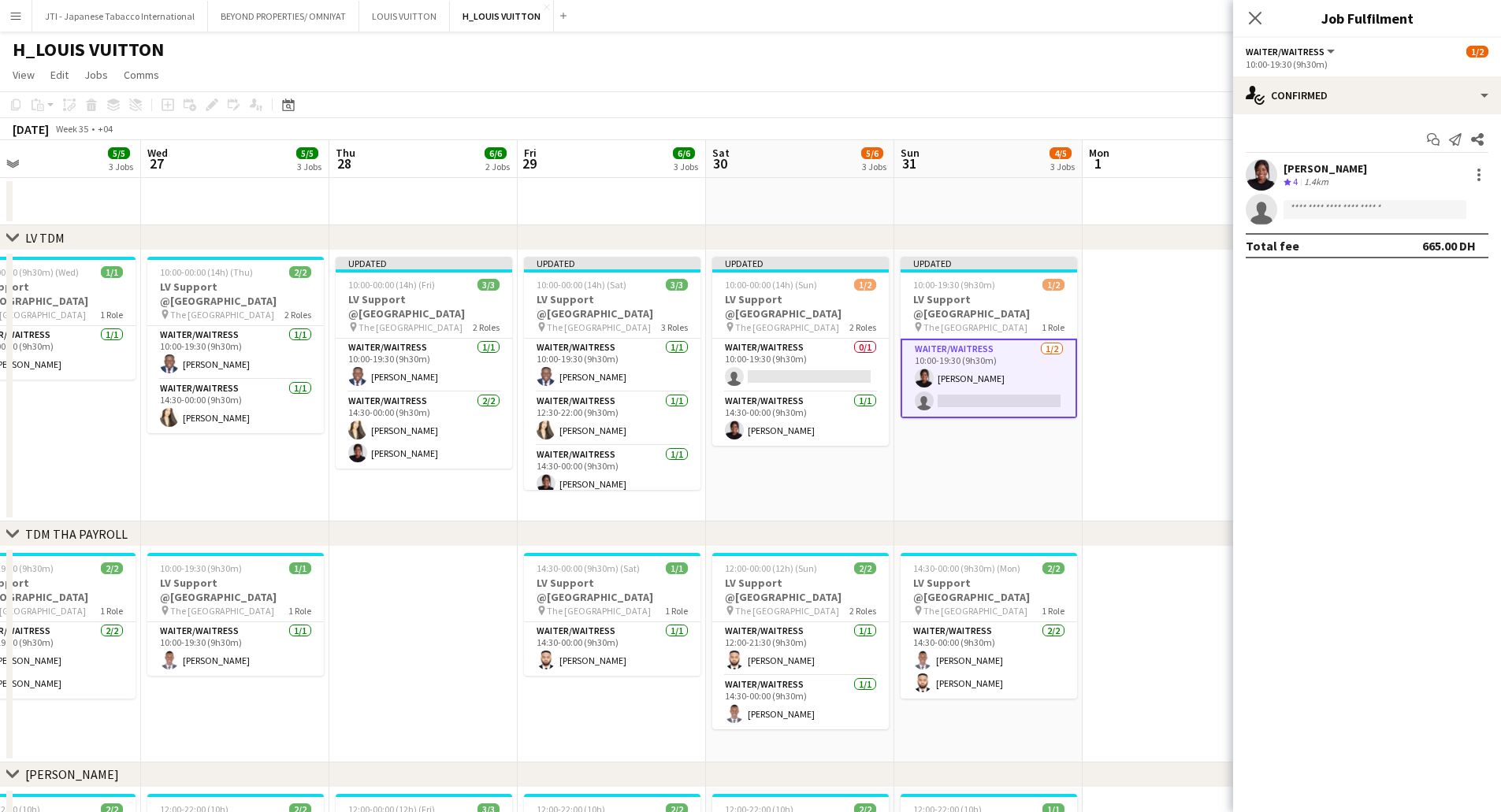
click at [967, 494] on app-date-cell "Updated 10:00-19:30 (9h30m) 1/2 LV Support @Dubai Mall pin The Dubai Mall 1 Rol…" at bounding box center [989, 385] width 189 height 271
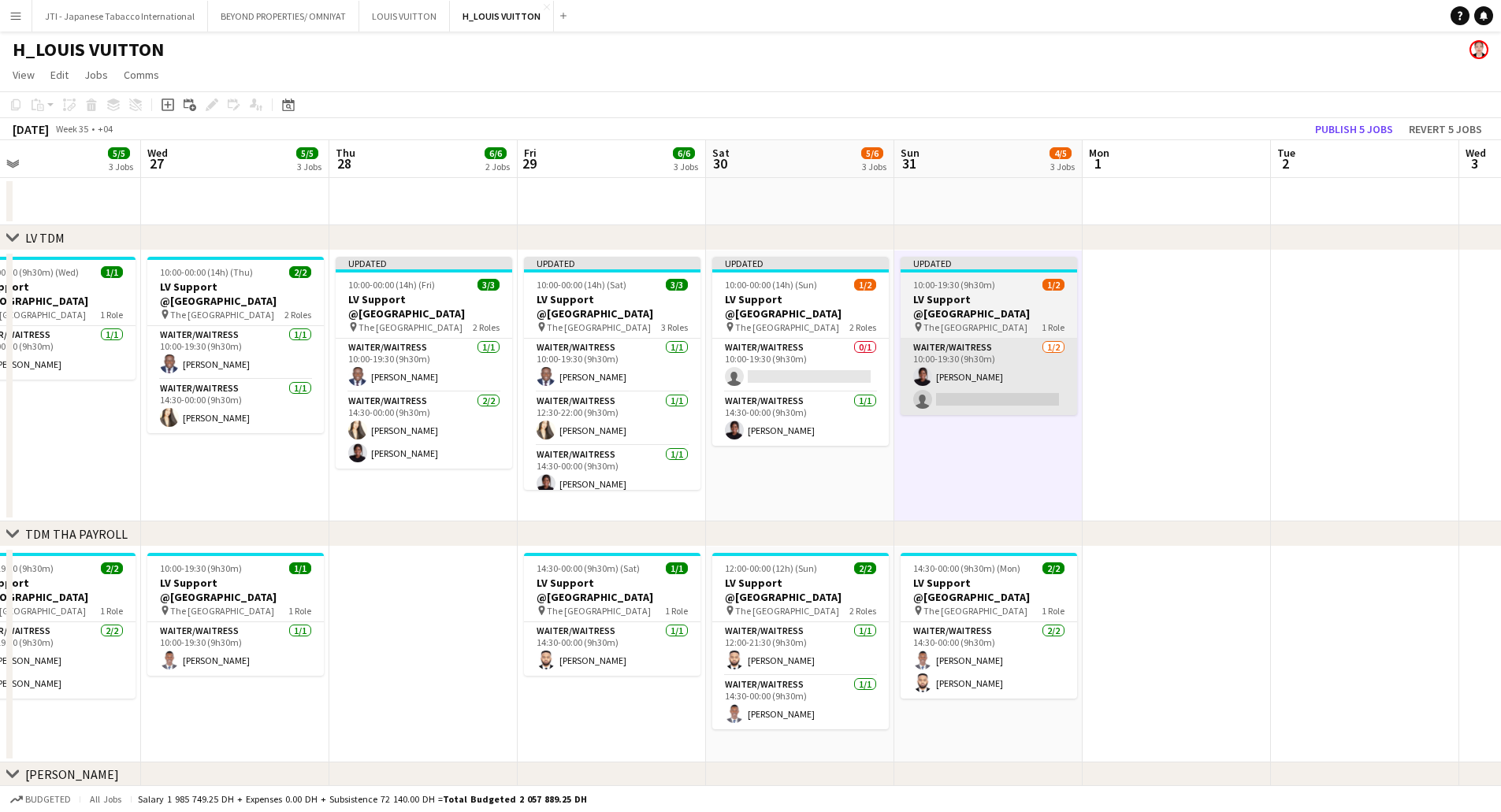
drag, startPoint x: 922, startPoint y: 410, endPoint x: 959, endPoint y: 366, distance: 57.5
click at [930, 400] on app-calendar-viewport "Sat 23 6/6 3 Jobs Sun 24 6/6 3 Jobs Mon 25 6/6 3 Jobs Tue 26 5/5 3 Jobs Wed 27 …" at bounding box center [750, 707] width 1501 height 1133
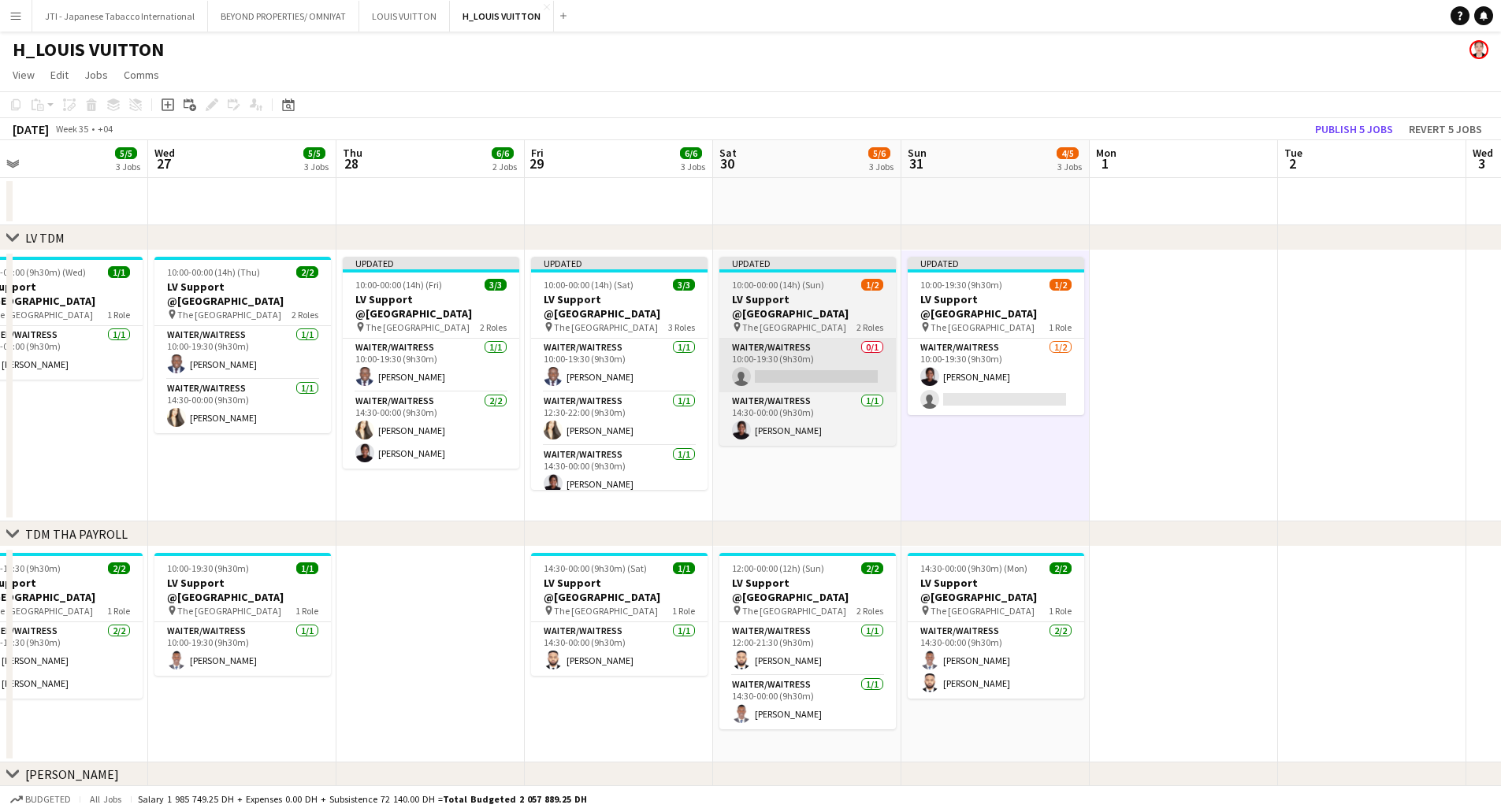
drag, startPoint x: 964, startPoint y: 355, endPoint x: 797, endPoint y: 360, distance: 167.1
click at [959, 355] on app-calendar-viewport "Sat 23 6/6 3 Jobs Sun 24 6/6 3 Jobs Mon 25 6/6 3 Jobs Tue 26 5/5 3 Jobs Wed 27 …" at bounding box center [750, 707] width 1501 height 1133
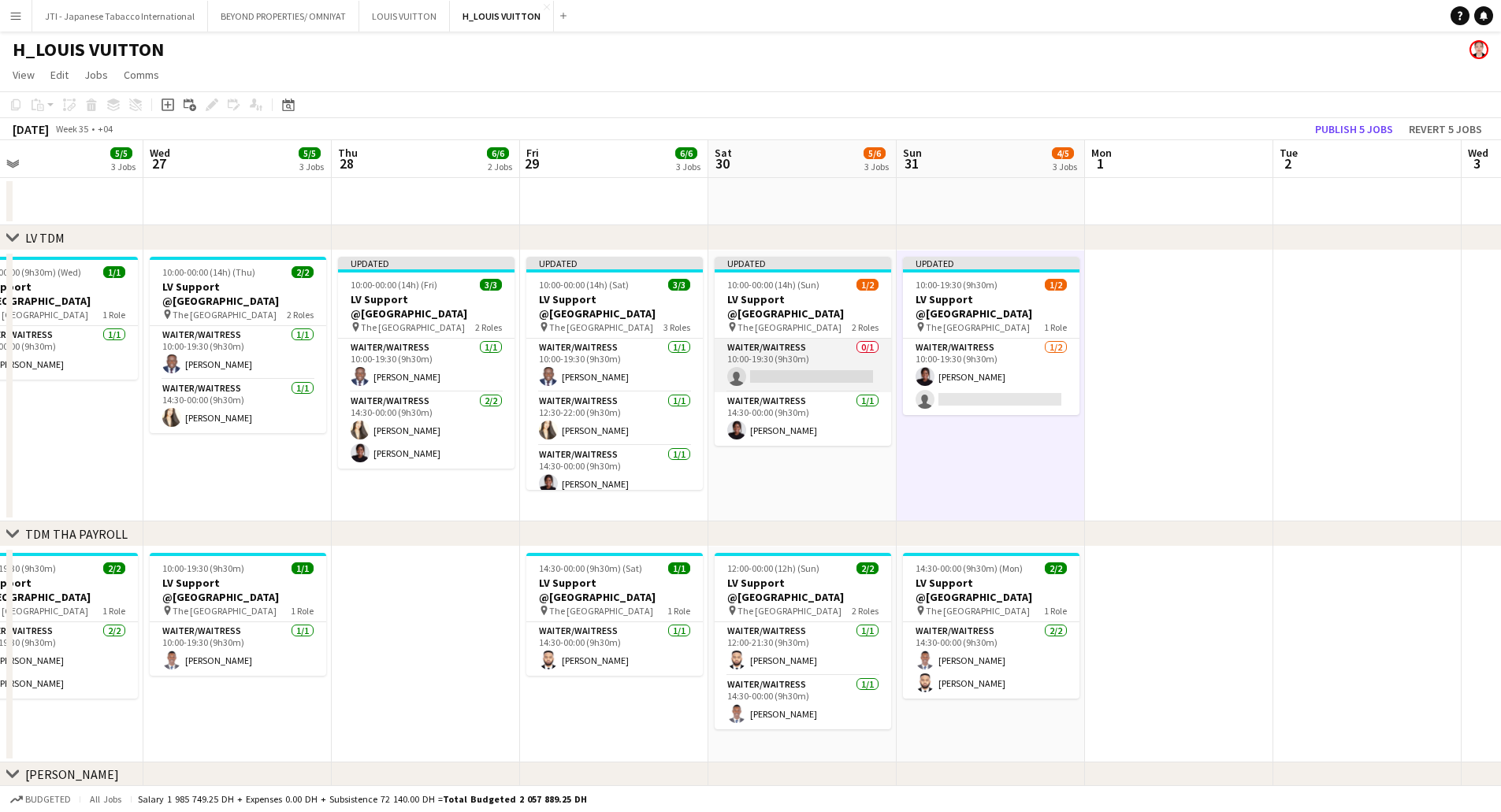
click at [793, 363] on app-card-role "Waiter/Waitress 0/1 10:00-19:30 (9h30m) single-neutral-actions" at bounding box center [802, 366] width 177 height 54
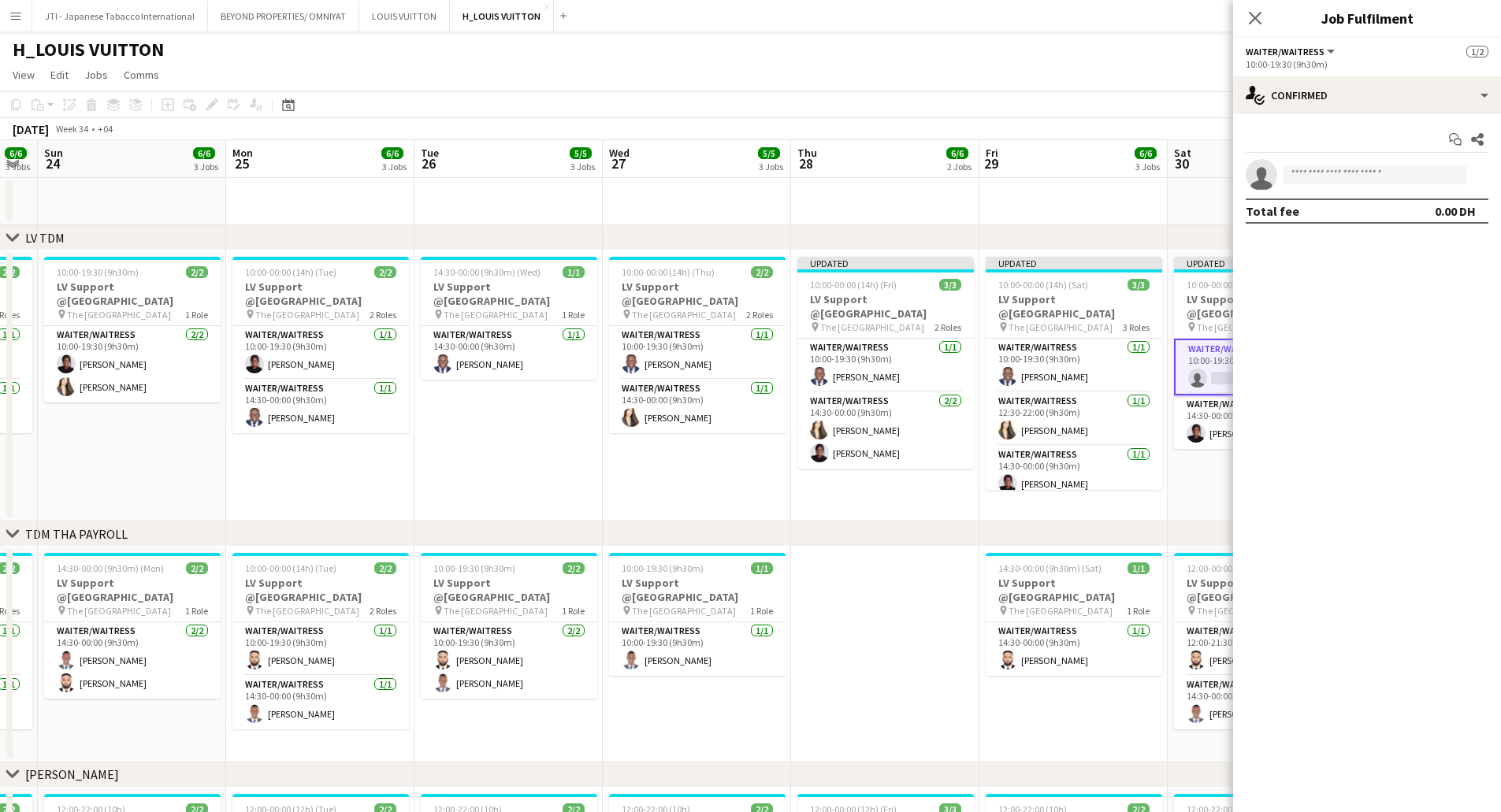
drag, startPoint x: 868, startPoint y: 413, endPoint x: 1087, endPoint y: 402, distance: 219.3
click at [1087, 402] on app-calendar-viewport "Fri 22 6/6 3 Jobs Sat 23 6/6 3 Jobs Sun 24 6/6 3 Jobs Mon 25 6/6 3 Jobs Tue 26 …" at bounding box center [750, 707] width 1501 height 1133
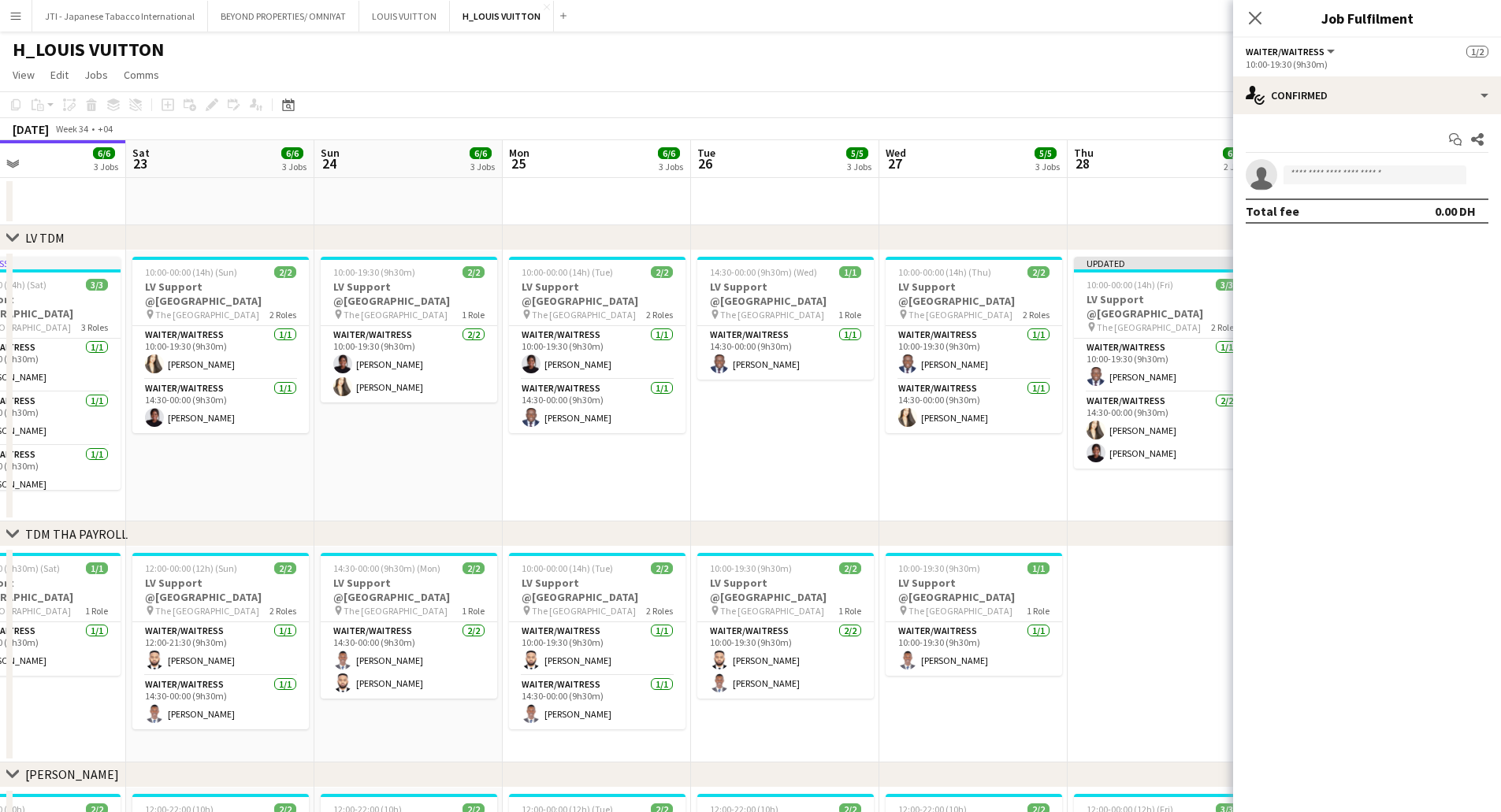
drag, startPoint x: 991, startPoint y: 398, endPoint x: 1115, endPoint y: 395, distance: 124.0
click at [1152, 395] on app-calendar-viewport "Wed 20 5/5 3 Jobs Thu 21 6/6 2 Jobs Fri 22 6/6 3 Jobs Sat 23 6/6 3 Jobs Sun 24 …" at bounding box center [750, 707] width 1501 height 1133
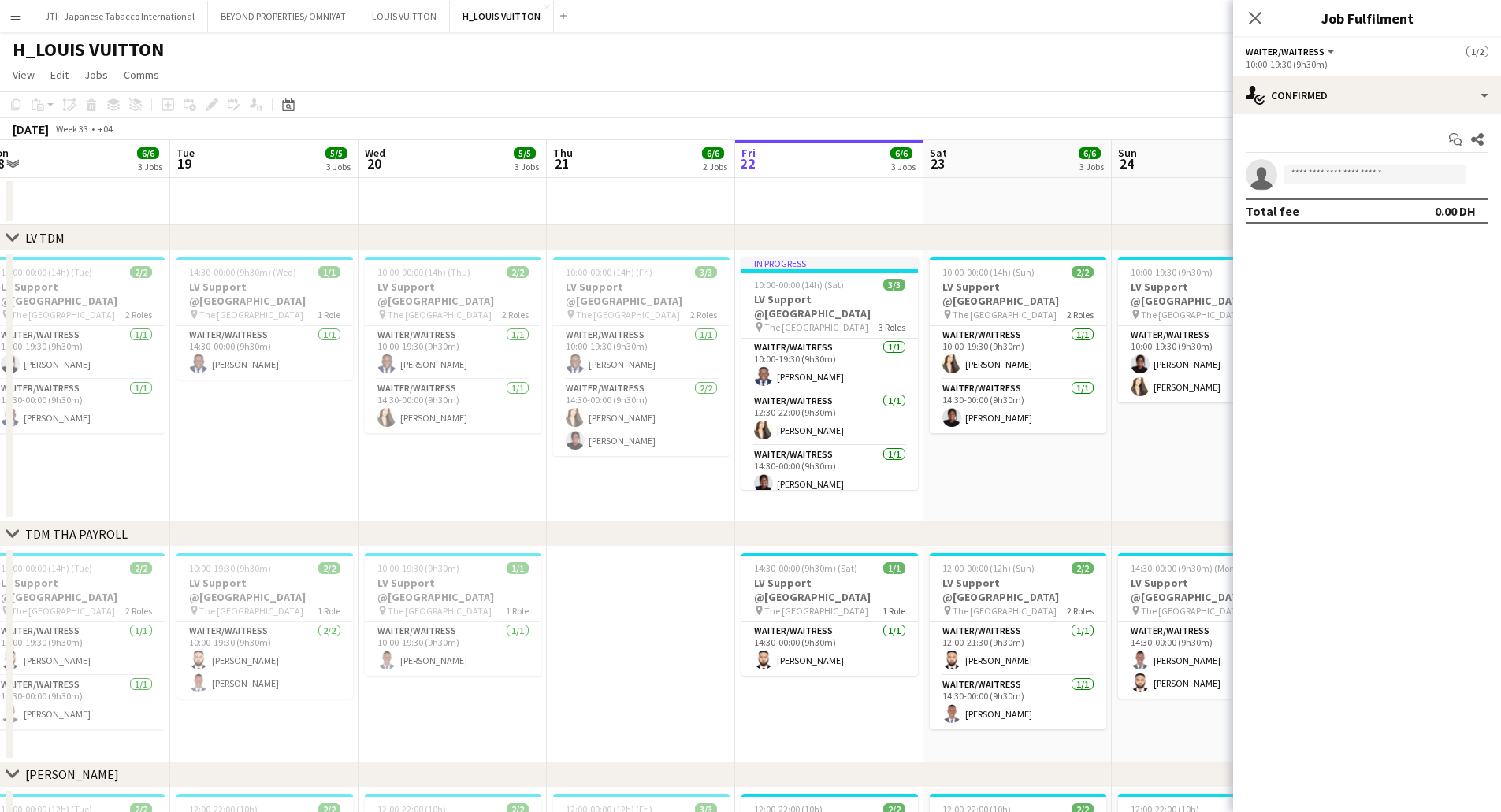
drag, startPoint x: 628, startPoint y: 392, endPoint x: 964, endPoint y: 390, distance: 336.0
click at [964, 390] on app-calendar-viewport "Sat 16 Sun 17 6/6 3 Jobs Mon 18 6/6 3 Jobs Tue 19 5/5 3 Jobs Wed 20 5/5 3 Jobs …" at bounding box center [750, 707] width 1501 height 1133
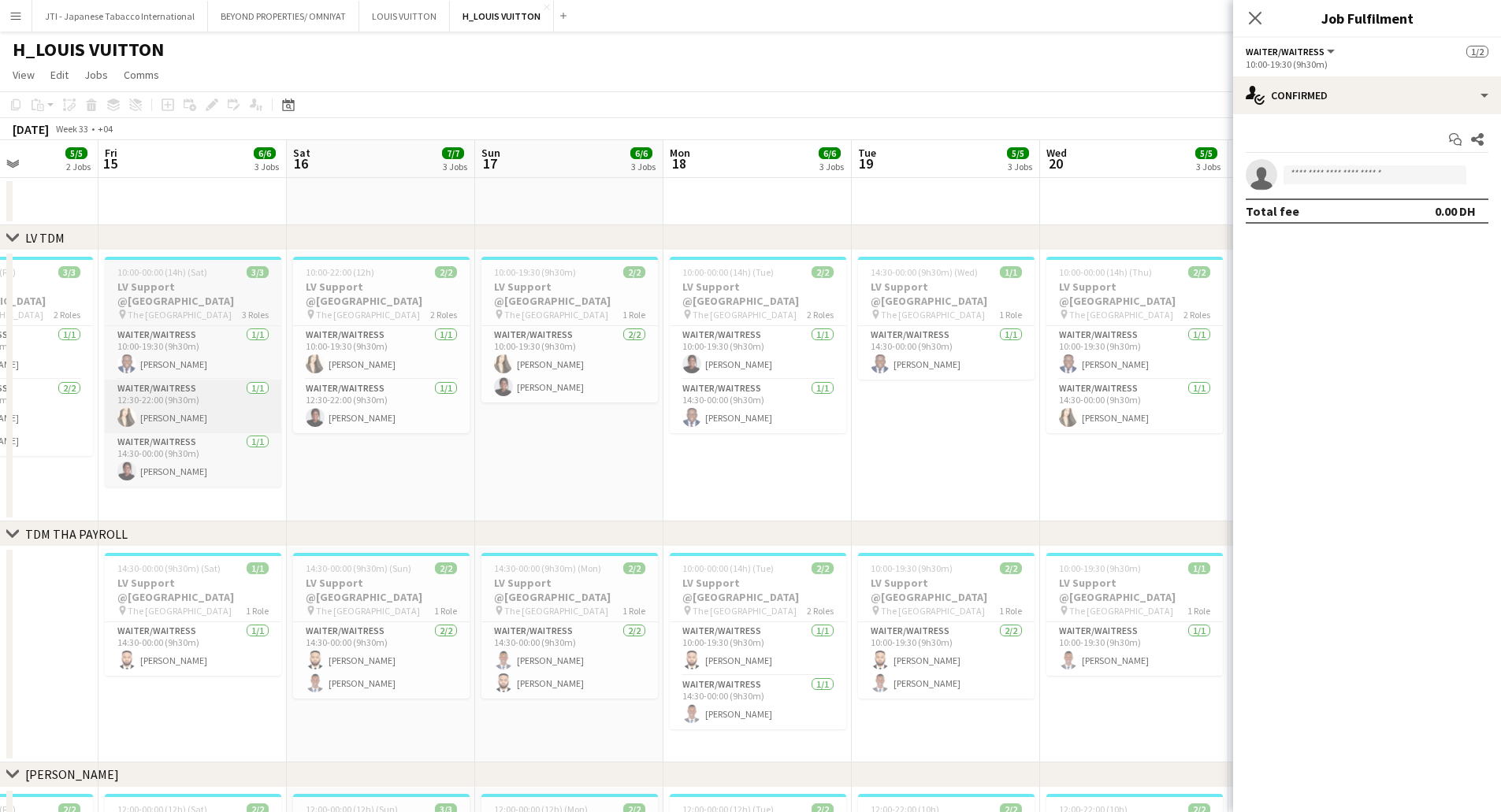
drag, startPoint x: 306, startPoint y: 393, endPoint x: 119, endPoint y: 384, distance: 187.2
click at [921, 391] on app-calendar-viewport "Tue 12 5/5 3 Jobs Wed 13 5/5 3 Jobs Thu 14 5/5 2 Jobs Fri 15 6/6 3 Jobs Sat 16 …" at bounding box center [750, 707] width 1501 height 1133
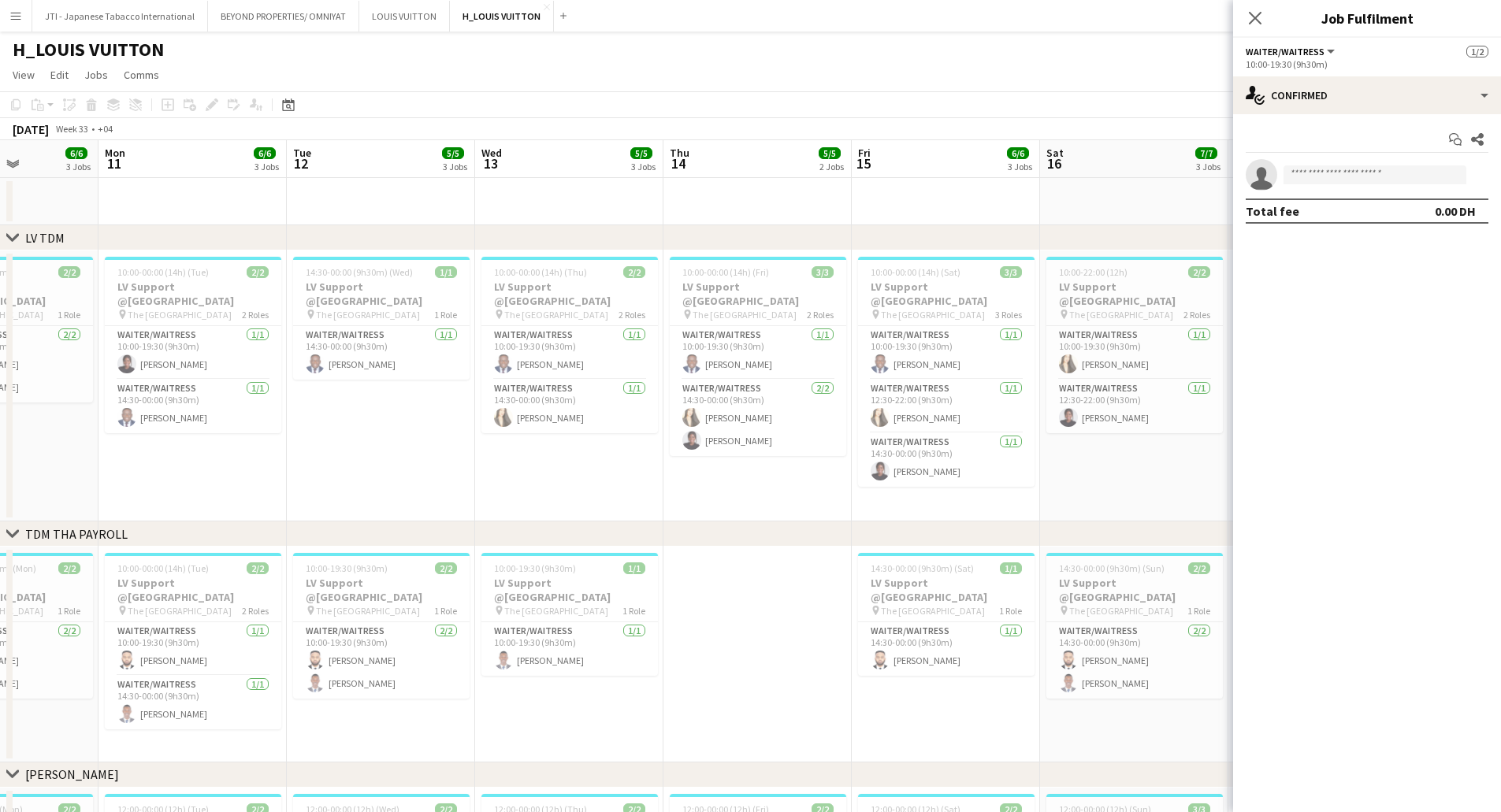
drag, startPoint x: 560, startPoint y: 389, endPoint x: 103, endPoint y: 382, distance: 457.1
click at [0, 391] on app-calendar-viewport "Fri 8 Sat 9 7/7 3 Jobs Sun 10 6/6 3 Jobs Mon 11 6/6 3 Jobs Tue 12 5/5 3 Jobs We…" at bounding box center [750, 707] width 1501 height 1133
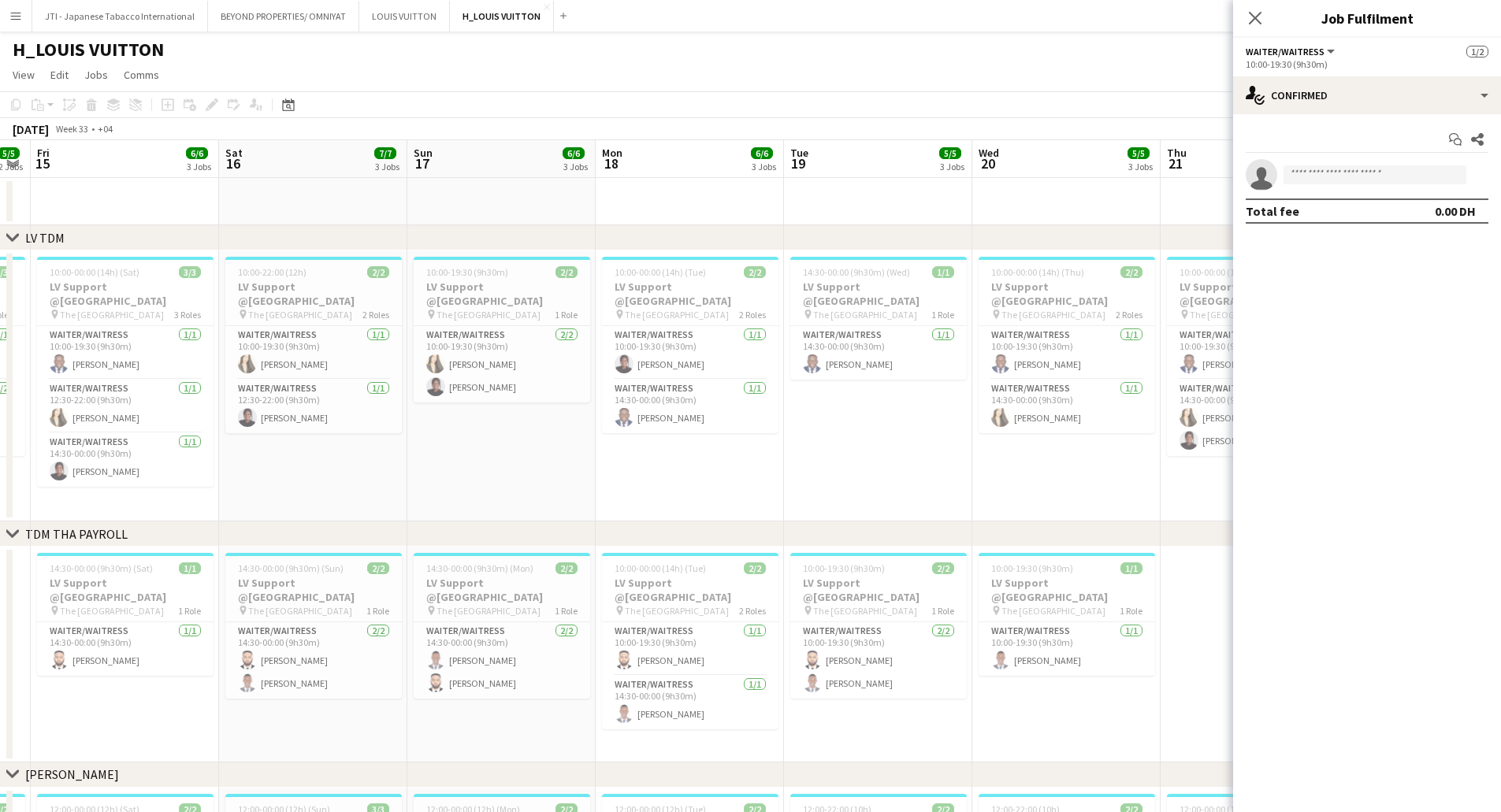
drag, startPoint x: 749, startPoint y: 430, endPoint x: 274, endPoint y: 406, distance: 475.6
click at [268, 406] on app-calendar-viewport "Tue 12 5/5 3 Jobs Wed 13 5/5 3 Jobs Thu 14 5/5 2 Jobs Fri 15 6/6 3 Jobs Sat 16 …" at bounding box center [750, 707] width 1501 height 1133
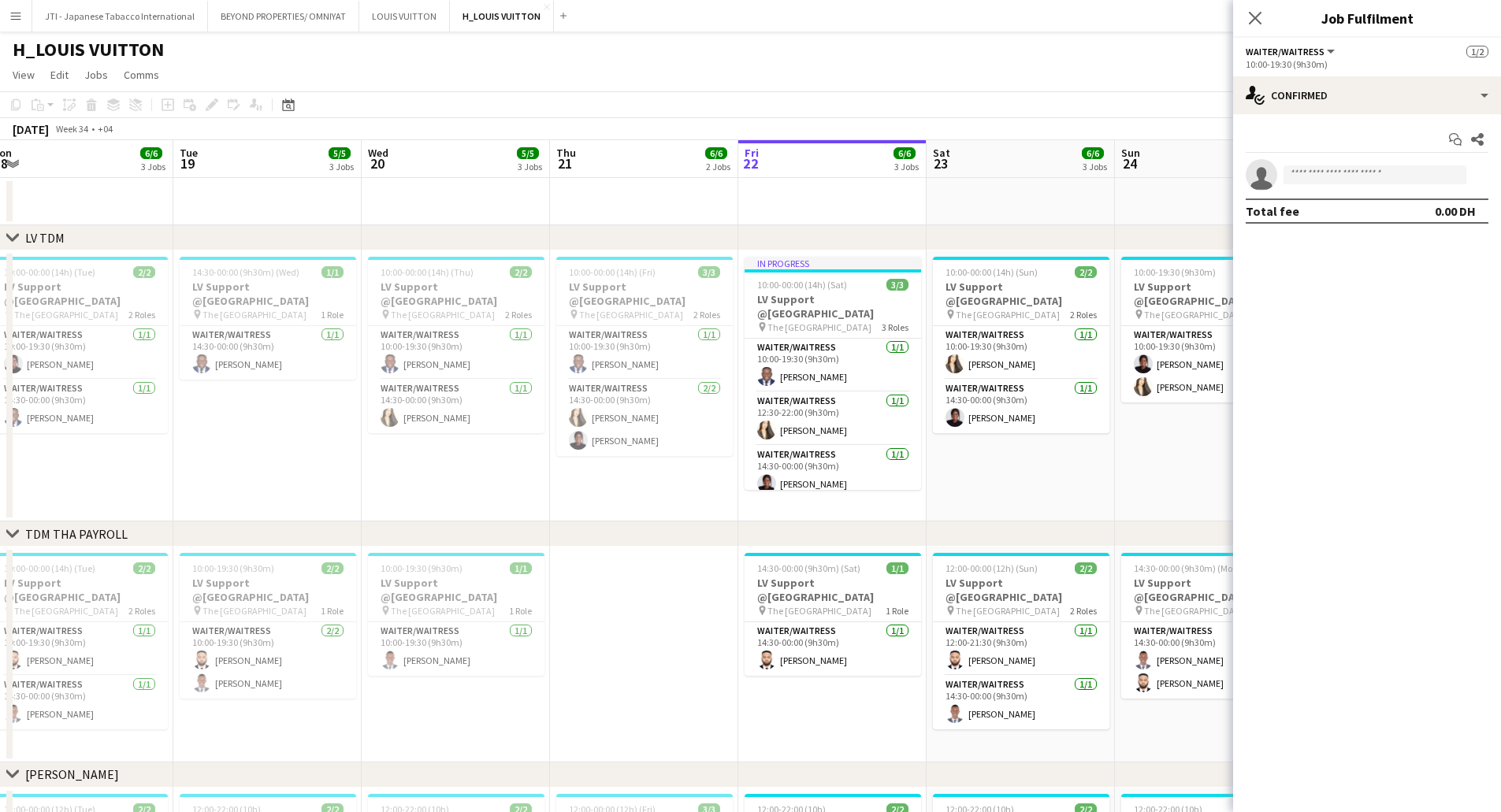
drag, startPoint x: 745, startPoint y: 404, endPoint x: 201, endPoint y: 419, distance: 544.2
click at [201, 419] on app-calendar-viewport "Fri 15 6/6 3 Jobs Sat 16 7/7 3 Jobs Sun 17 6/6 3 Jobs Mon 18 6/6 3 Jobs Tue 19 …" at bounding box center [750, 707] width 1501 height 1133
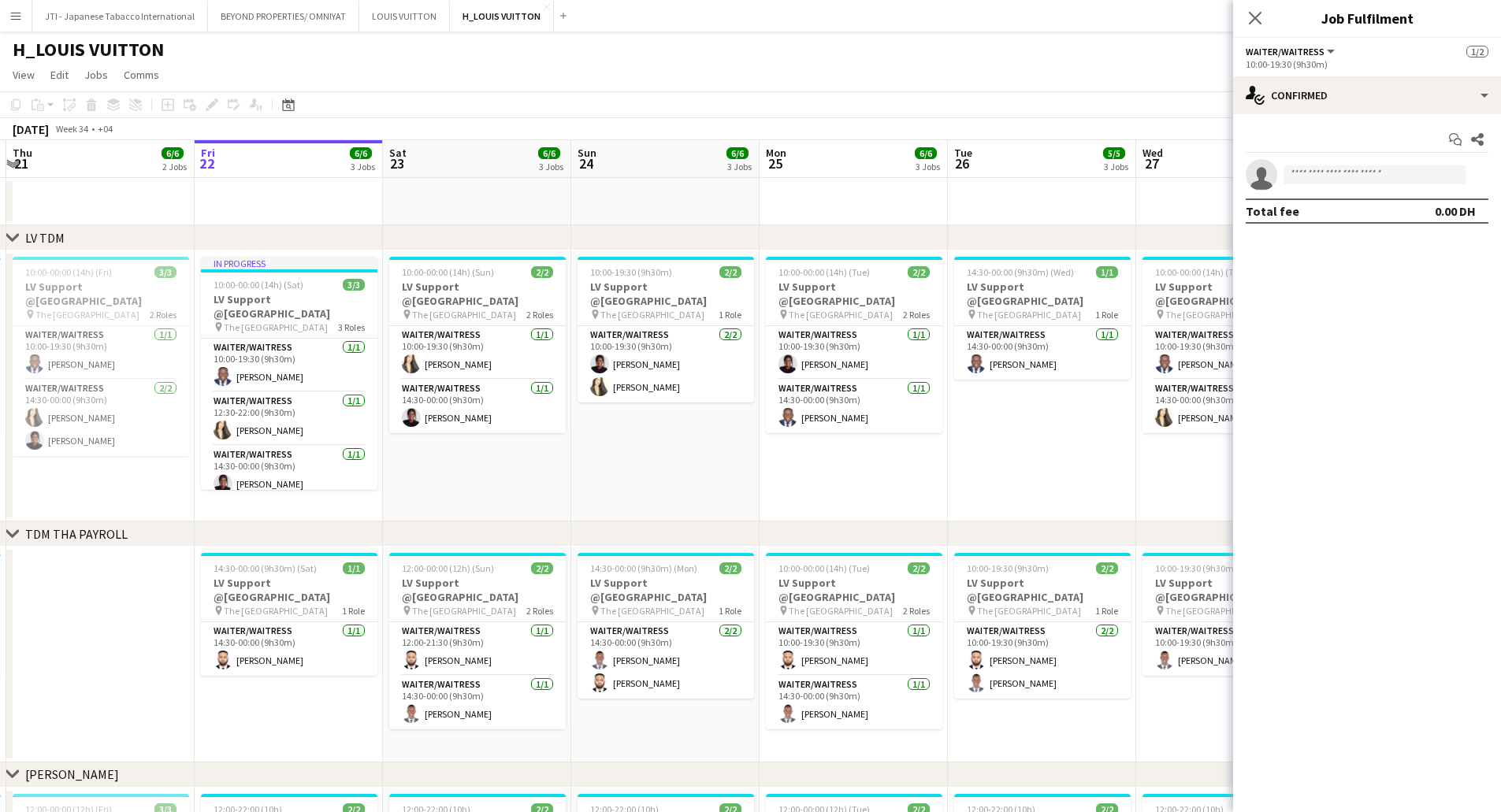
drag, startPoint x: 318, startPoint y: 438, endPoint x: 372, endPoint y: 435, distance: 54.1
click at [313, 438] on app-calendar-viewport "Mon 18 6/6 3 Jobs Tue 19 5/5 3 Jobs Wed 20 5/5 3 Jobs Thu 21 6/6 2 Jobs Fri 22 …" at bounding box center [750, 707] width 1501 height 1133
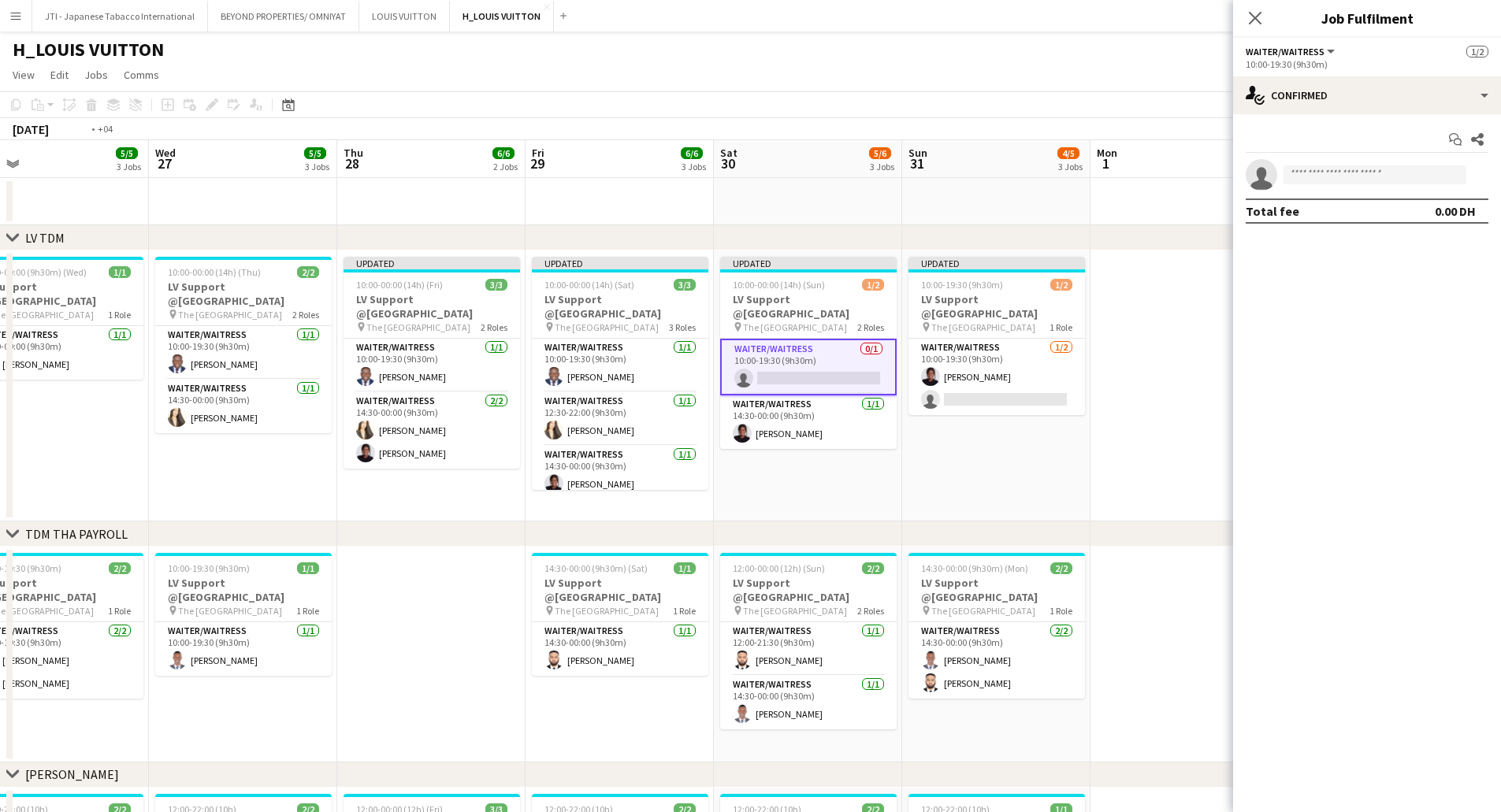
drag, startPoint x: 882, startPoint y: 432, endPoint x: 478, endPoint y: 442, distance: 404.1
click at [285, 446] on app-calendar-viewport "Fri 22 6/6 3 Jobs Sat 23 6/6 3 Jobs Sun 24 6/6 3 Jobs Mon 25 6/6 3 Jobs Tue 26 …" at bounding box center [750, 707] width 1501 height 1133
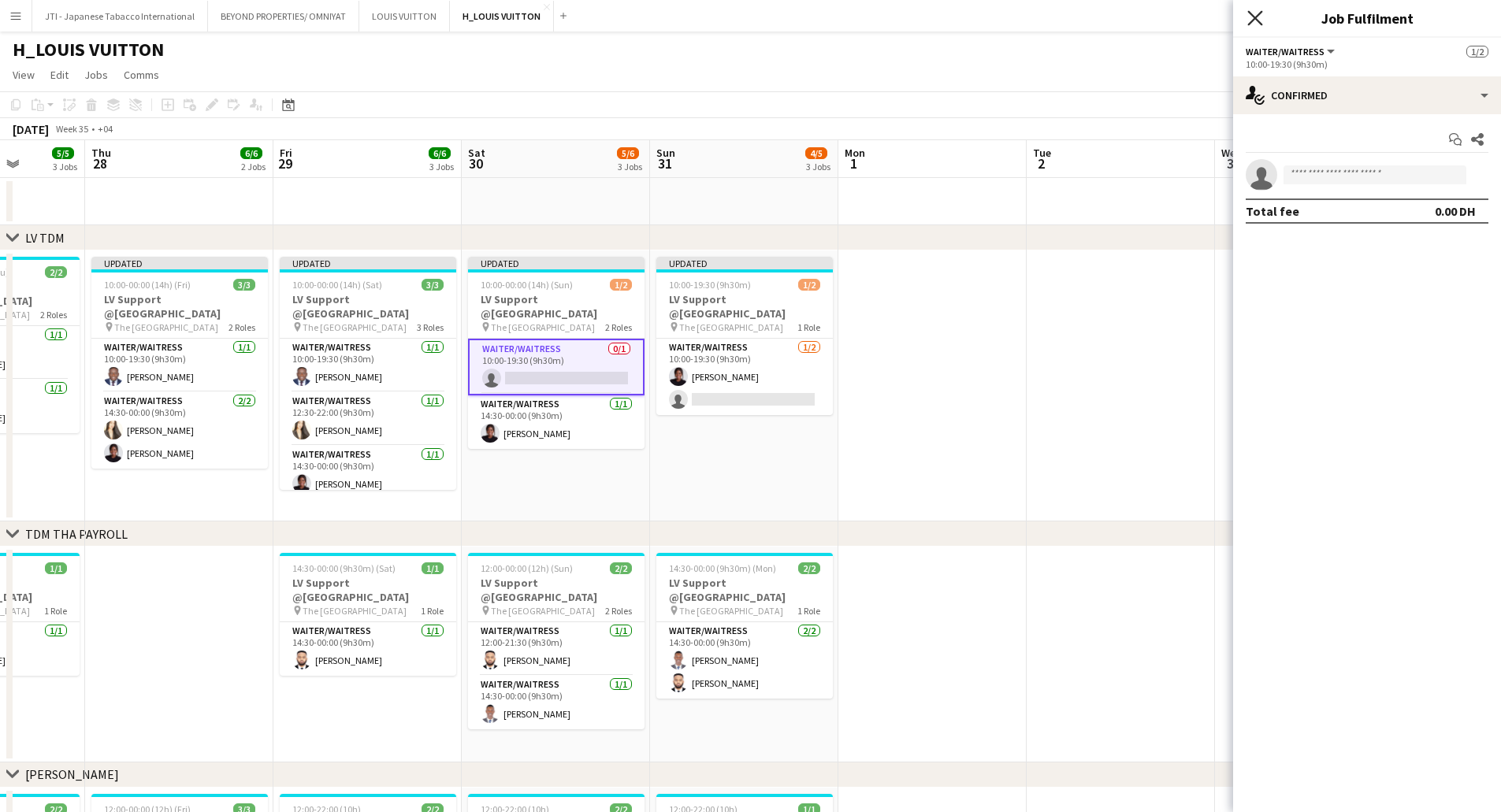
click at [1260, 22] on icon at bounding box center [1255, 18] width 15 height 15
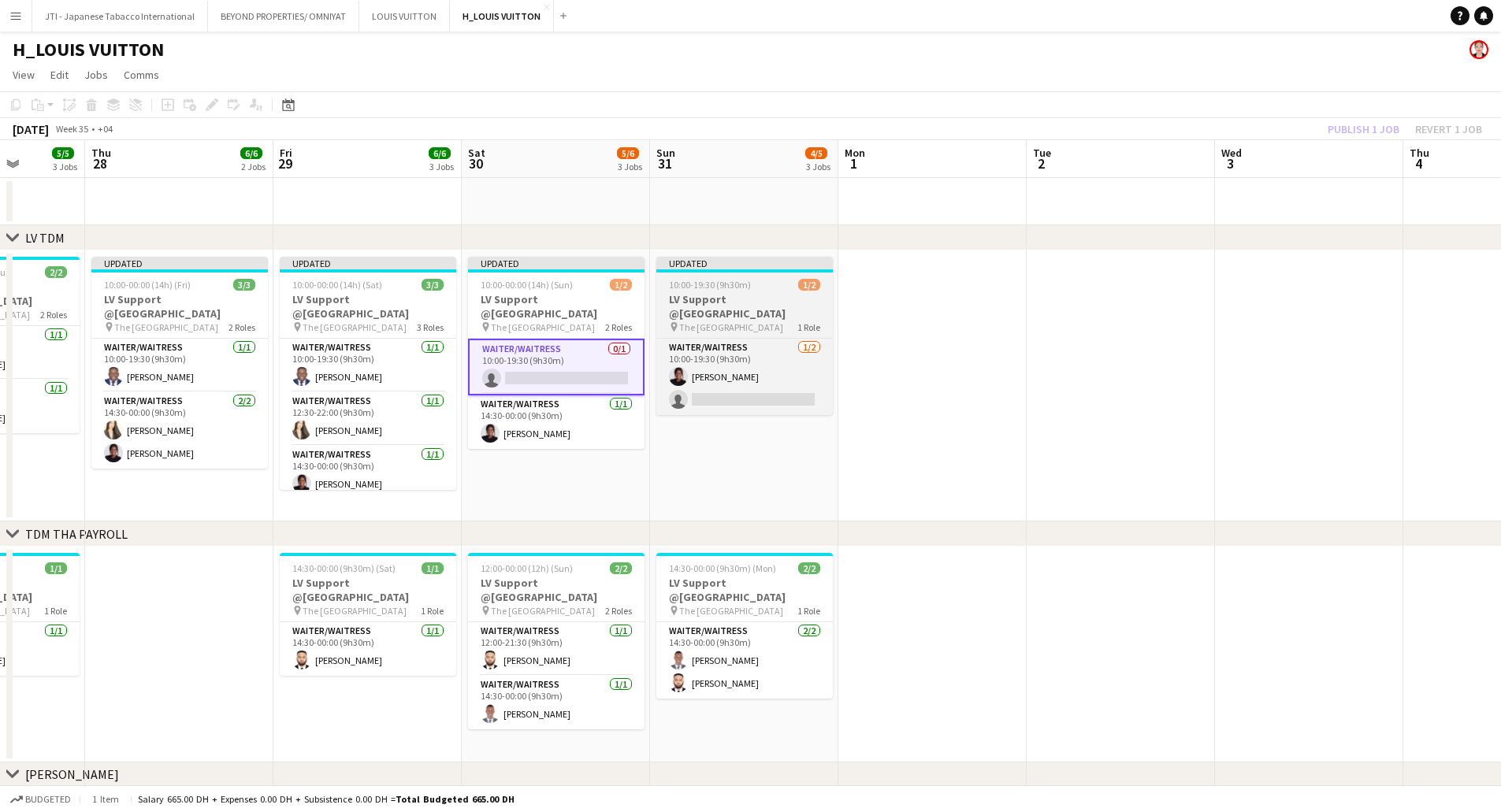
click at [707, 287] on span "10:00-19:30 (9h30m)" at bounding box center [710, 285] width 82 height 12
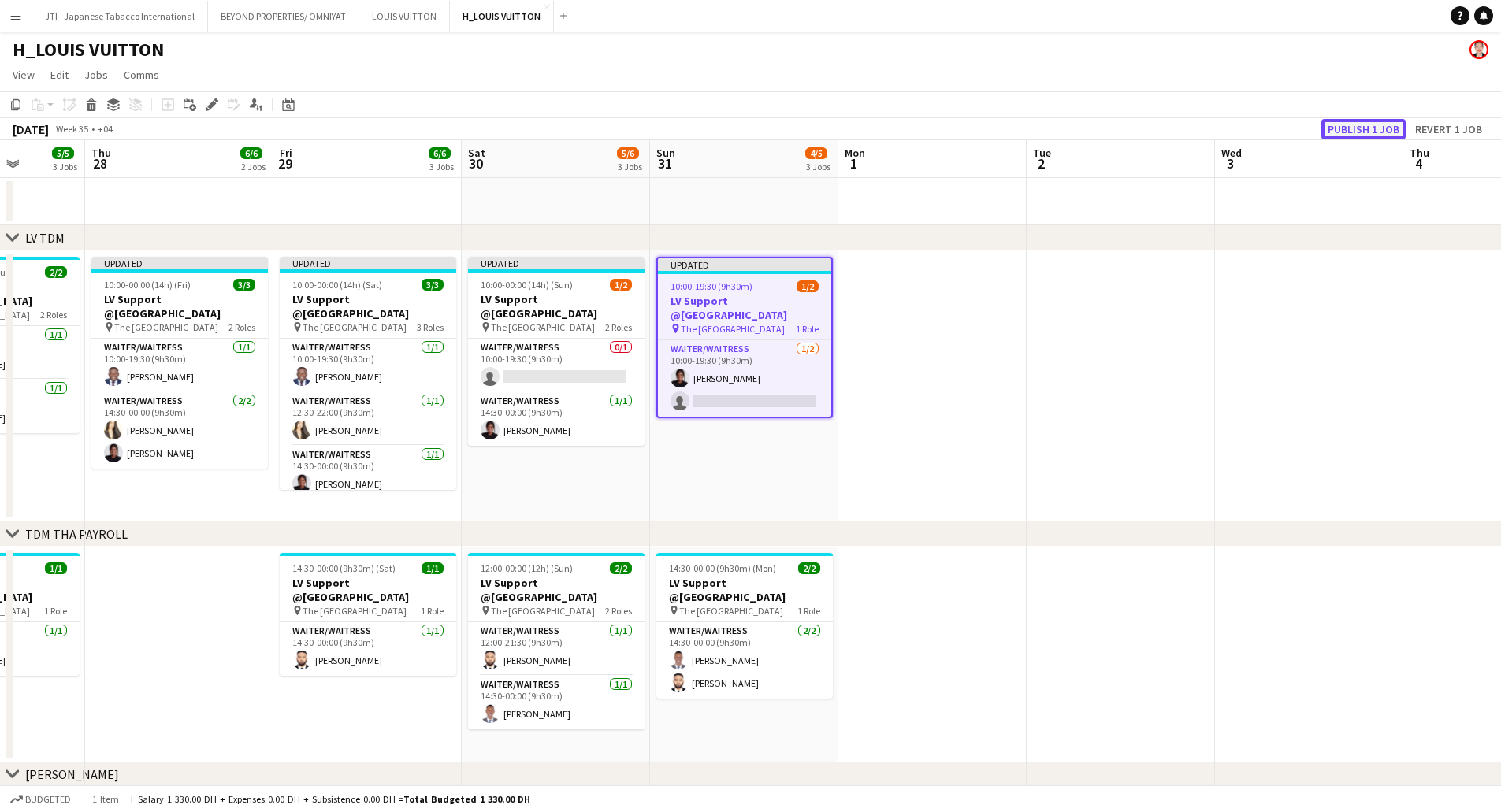
click at [1355, 125] on button "Publish 1 job" at bounding box center [1363, 129] width 84 height 20
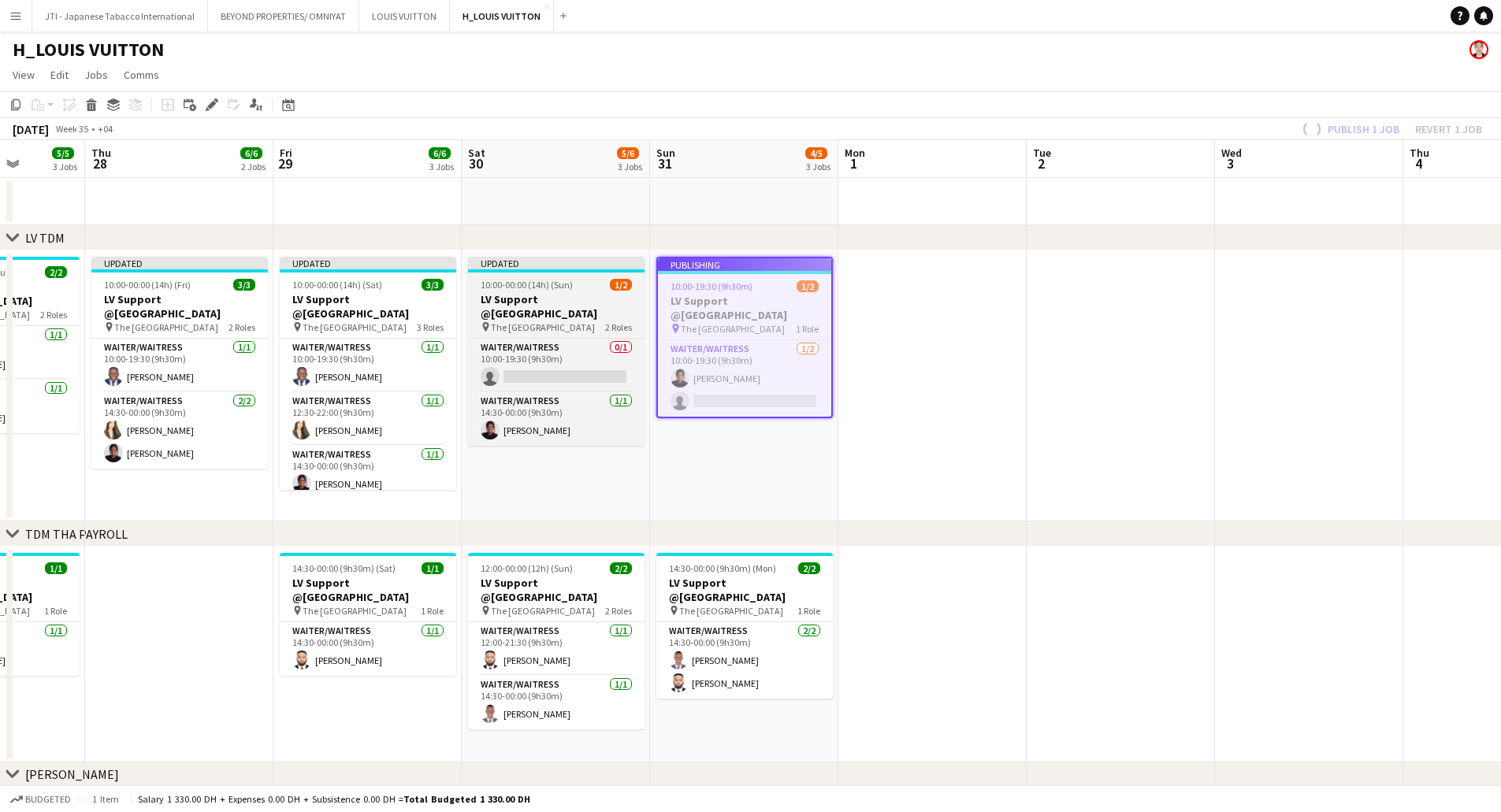
click at [579, 304] on h3 "LV Support @Dubai Mall" at bounding box center [555, 306] width 177 height 29
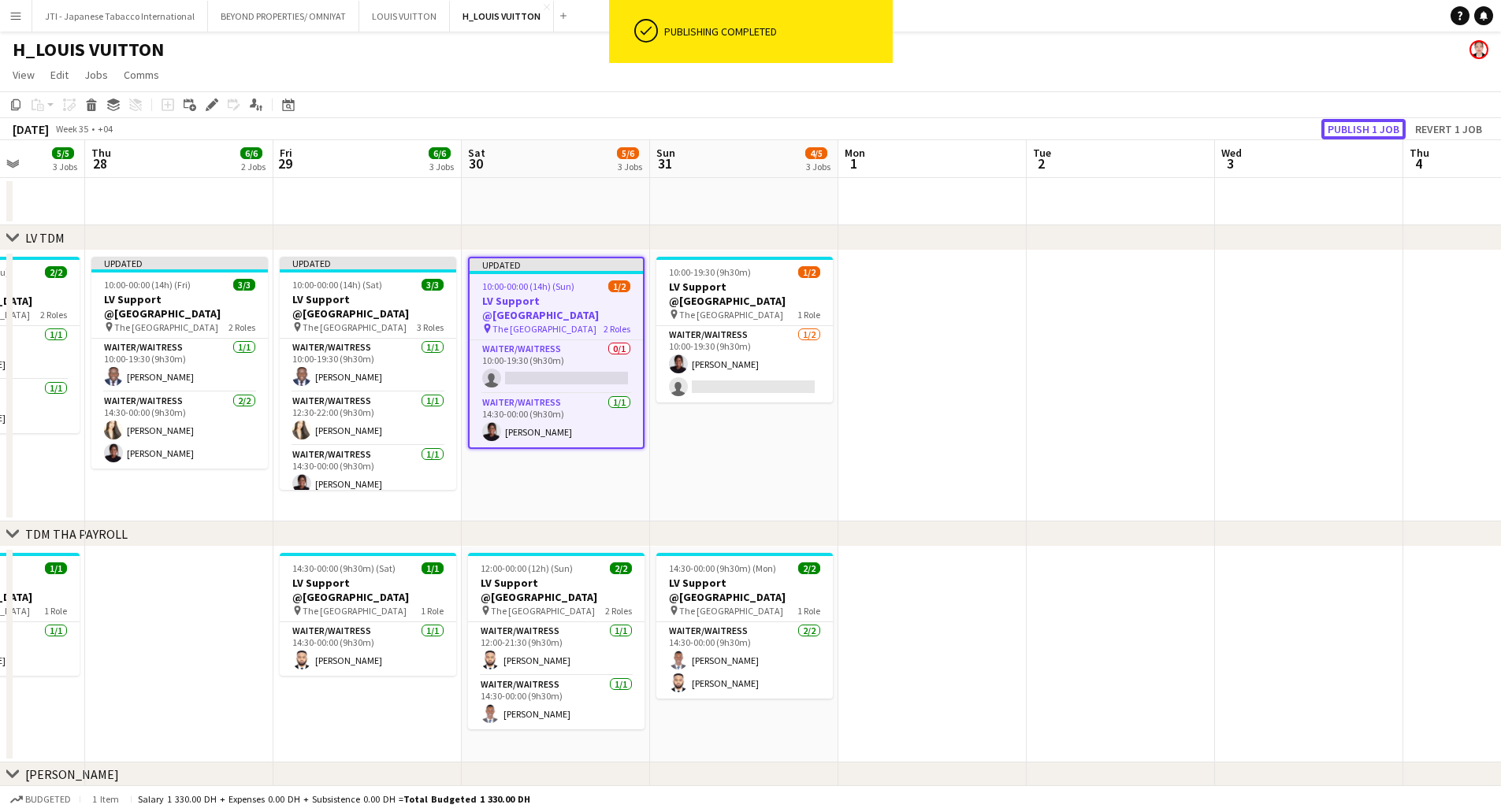
drag, startPoint x: 1354, startPoint y: 126, endPoint x: 927, endPoint y: 226, distance: 438.6
click at [1341, 131] on button "Publish 1 job" at bounding box center [1363, 129] width 84 height 20
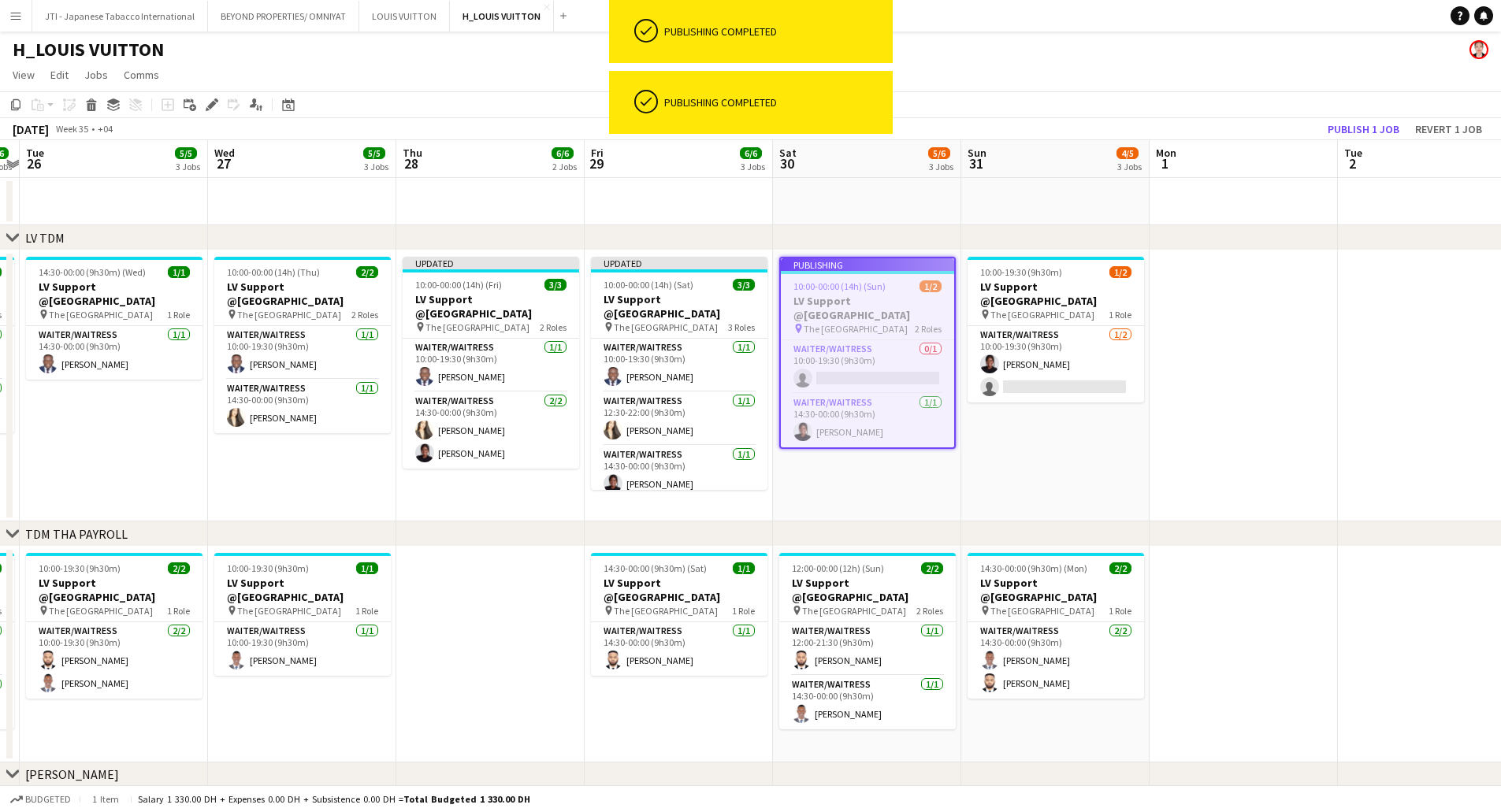
drag, startPoint x: 669, startPoint y: 304, endPoint x: 1002, endPoint y: 324, distance: 333.6
click at [1002, 325] on app-calendar-viewport "Sun 24 6/6 3 Jobs Mon 25 6/6 3 Jobs Tue 26 5/5 3 Jobs Wed 27 5/5 3 Jobs Thu 28 …" at bounding box center [750, 707] width 1501 height 1133
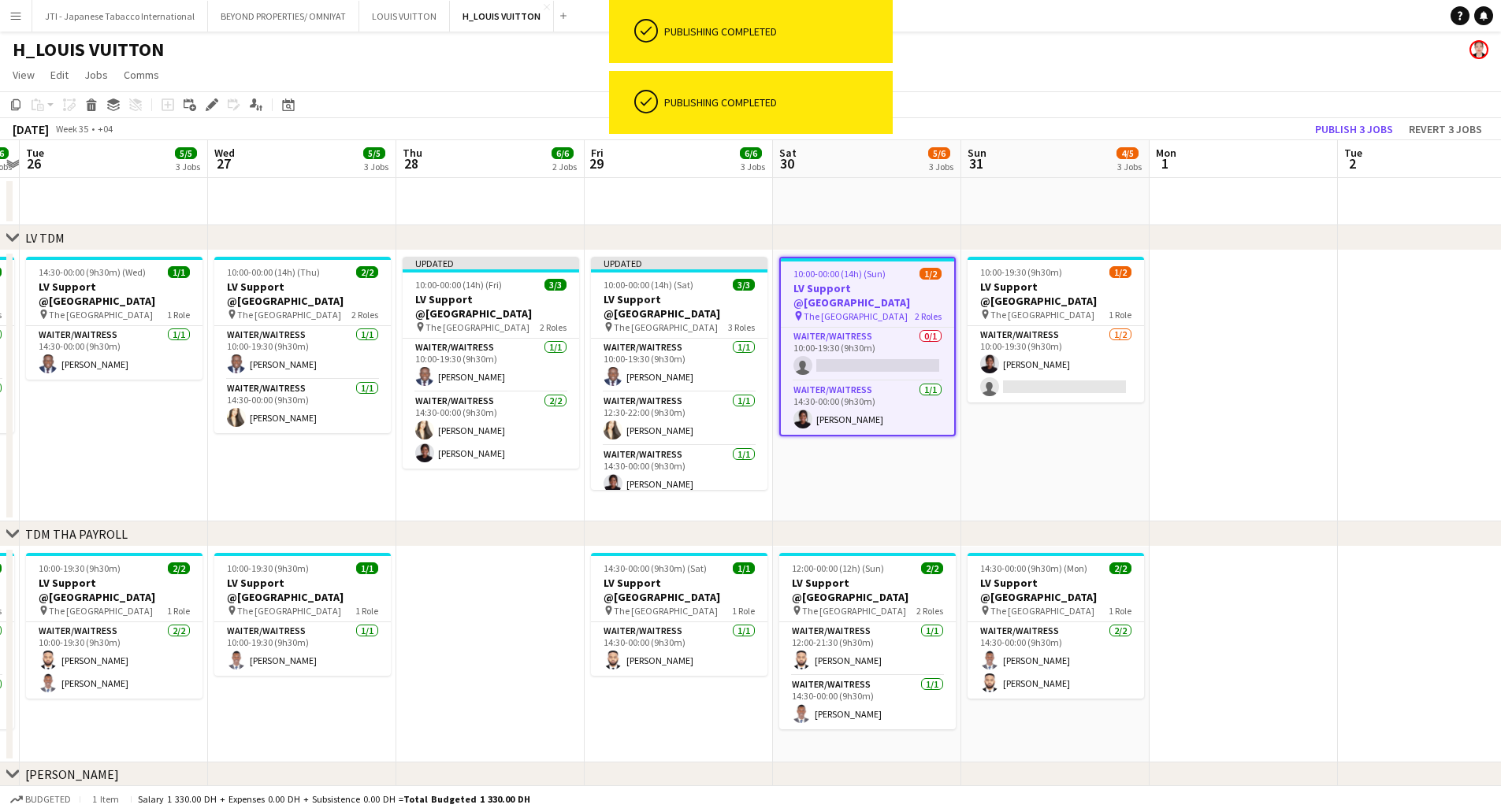
scroll to position [0, 336]
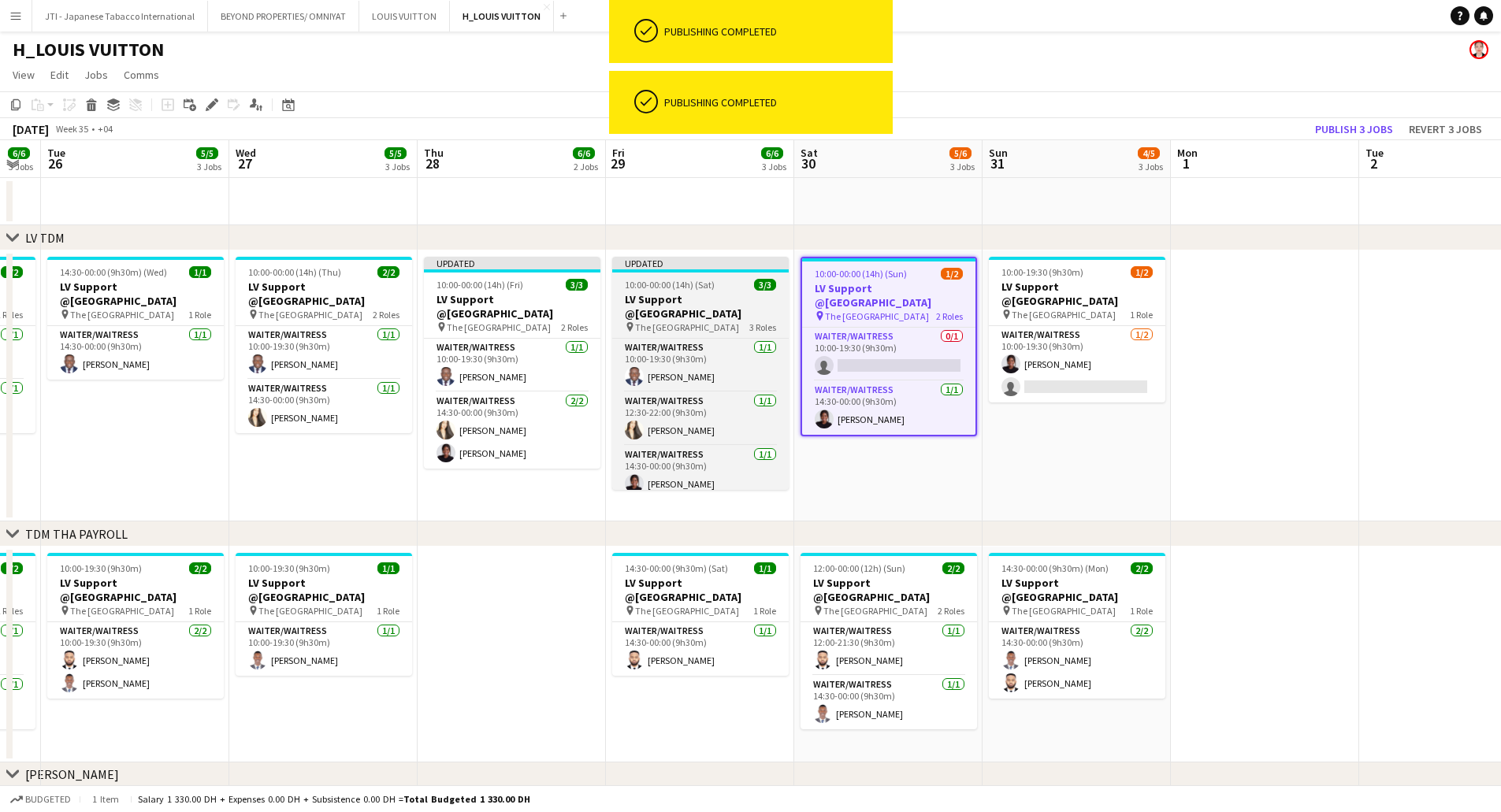
click at [686, 287] on span "10:00-00:00 (14h) (Sat)" at bounding box center [669, 285] width 90 height 12
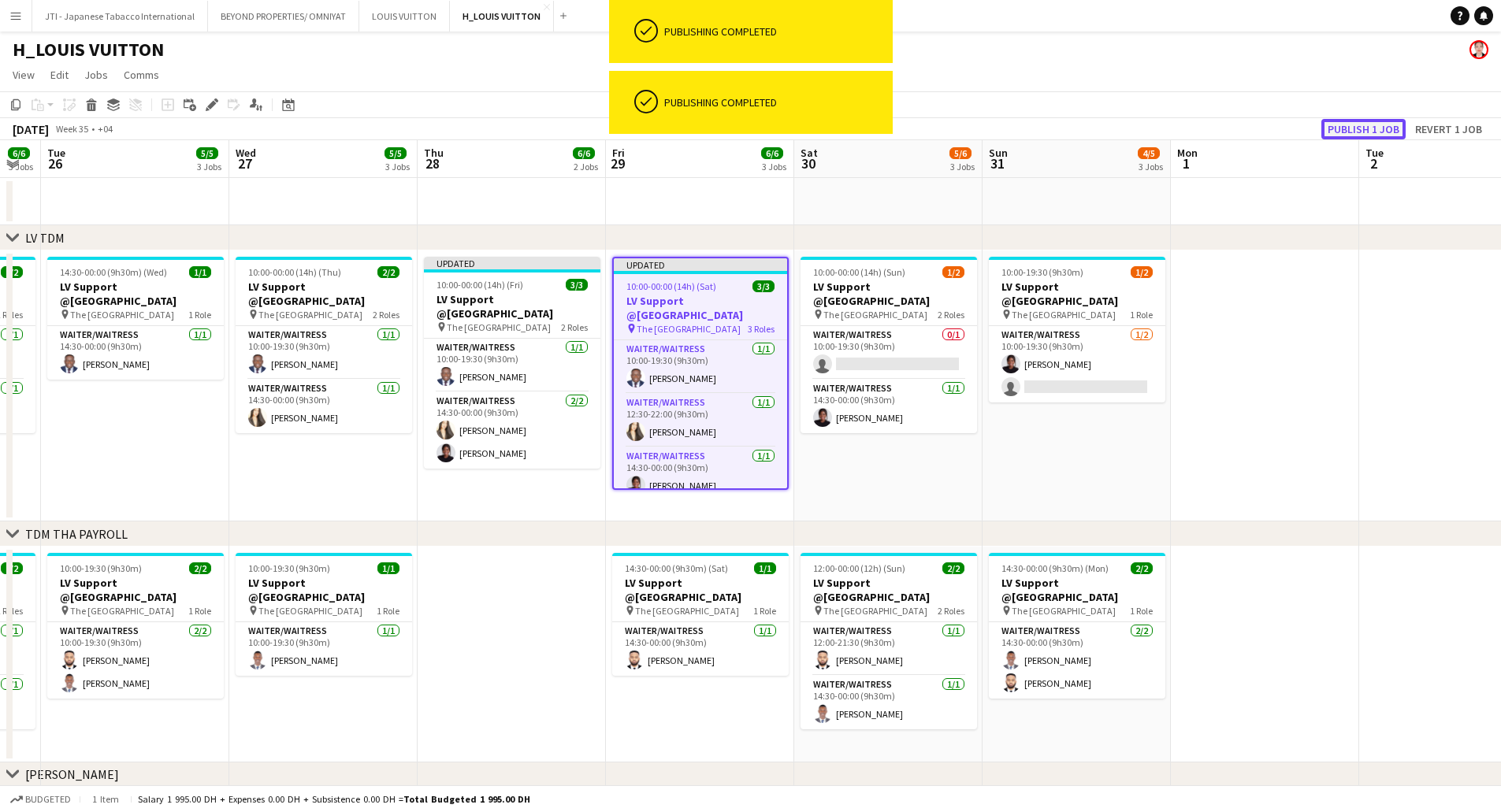
drag, startPoint x: 1344, startPoint y: 132, endPoint x: 676, endPoint y: 285, distance: 685.3
click at [1337, 134] on button "Publish 1 job" at bounding box center [1363, 129] width 84 height 20
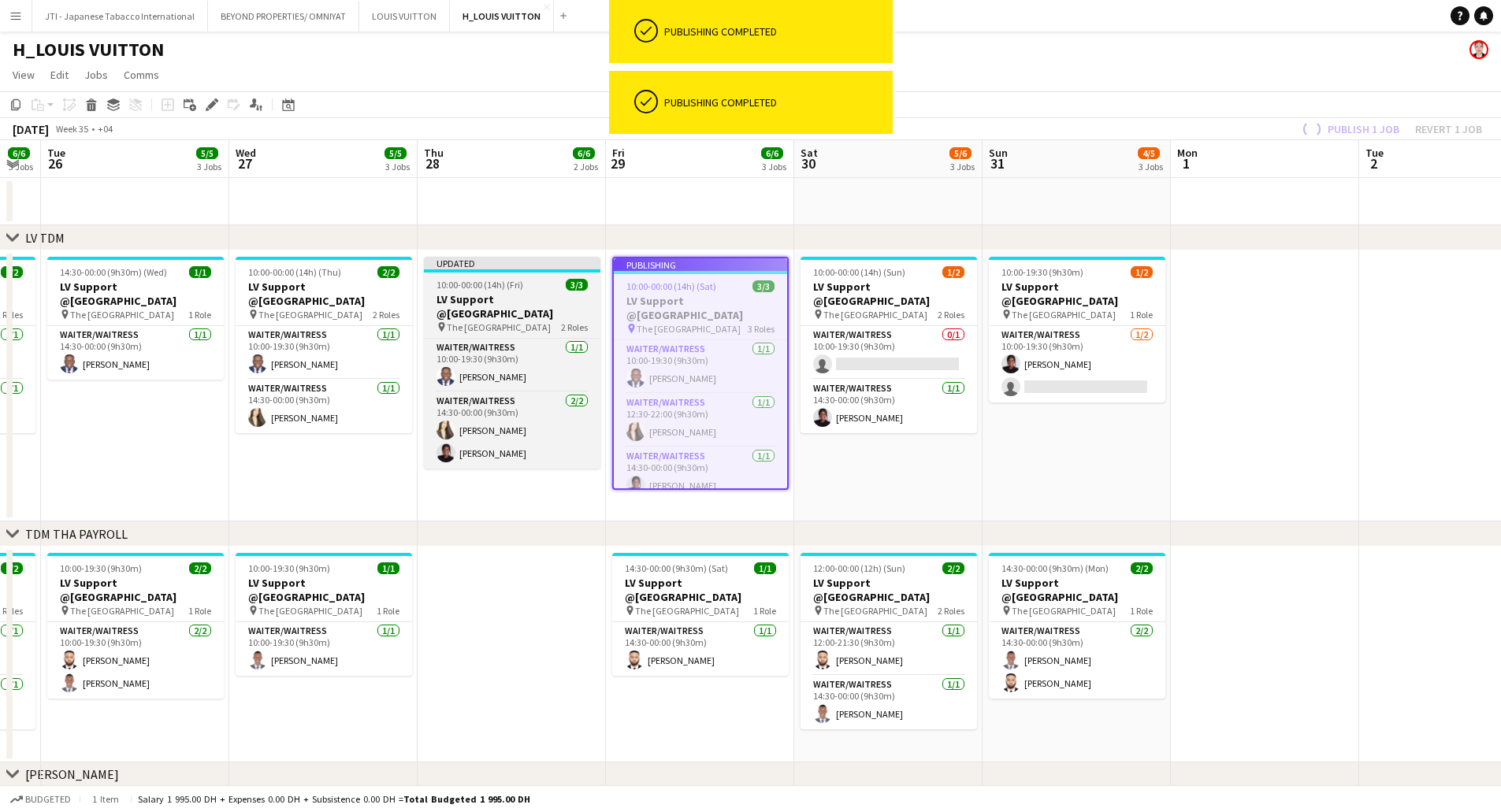
click at [530, 297] on h3 "LV Support @Dubai Mall" at bounding box center [512, 306] width 177 height 29
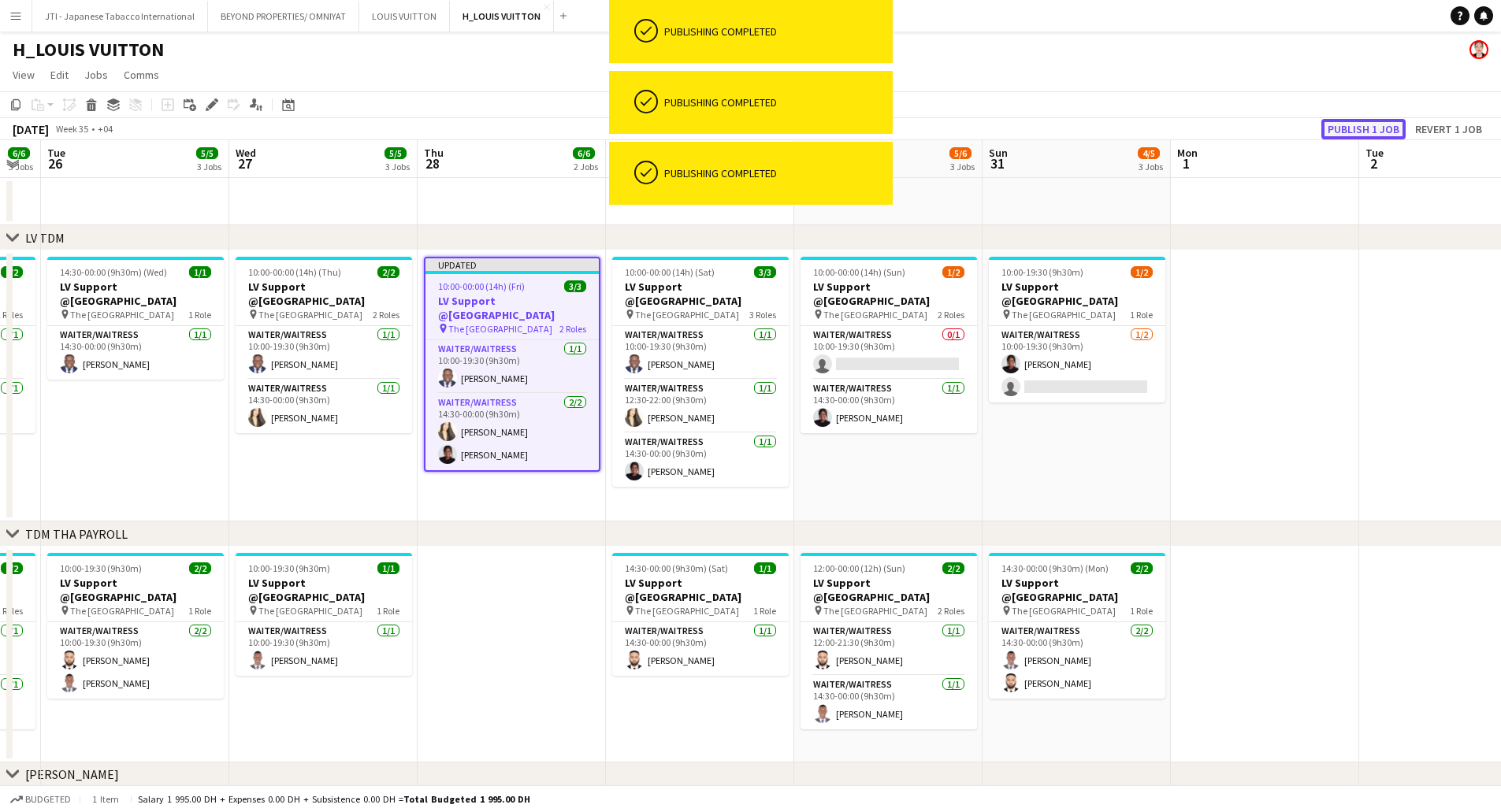
click at [1358, 128] on button "Publish 1 job" at bounding box center [1363, 129] width 84 height 20
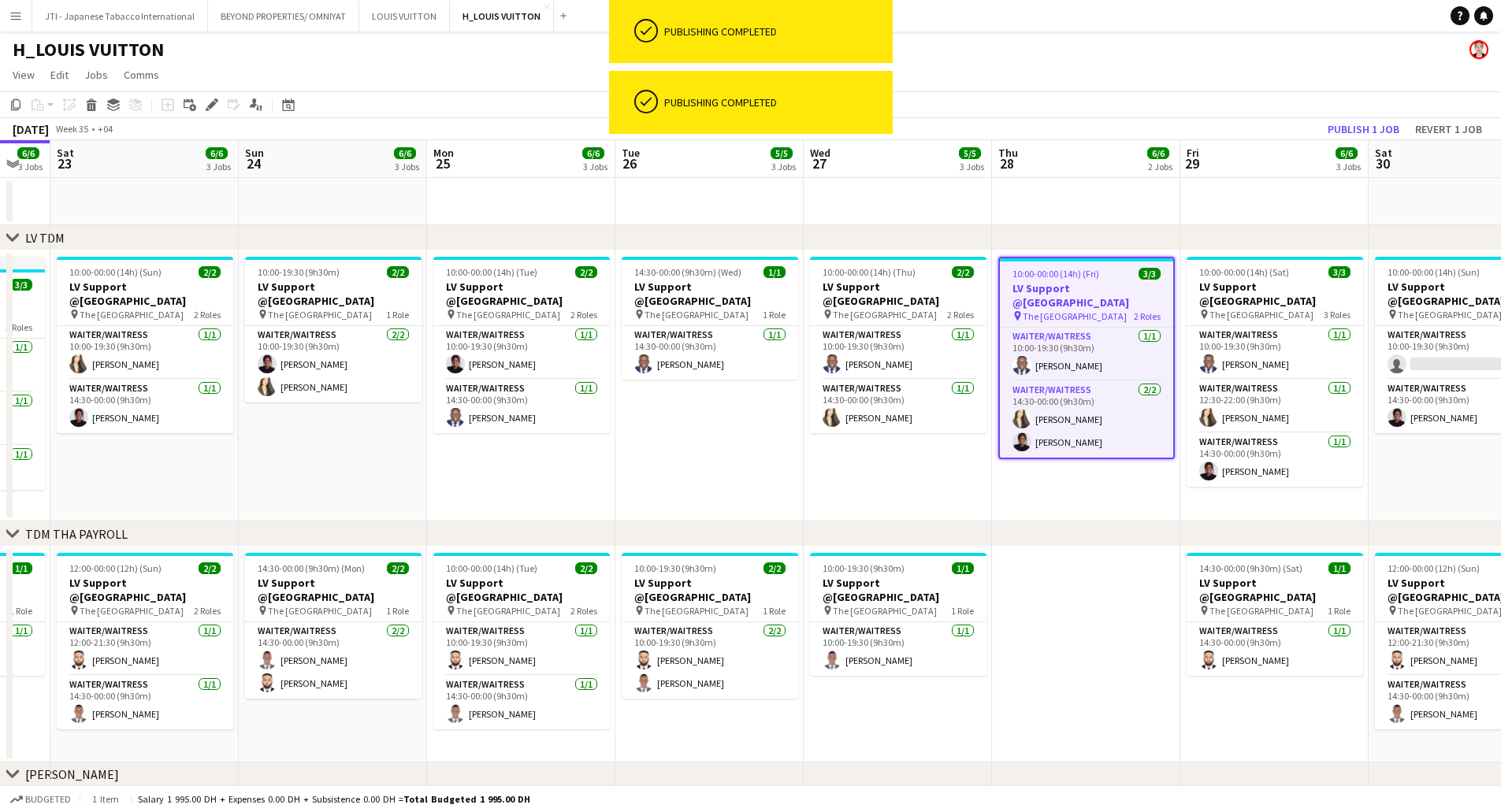
drag, startPoint x: 714, startPoint y: 429, endPoint x: 1038, endPoint y: 430, distance: 324.0
click at [1038, 430] on app-calendar-viewport "Thu 21 6/6 2 Jobs Fri 22 6/6 3 Jobs Sat 23 6/6 3 Jobs Sun 24 6/6 3 Jobs Mon 25 …" at bounding box center [750, 707] width 1501 height 1133
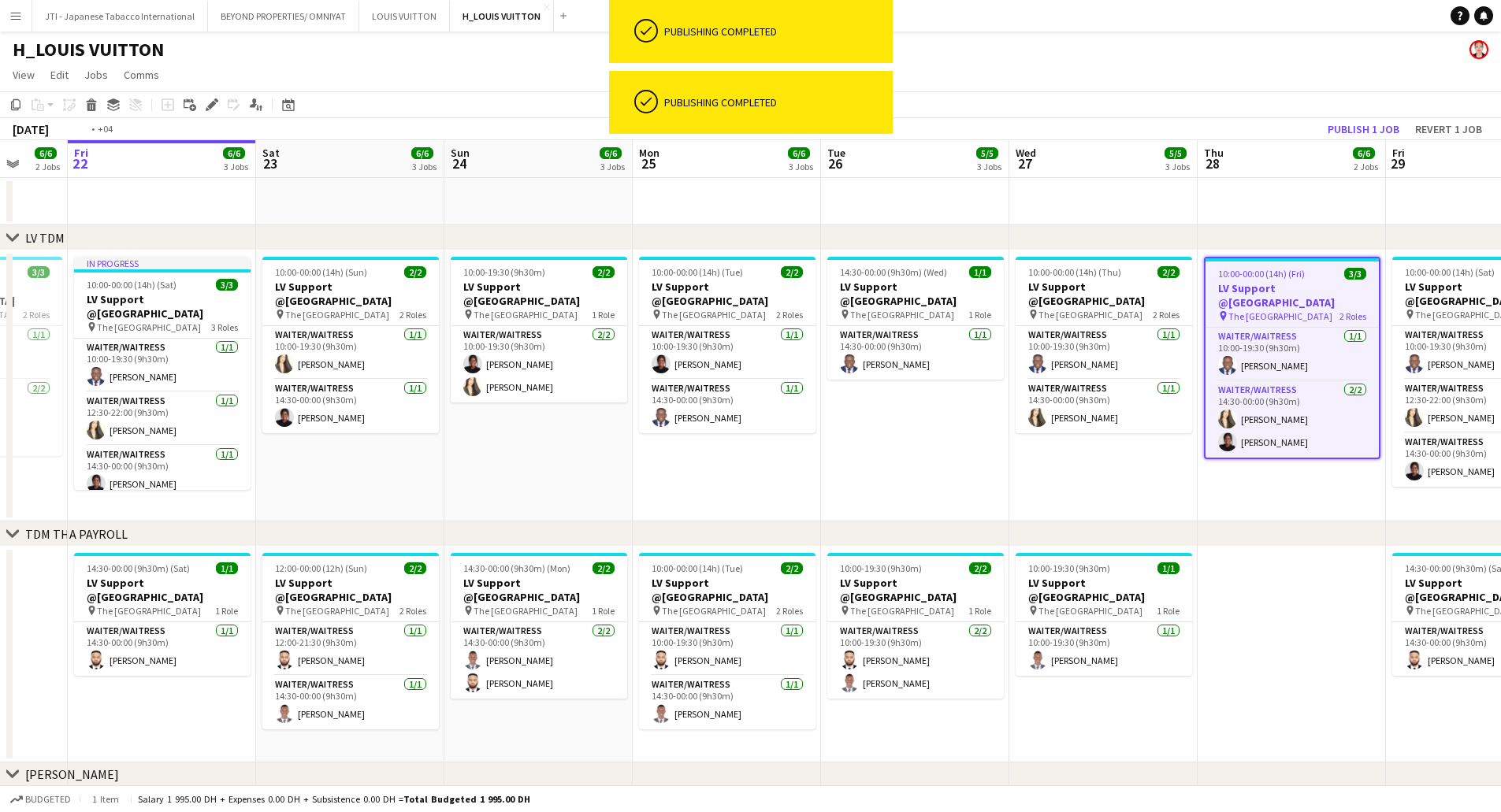
drag, startPoint x: 719, startPoint y: 395, endPoint x: 1133, endPoint y: 387, distance: 414.1
click at [1174, 396] on app-calendar-viewport "Tue 19 5/5 3 Jobs Wed 20 5/5 3 Jobs Thu 21 6/6 2 Jobs Fri 22 6/6 3 Jobs Sat 23 …" at bounding box center [750, 707] width 1501 height 1133
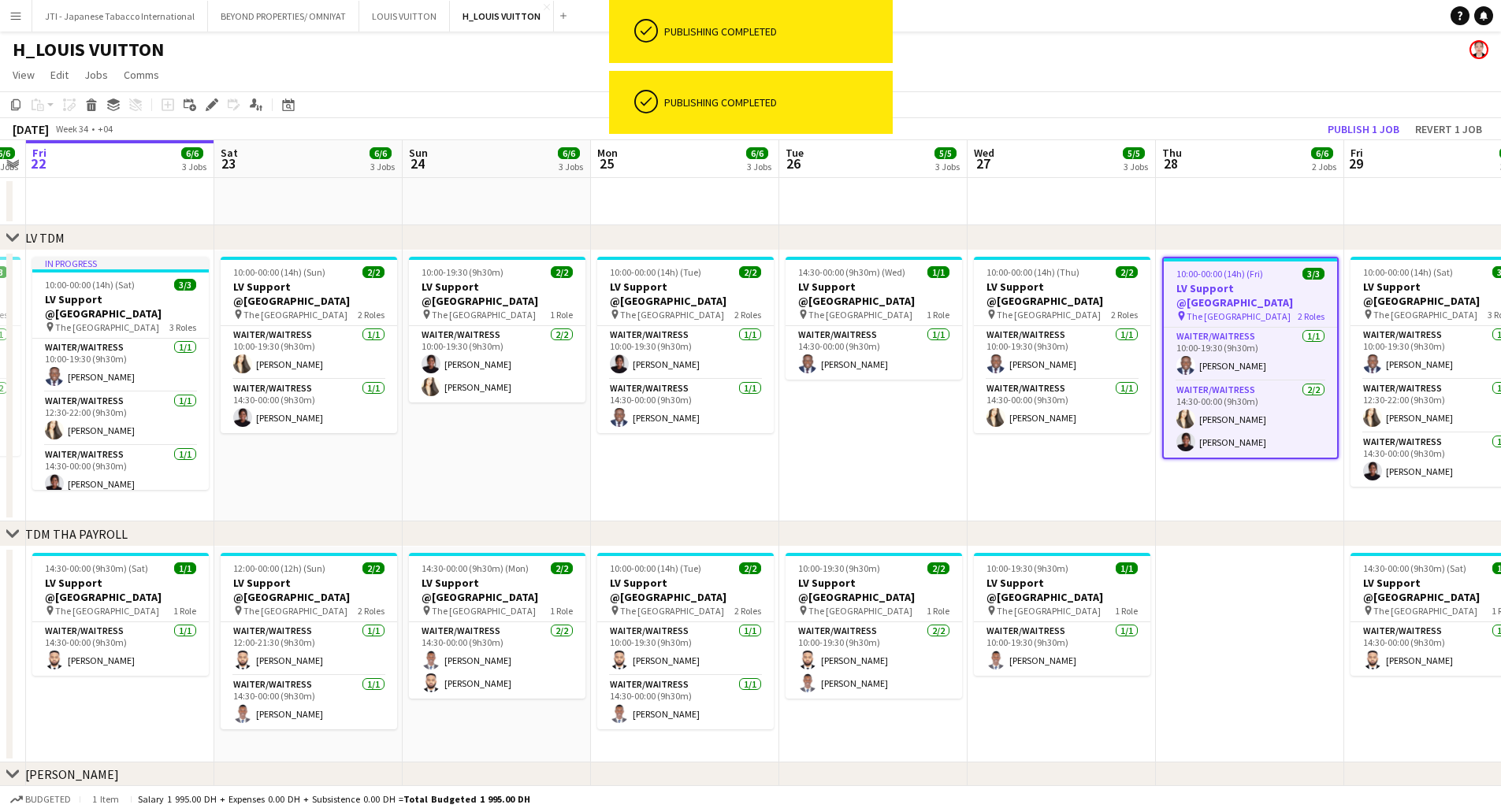
drag, startPoint x: 558, startPoint y: 373, endPoint x: 0, endPoint y: 385, distance: 558.1
click at [0, 385] on app-calendar-viewport "Sun 17 6/6 3 Jobs Mon 18 6/6 3 Jobs Tue 19 5/5 3 Jobs Wed 20 5/5 3 Jobs Thu 21 …" at bounding box center [750, 707] width 1501 height 1133
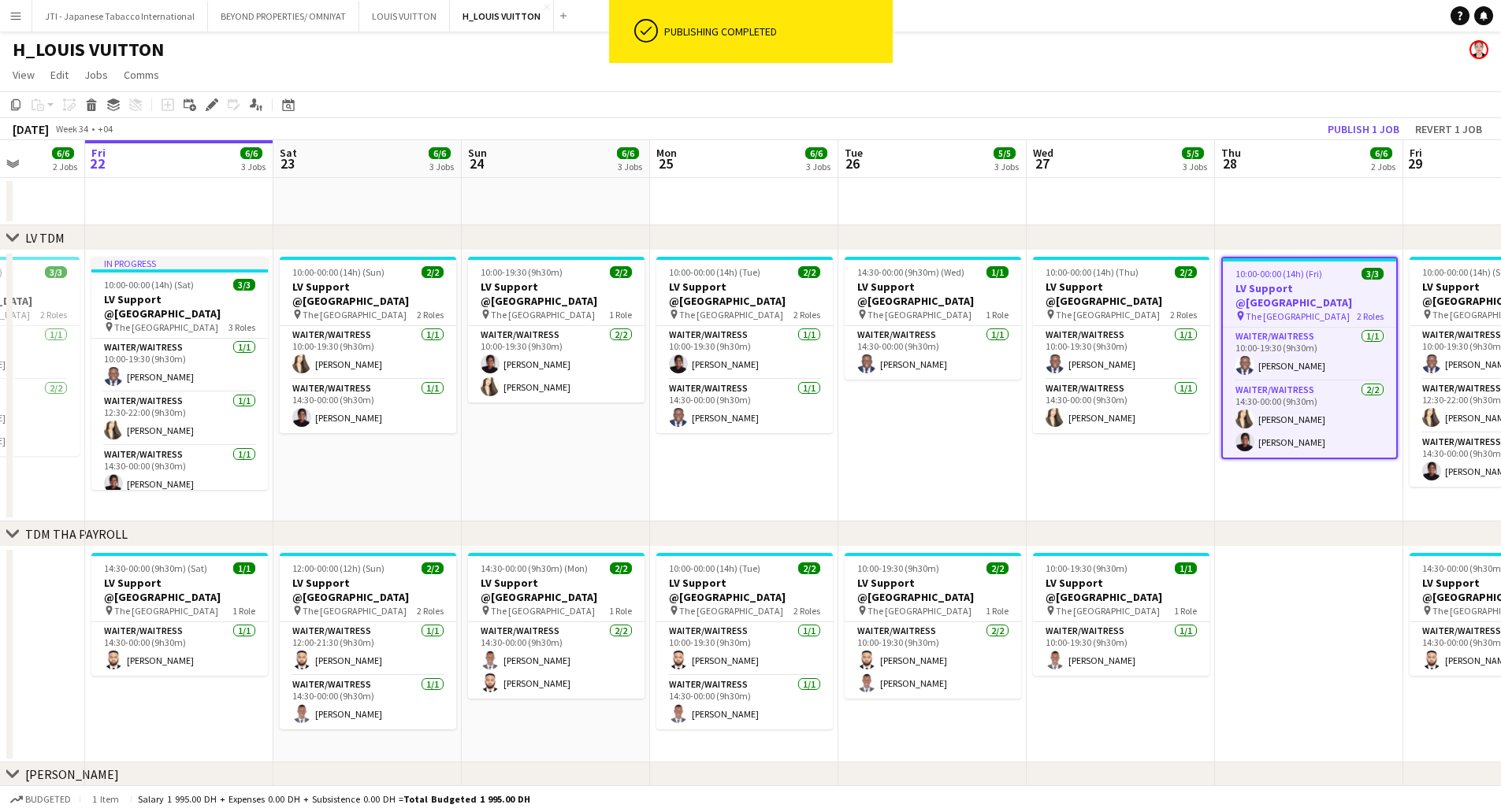
drag, startPoint x: 537, startPoint y: 356, endPoint x: 492, endPoint y: 355, distance: 45.0
click at [492, 355] on app-calendar-viewport "Tue 19 5/5 3 Jobs Wed 20 5/5 3 Jobs Thu 21 6/6 2 Jobs Fri 22 6/6 3 Jobs Sat 23 …" at bounding box center [750, 707] width 1501 height 1133
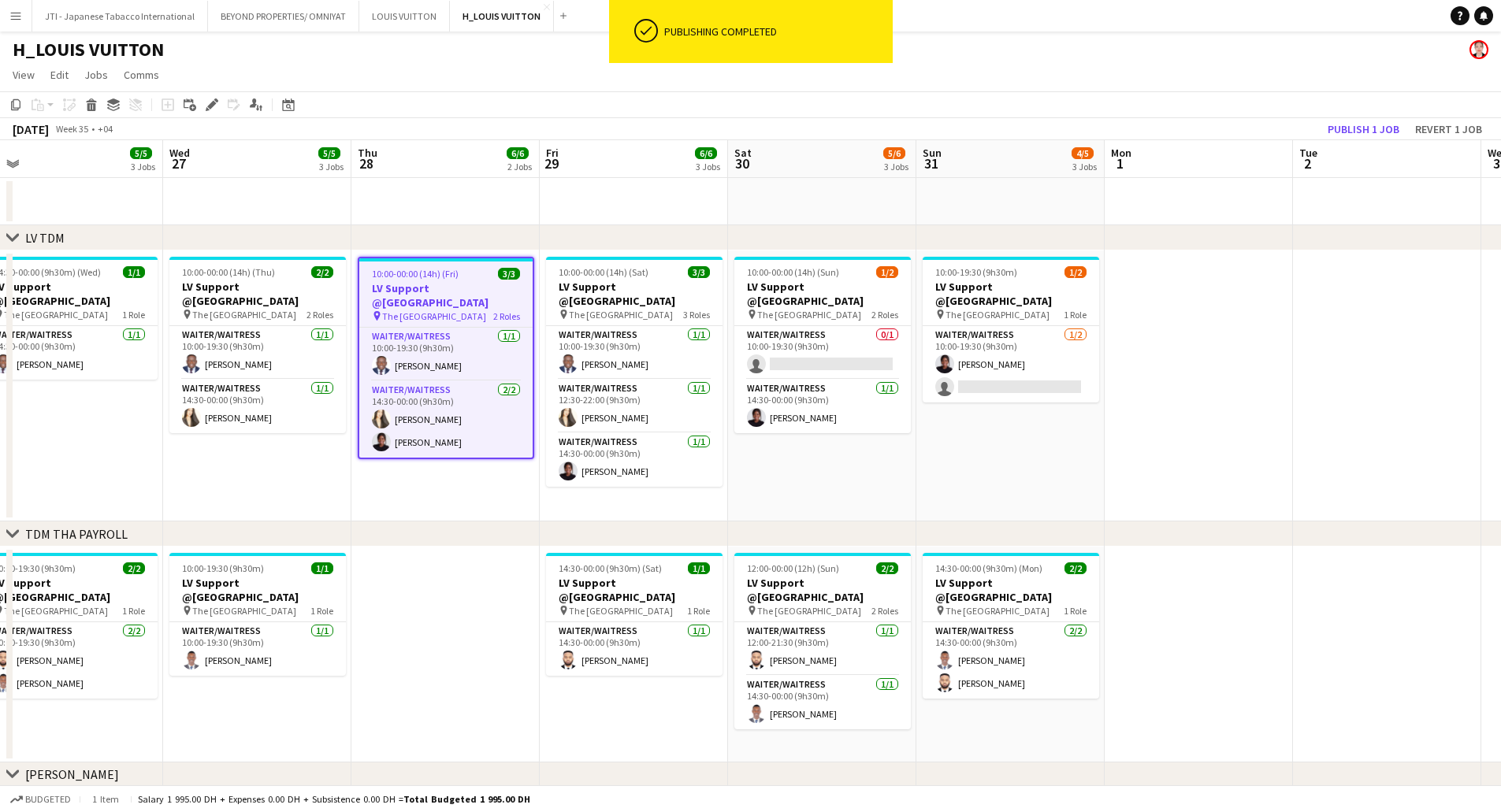
scroll to position [0, 492]
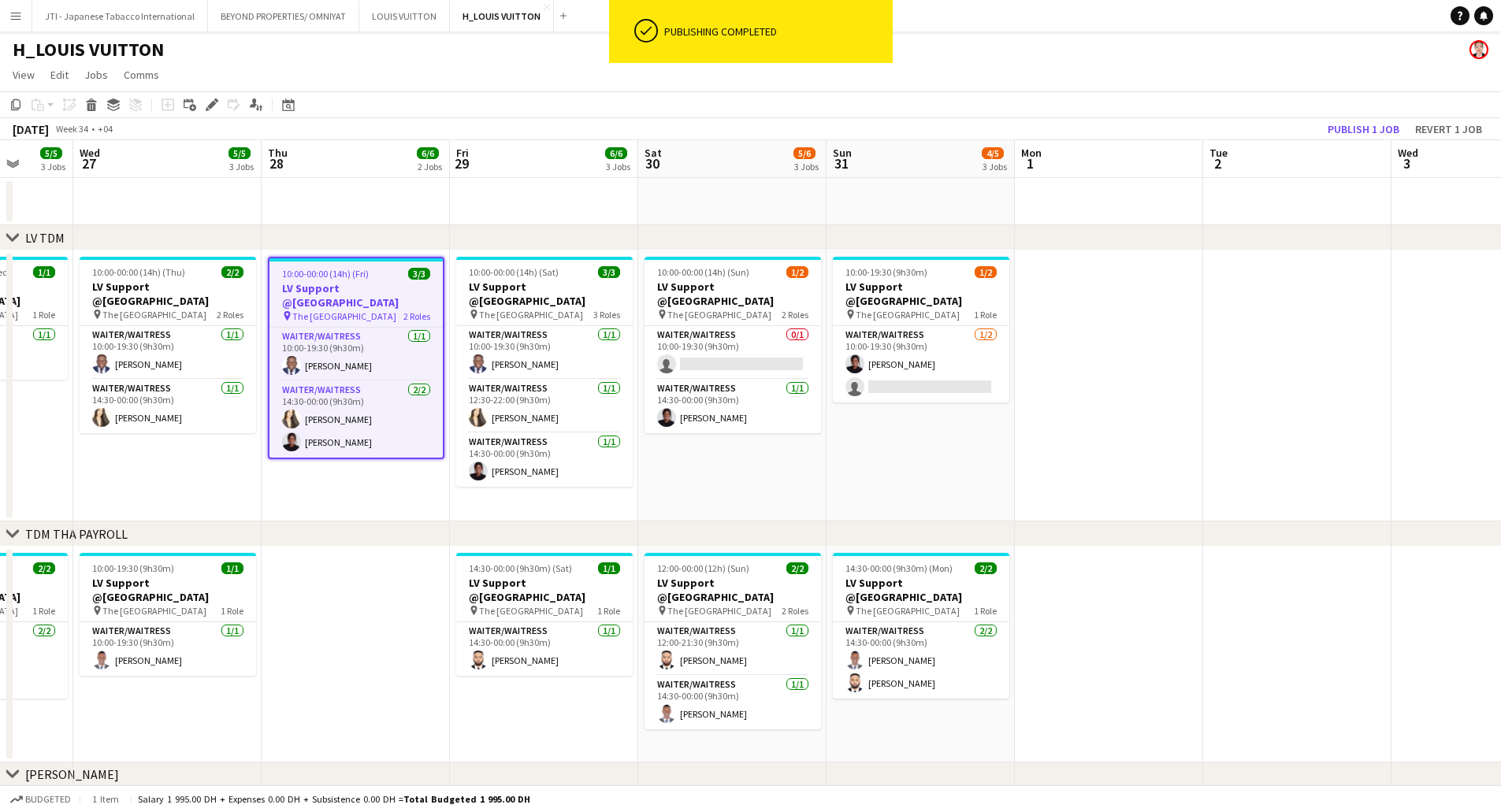
drag, startPoint x: 1225, startPoint y: 393, endPoint x: 459, endPoint y: 383, distance: 766.1
click at [459, 383] on app-calendar-viewport "Sun 24 6/6 3 Jobs Mon 25 6/6 3 Jobs Tue 26 5/5 3 Jobs Wed 27 5/5 3 Jobs Thu 28 …" at bounding box center [750, 707] width 1501 height 1133
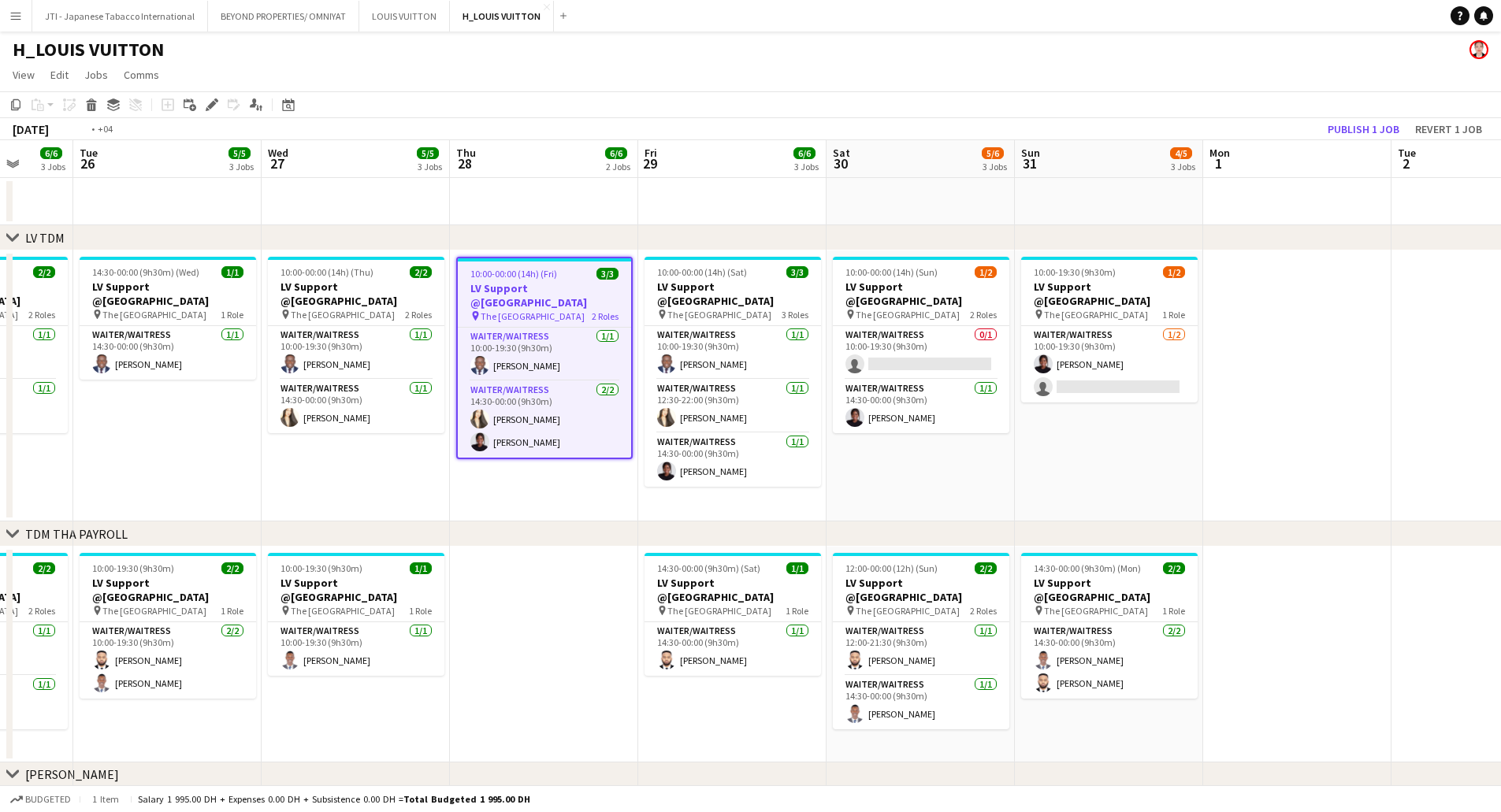
scroll to position [0, 336]
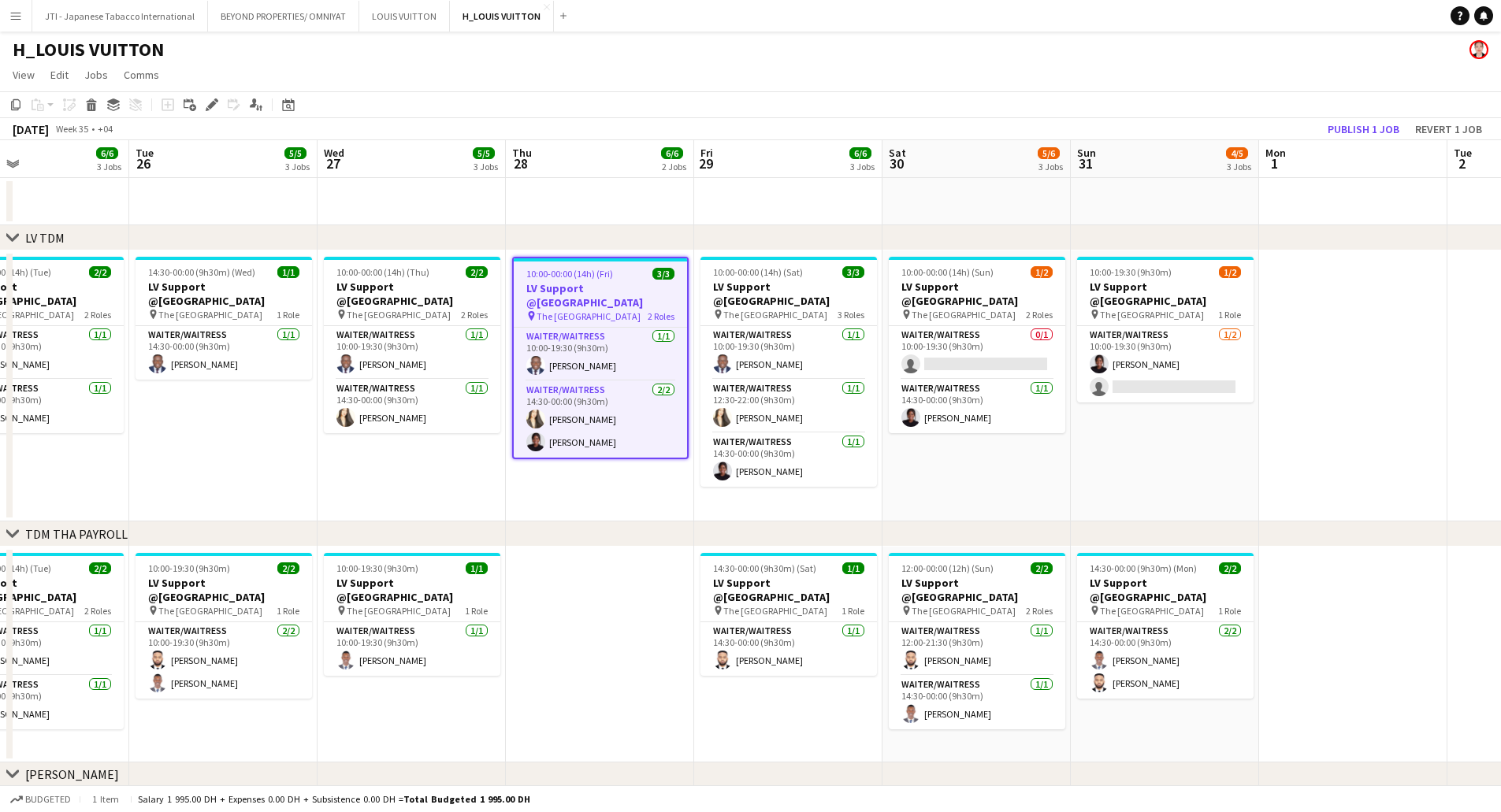
drag, startPoint x: 1129, startPoint y: 436, endPoint x: 1061, endPoint y: 459, distance: 71.8
click at [963, 441] on app-calendar-viewport "Fri 22 6/6 3 Jobs Sat 23 6/6 3 Jobs Sun 24 6/6 3 Jobs Mon 25 6/6 3 Jobs Tue 26 …" at bounding box center [750, 707] width 1501 height 1133
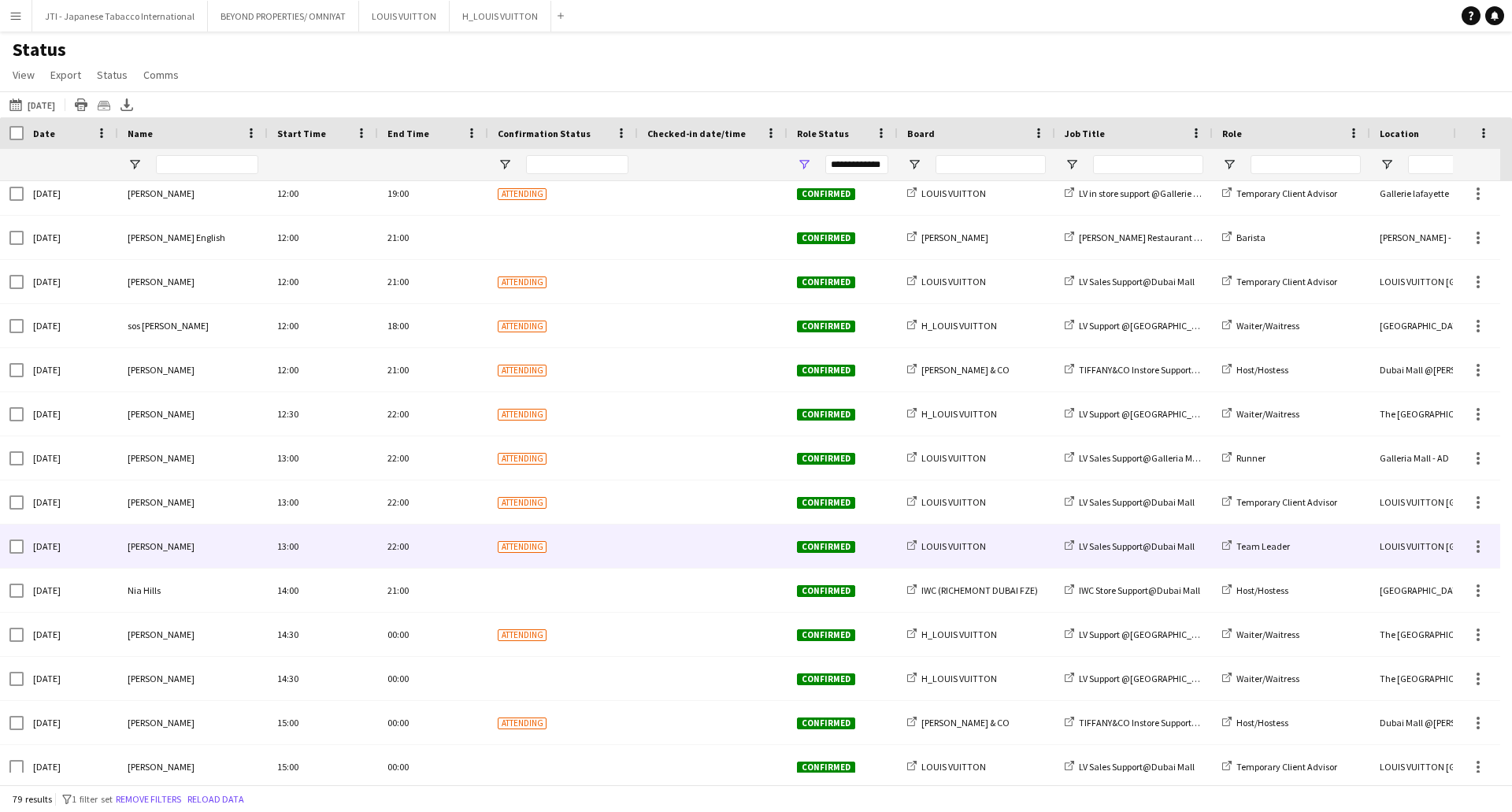
scroll to position [1969, 0]
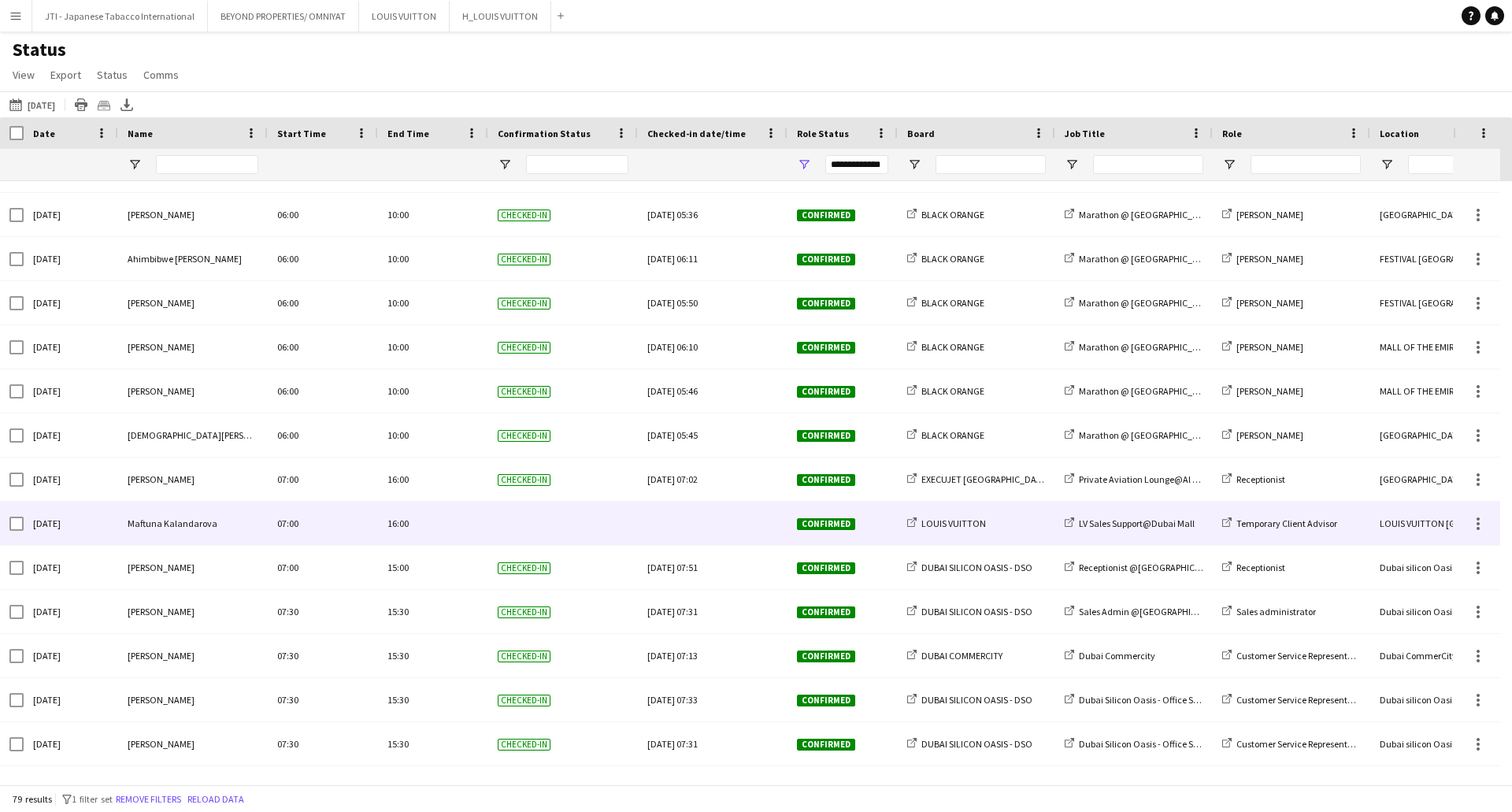
scroll to position [630, 0]
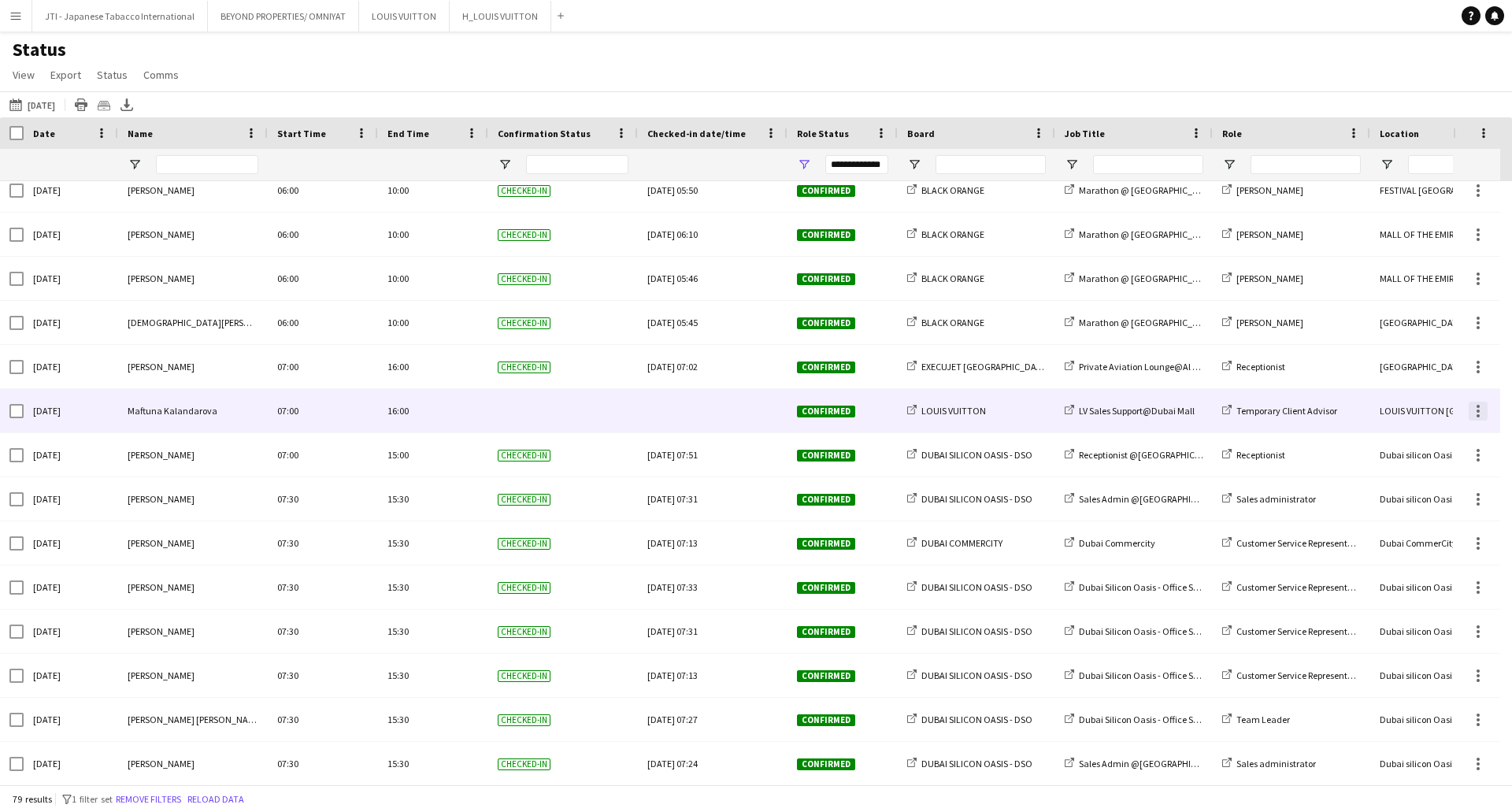
click at [1480, 412] on div at bounding box center [1478, 411] width 18 height 18
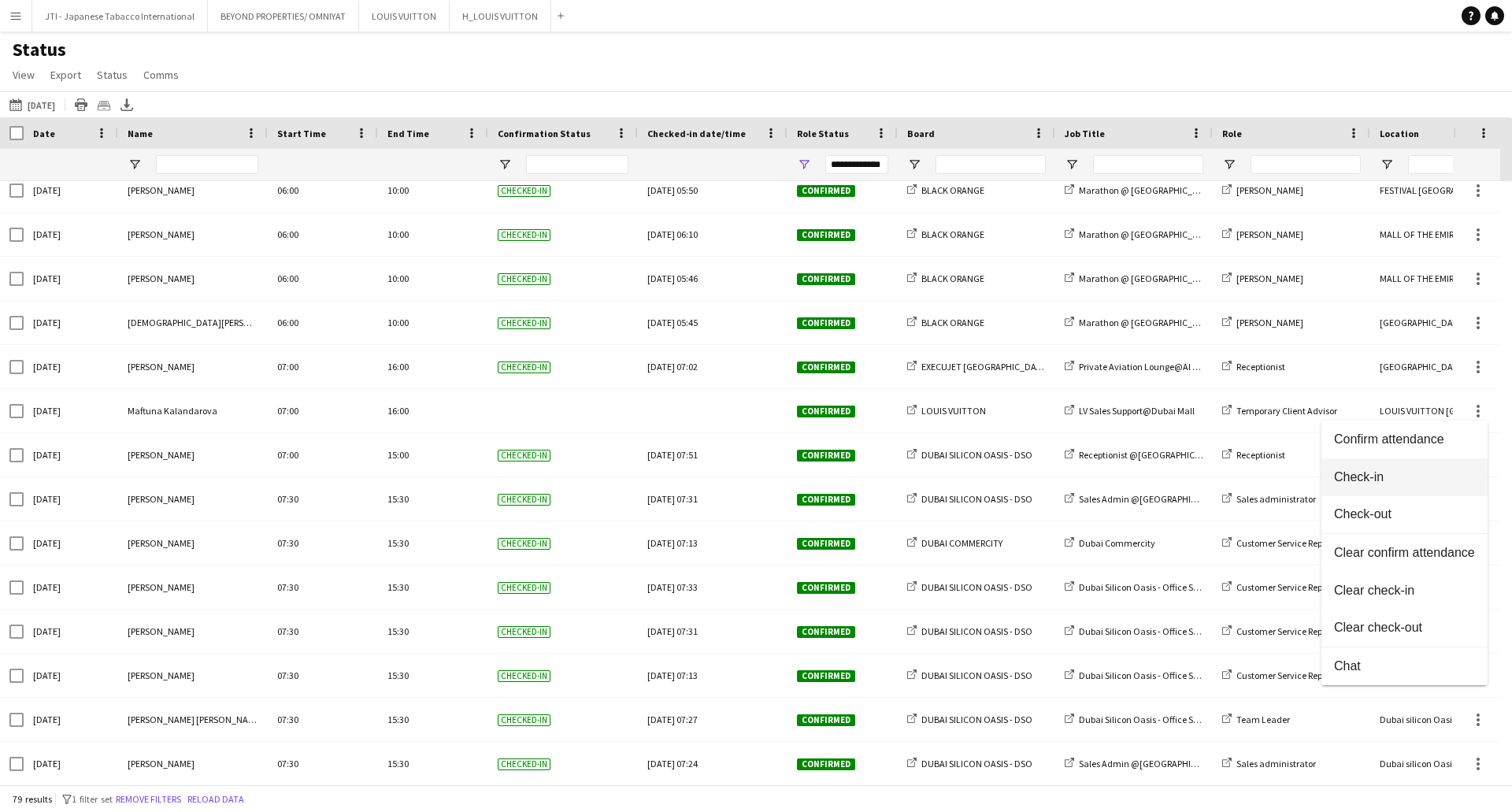
click at [1374, 475] on span "Check-in" at bounding box center [1404, 477] width 141 height 14
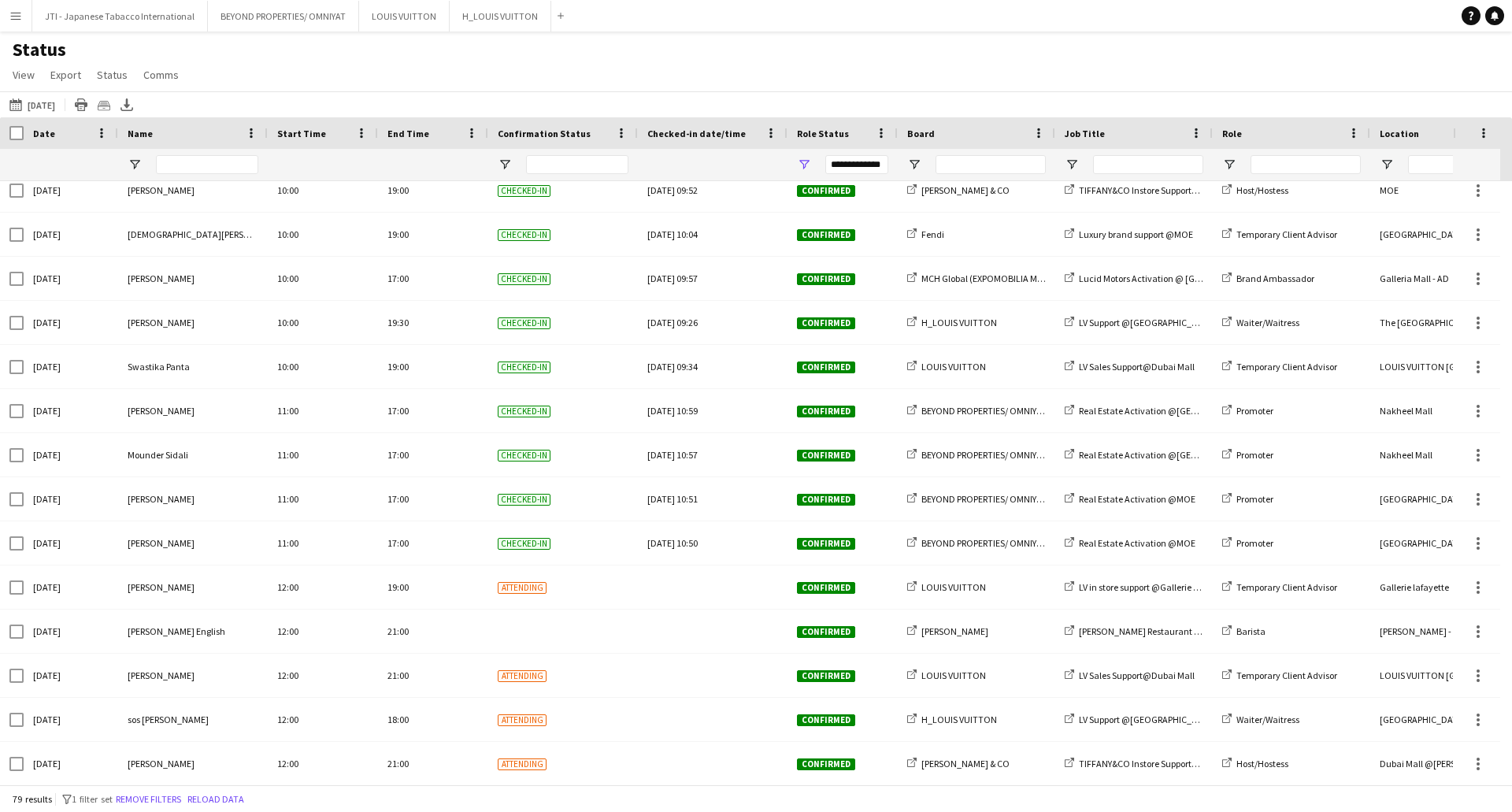
scroll to position [1733, 0]
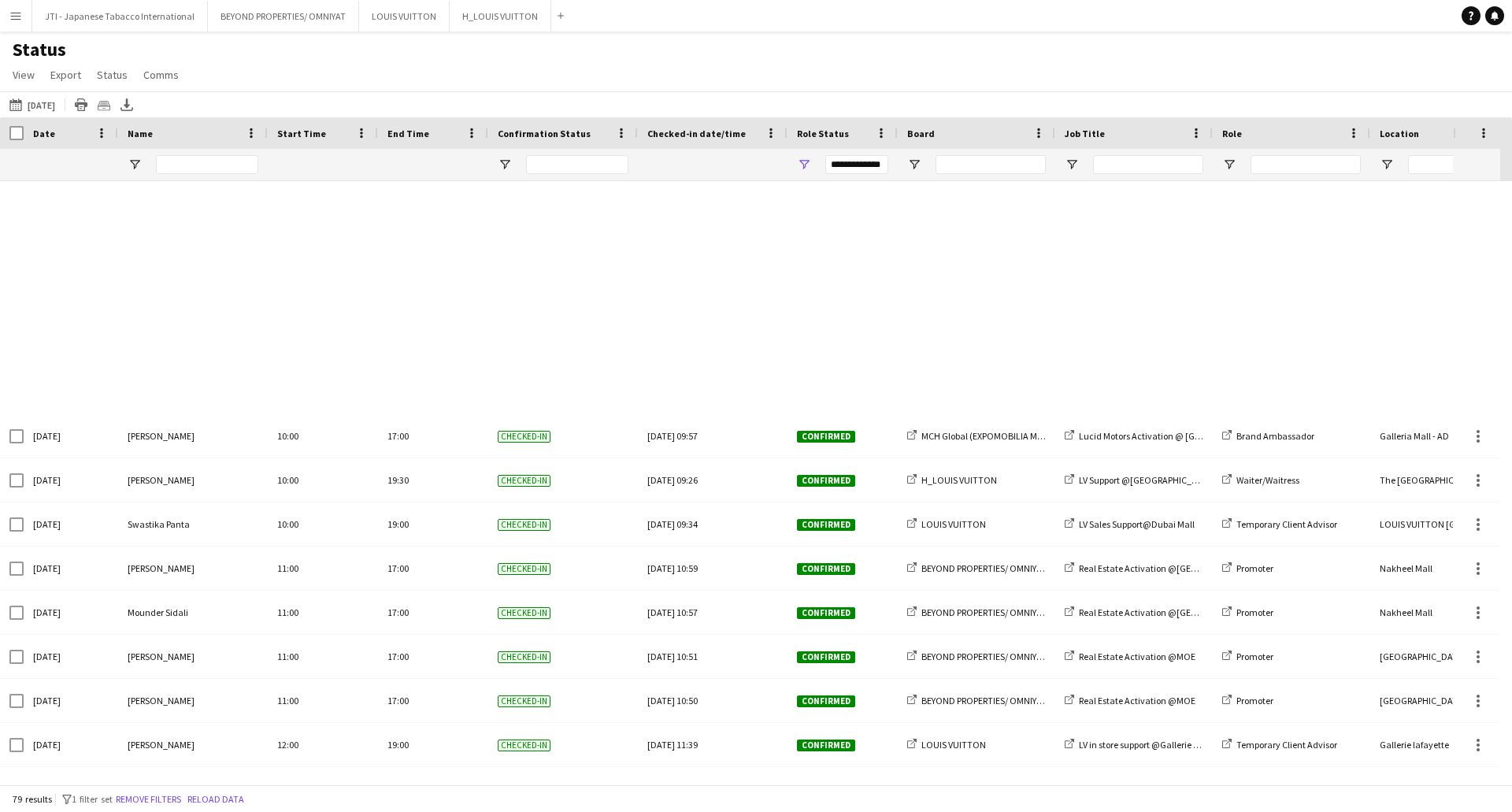
scroll to position [2284, 0]
